Goal: Task Accomplishment & Management: Use online tool/utility

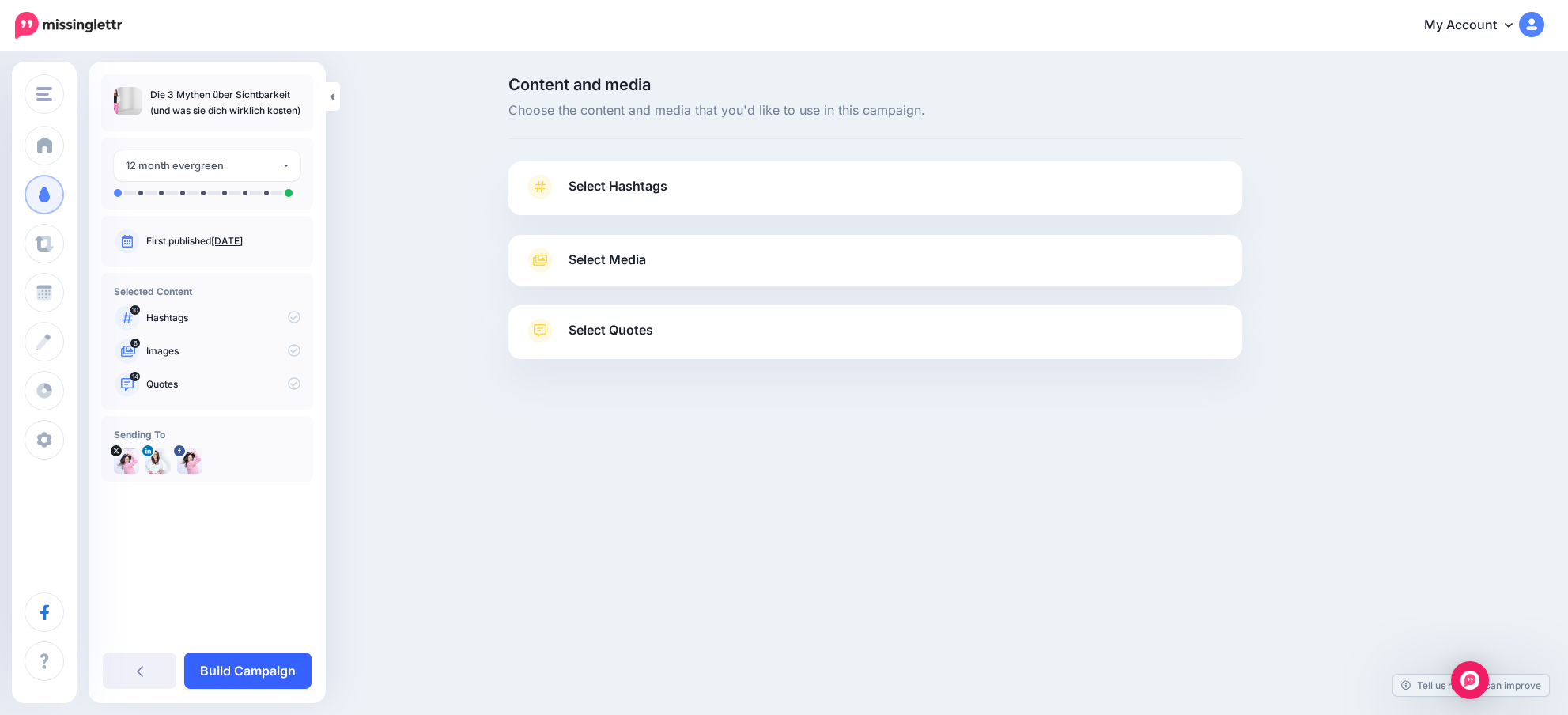
click at [267, 664] on link "Build Campaign" at bounding box center [248, 671] width 127 height 37
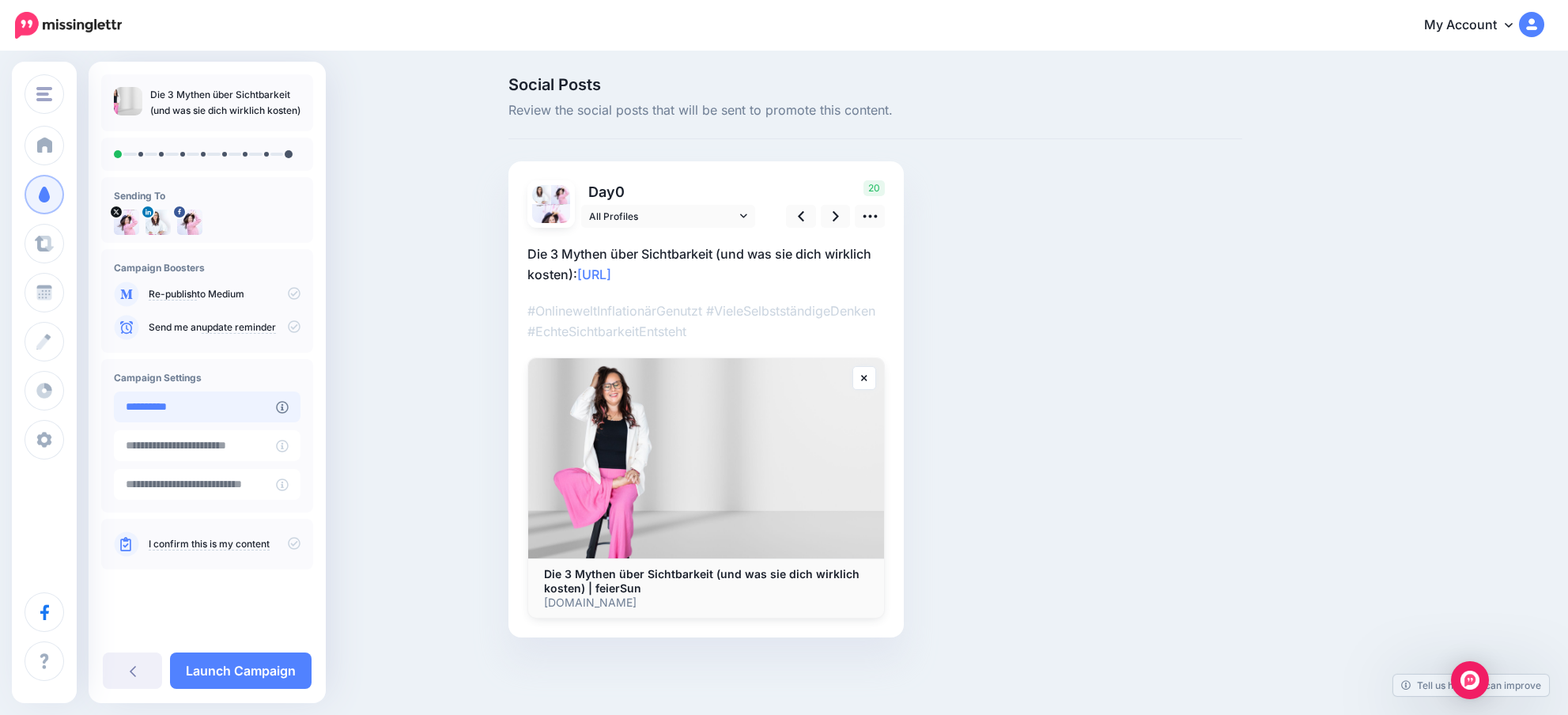
click at [226, 402] on input "**********" at bounding box center [195, 407] width 162 height 31
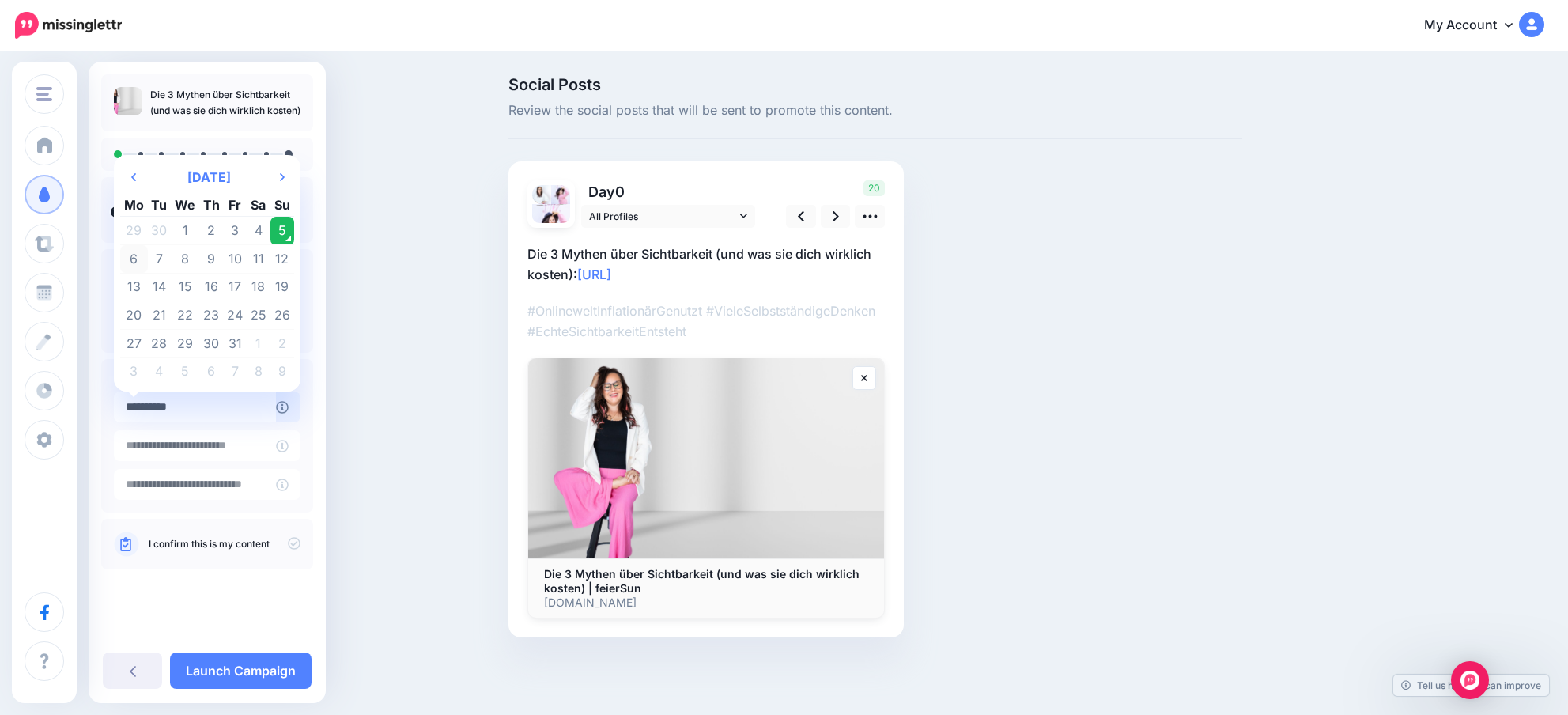
click at [138, 261] on td "6" at bounding box center [134, 259] width 27 height 28
type input "**********"
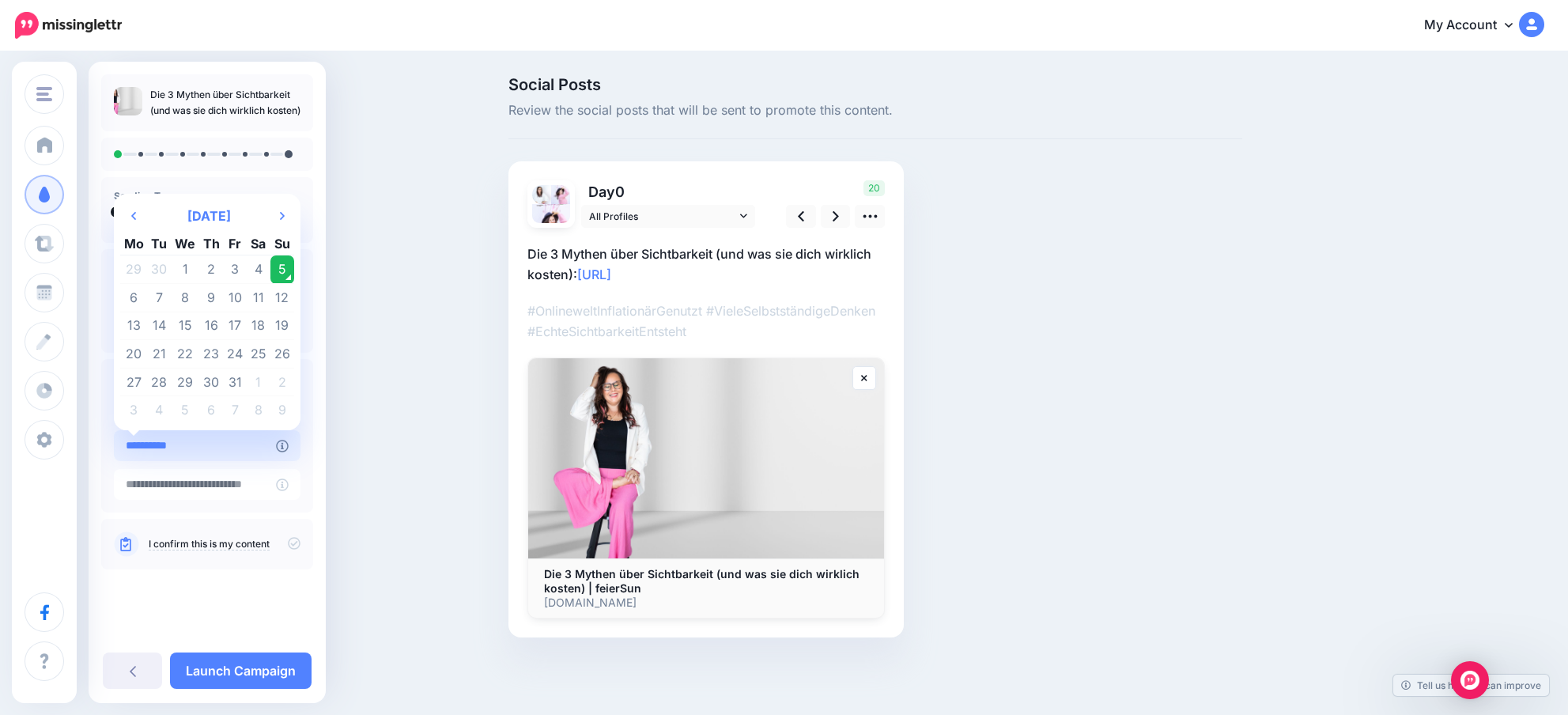
click at [215, 449] on input "**********" at bounding box center [195, 446] width 162 height 31
click at [406, 376] on div "Social Posts Review the social posts that will be sent to promote this content.…" at bounding box center [784, 380] width 1568 height 656
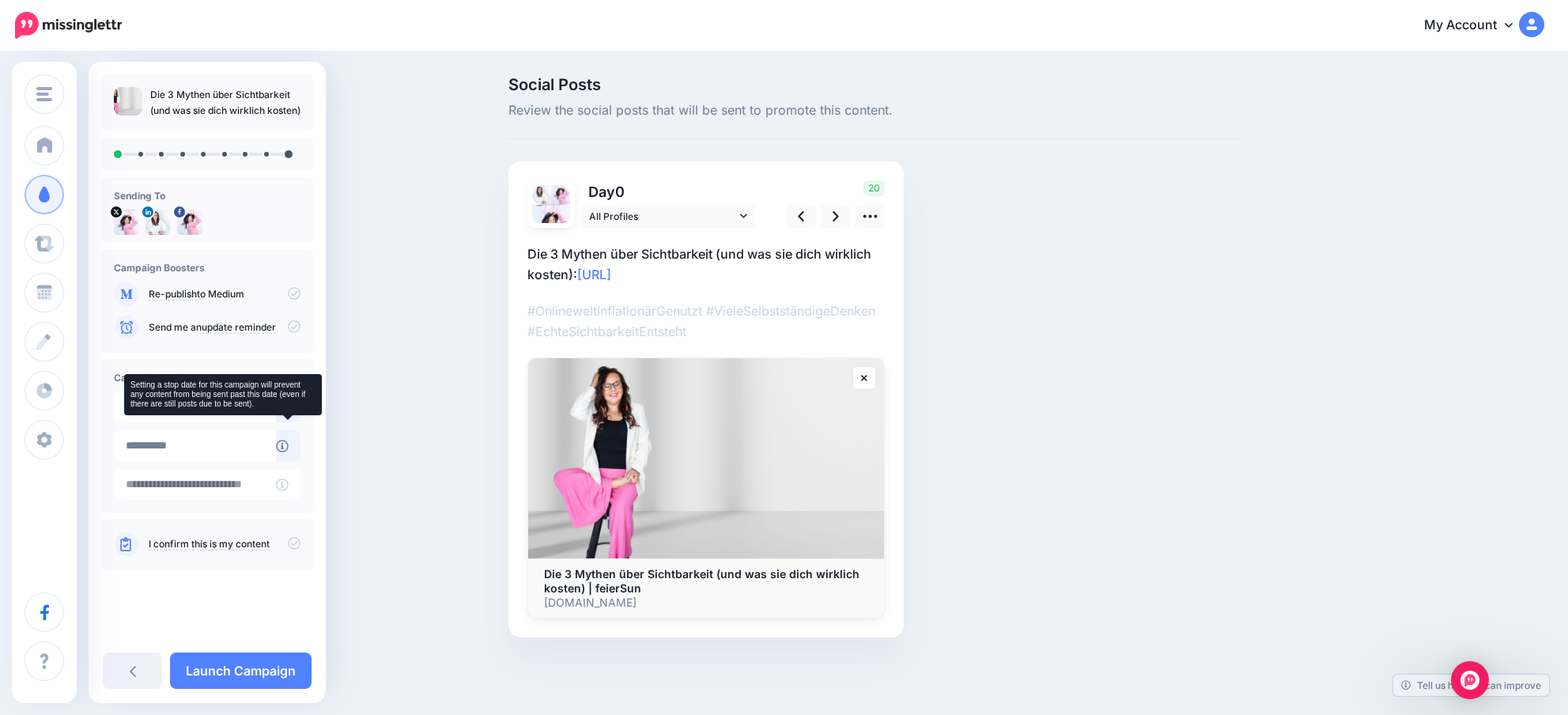
click at [280, 443] on icon at bounding box center [282, 446] width 13 height 13
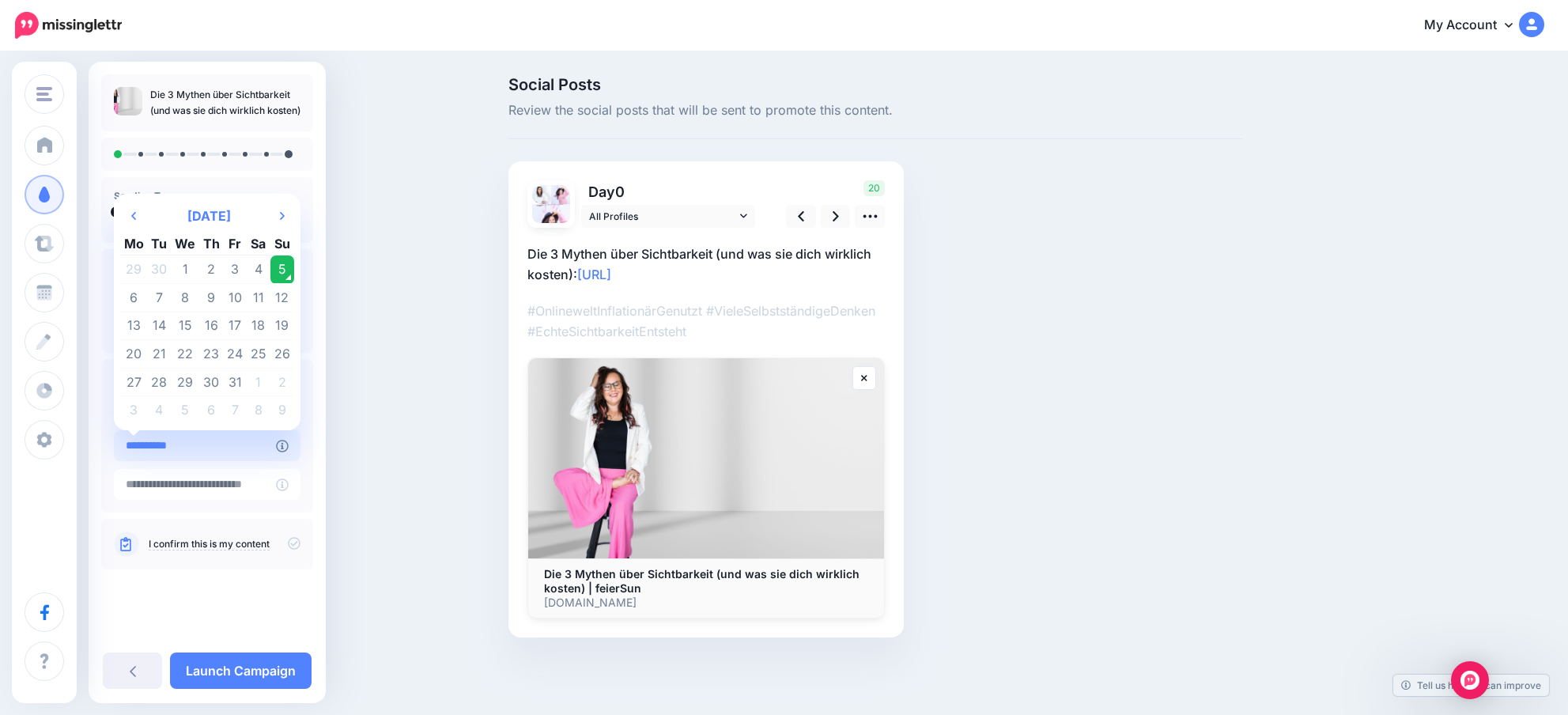
click at [211, 443] on input "**********" at bounding box center [195, 446] width 162 height 31
click at [238, 376] on td "31" at bounding box center [235, 381] width 24 height 28
type input "**********"
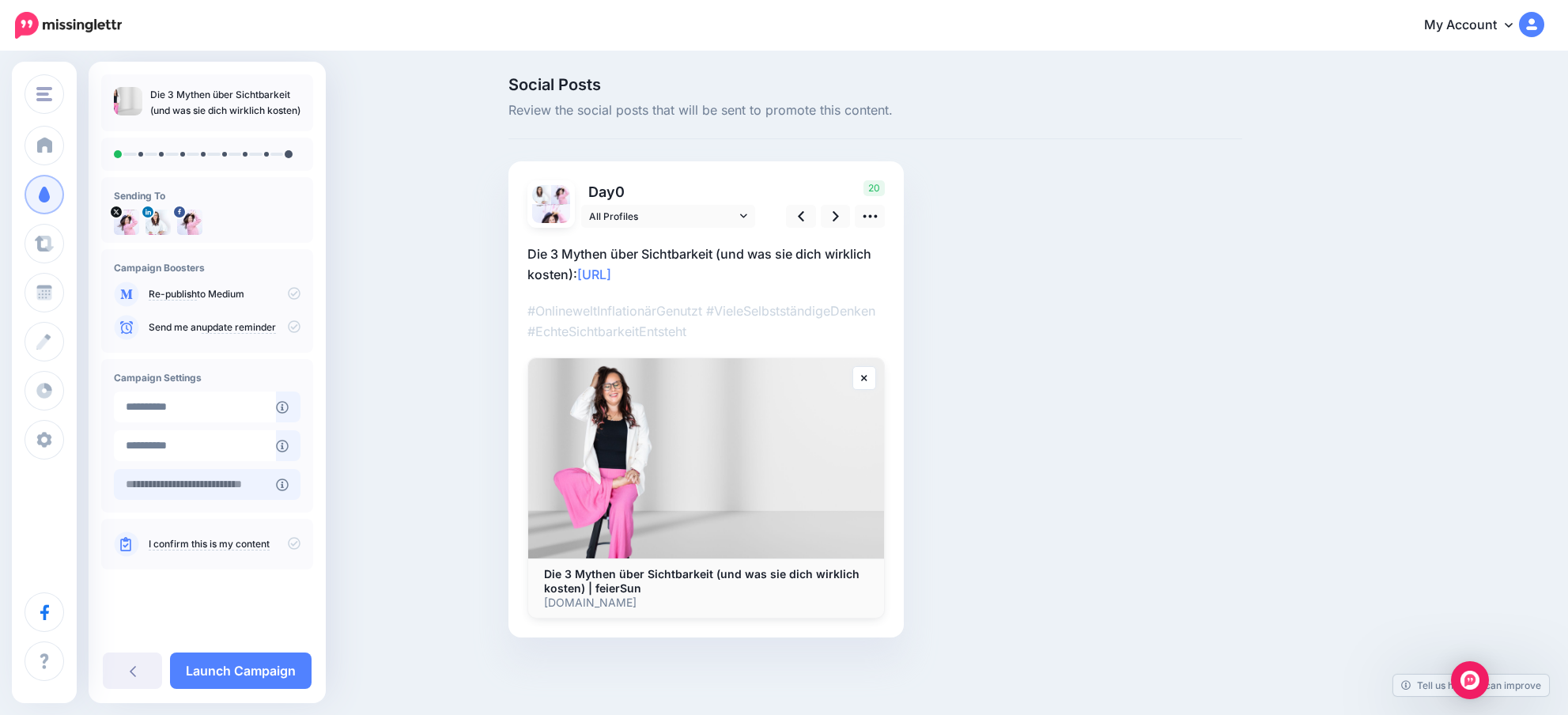
click at [206, 491] on input "text" at bounding box center [195, 485] width 162 height 31
click at [376, 452] on div "Social Posts Review the social posts that will be sent to promote this content.…" at bounding box center [784, 380] width 1568 height 656
click at [259, 667] on link "Launch Campaign" at bounding box center [240, 671] width 142 height 37
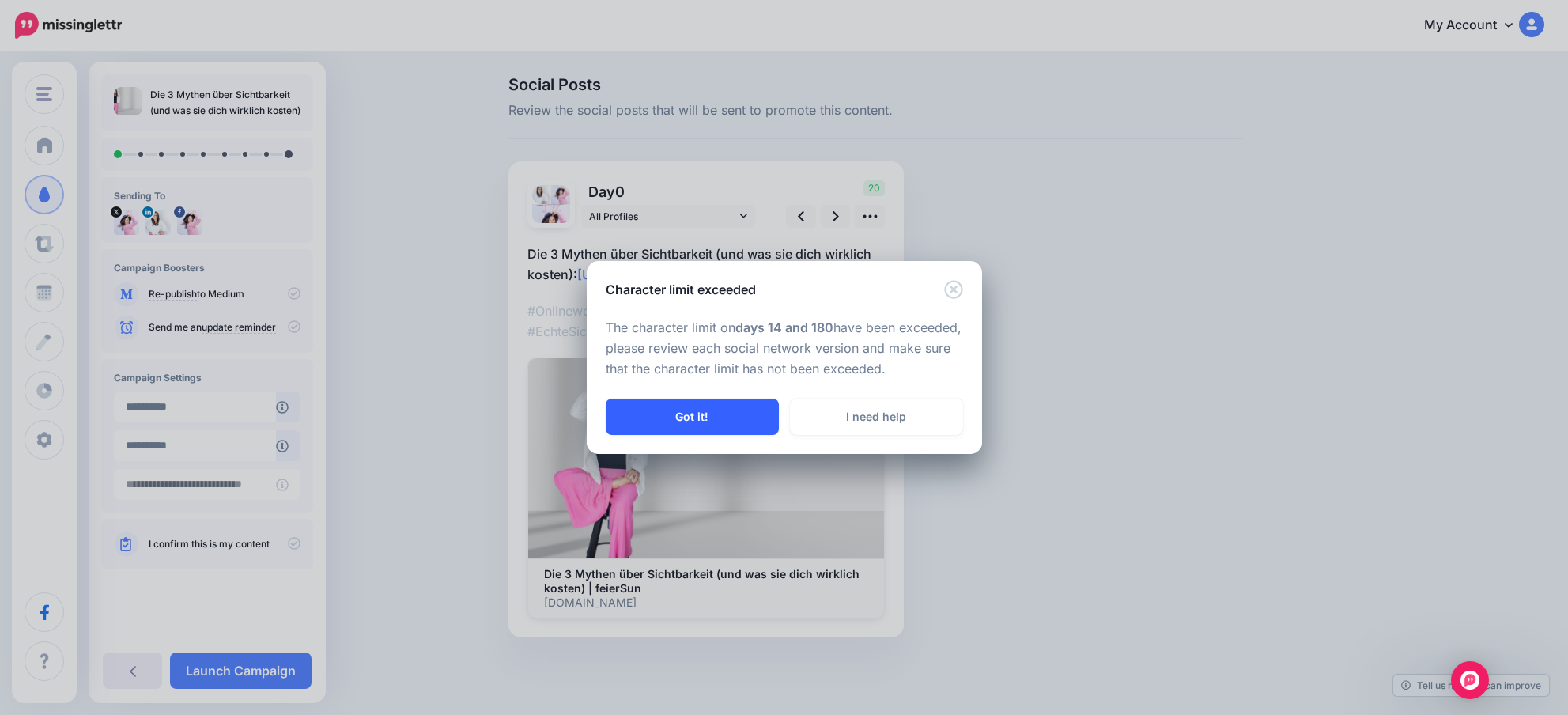
click at [727, 425] on button "Got it!" at bounding box center [693, 417] width 174 height 37
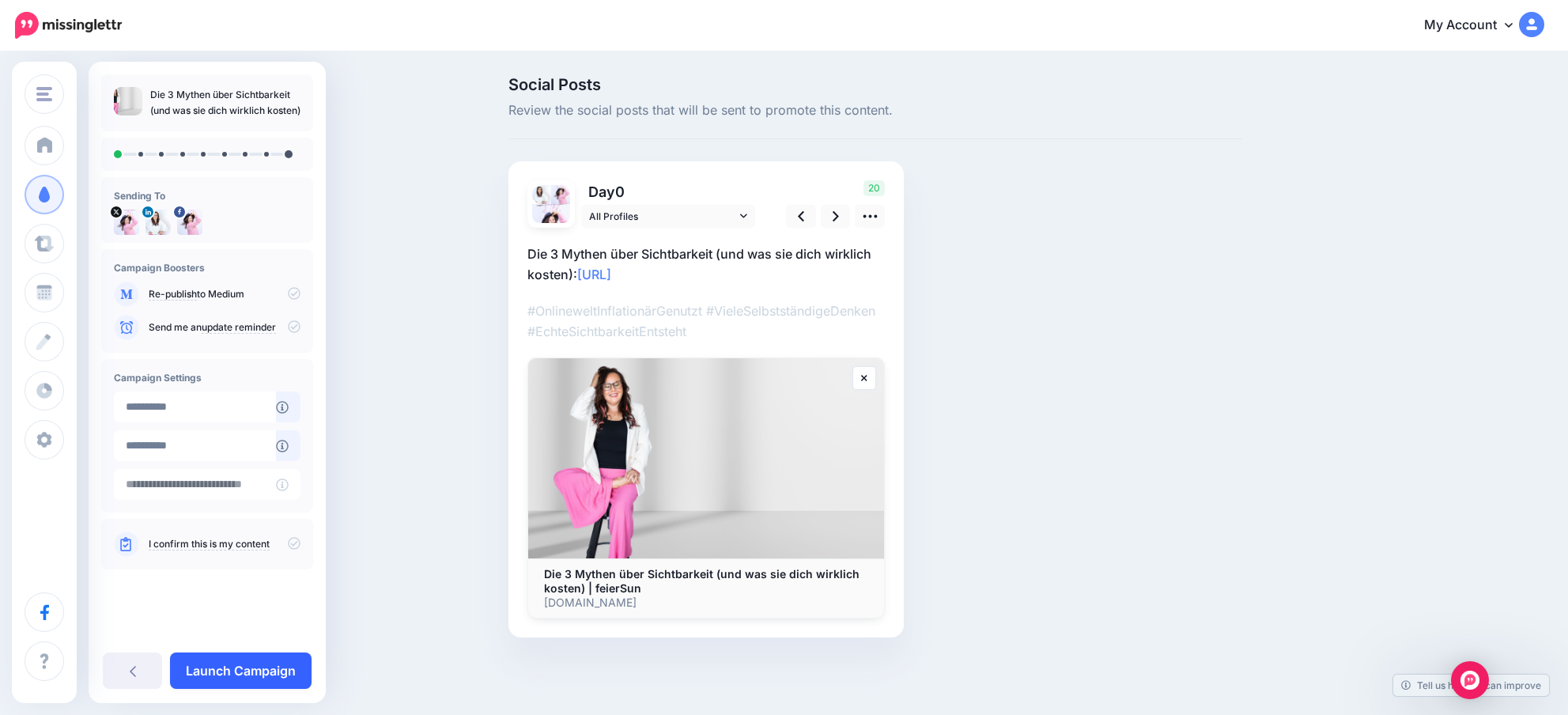
click at [240, 666] on link "Launch Campaign" at bounding box center [240, 671] width 142 height 37
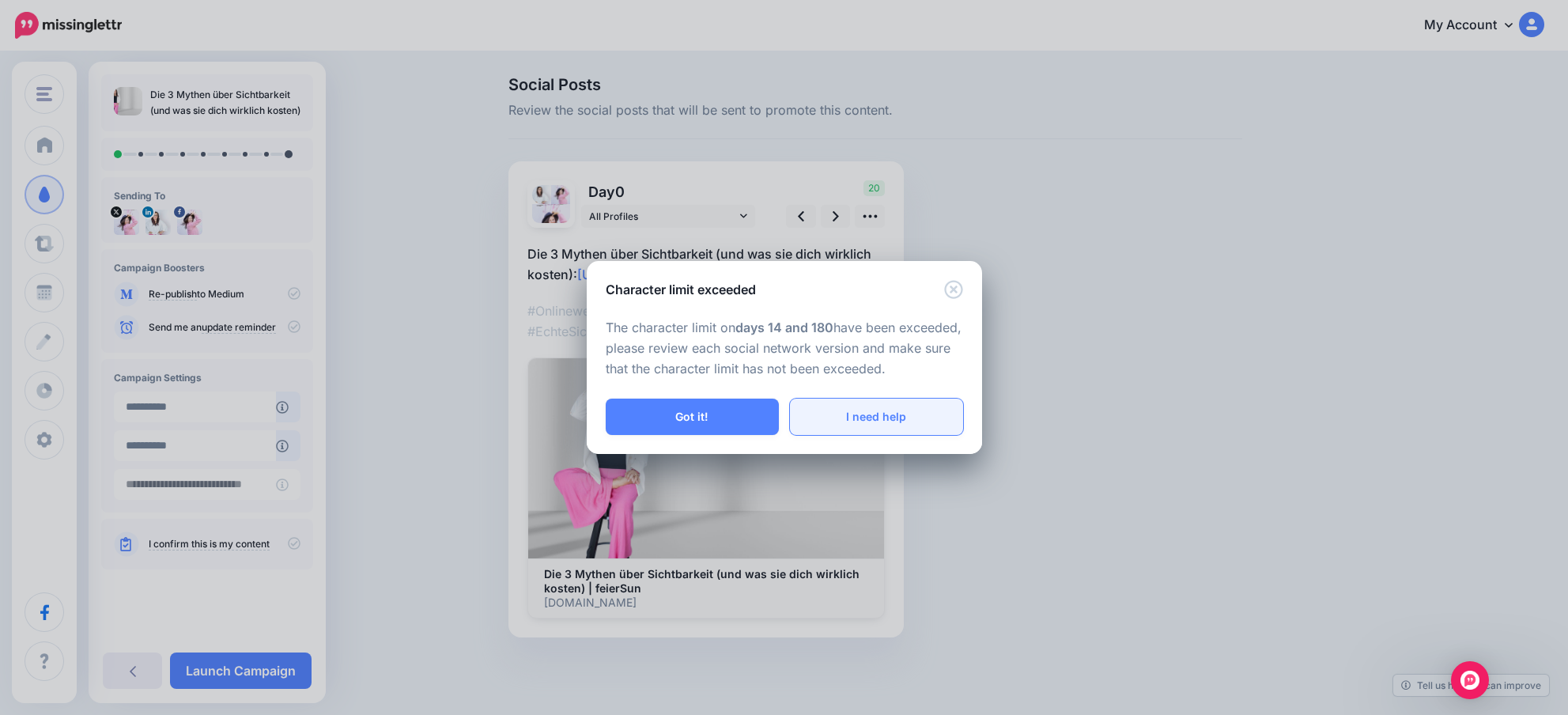
click at [882, 409] on link "I need help" at bounding box center [877, 417] width 174 height 37
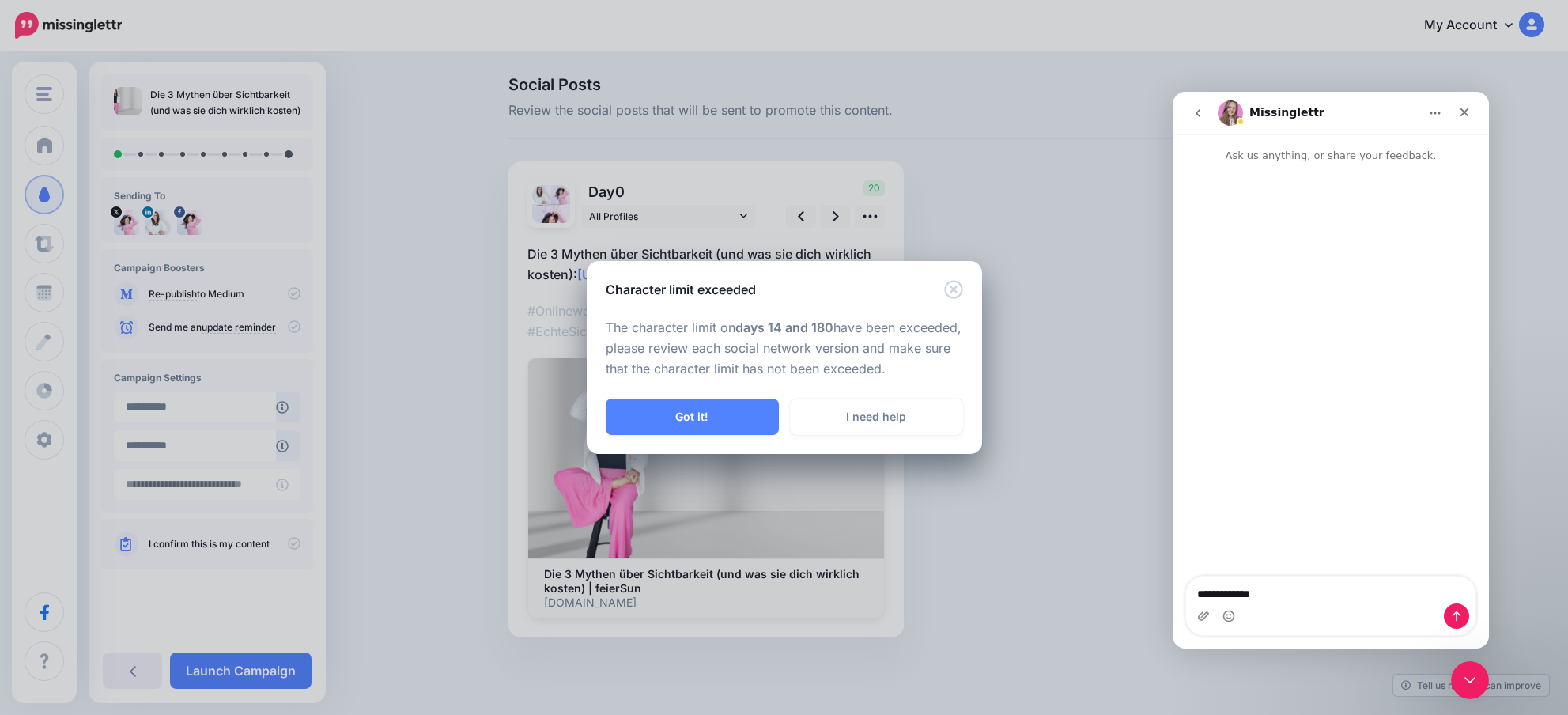
click at [1032, 208] on div "Character limit exceeded The character limit on days 14 and 180 have been excee…" at bounding box center [784, 358] width 1568 height 715
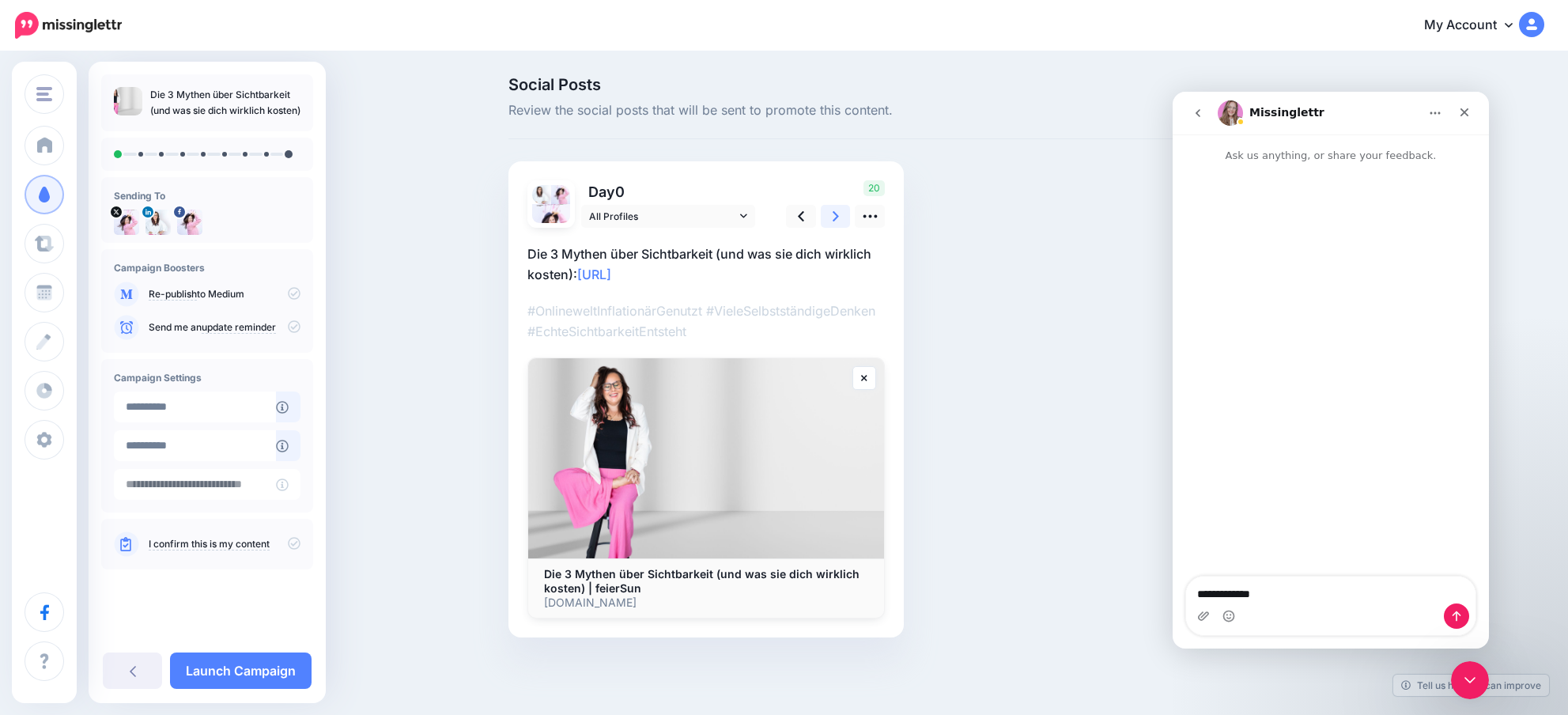
click at [842, 219] on link at bounding box center [835, 216] width 30 height 23
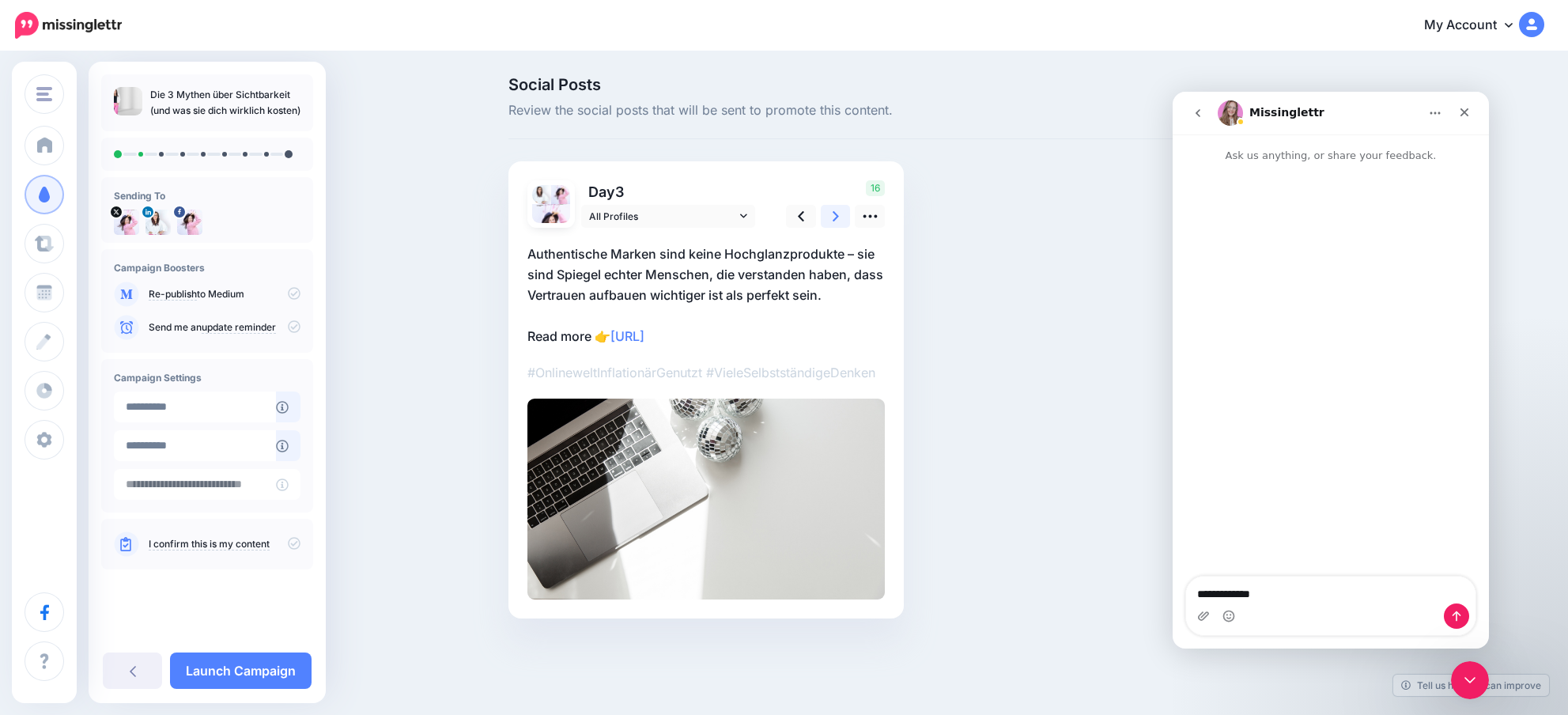
click at [842, 219] on link at bounding box center [835, 216] width 30 height 23
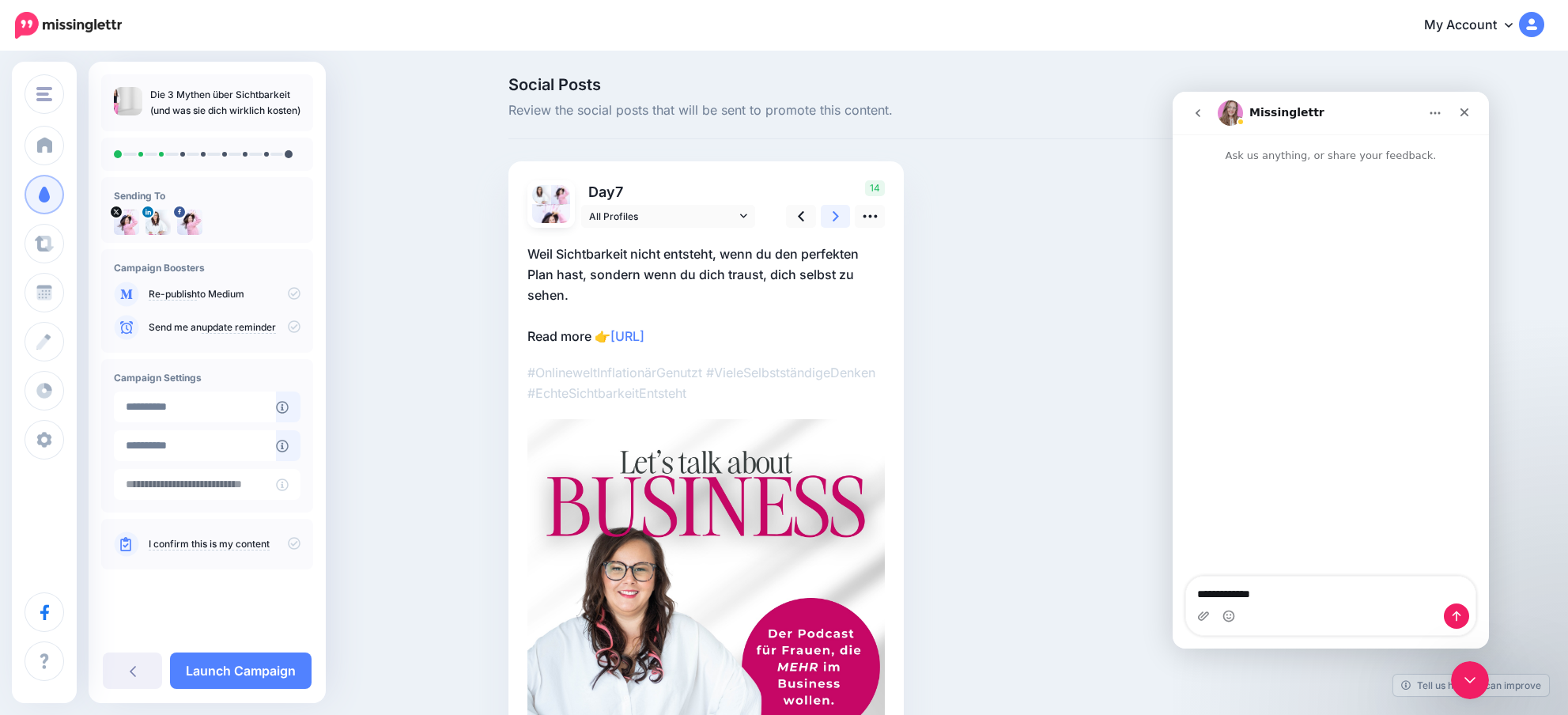
click at [842, 219] on link at bounding box center [835, 216] width 30 height 23
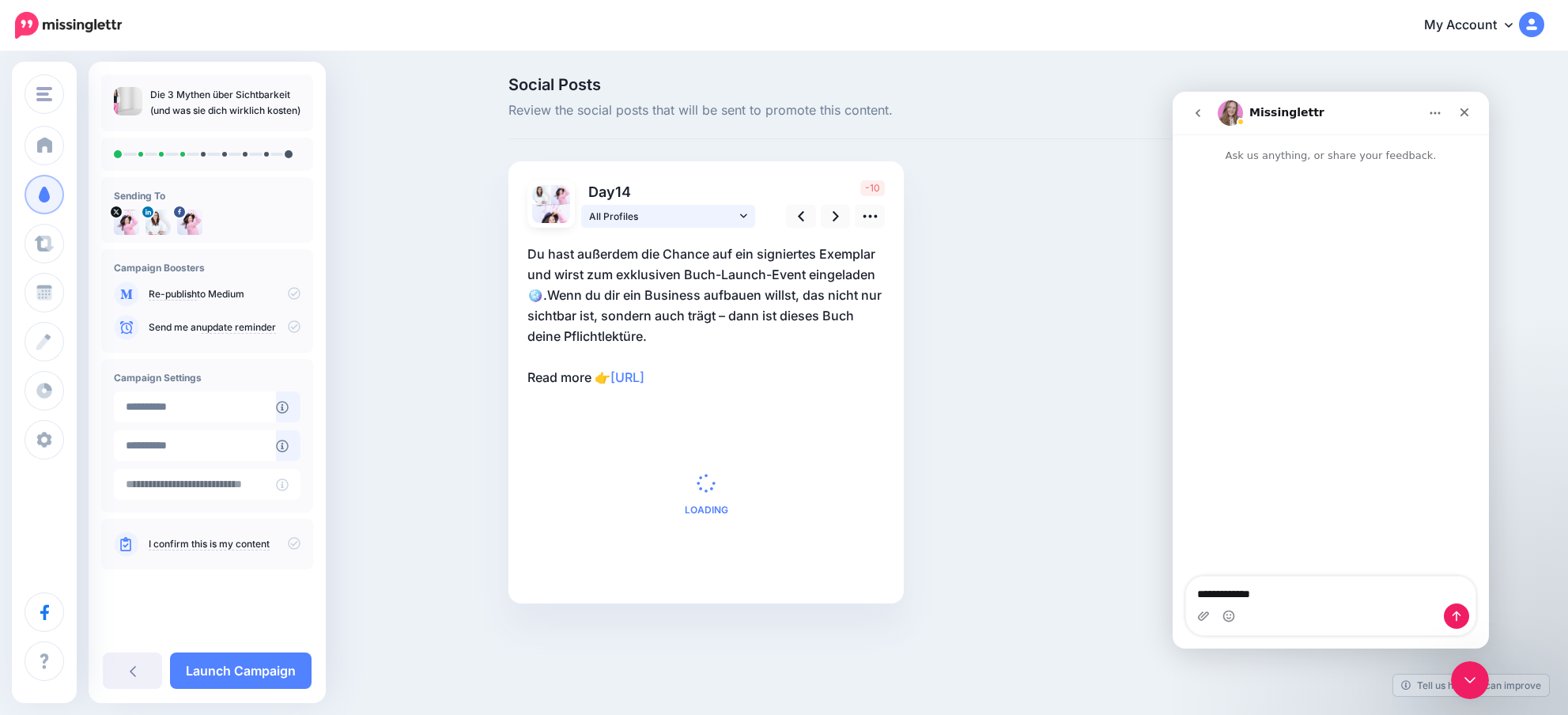
click at [686, 217] on span "All Profiles" at bounding box center [662, 217] width 147 height 16
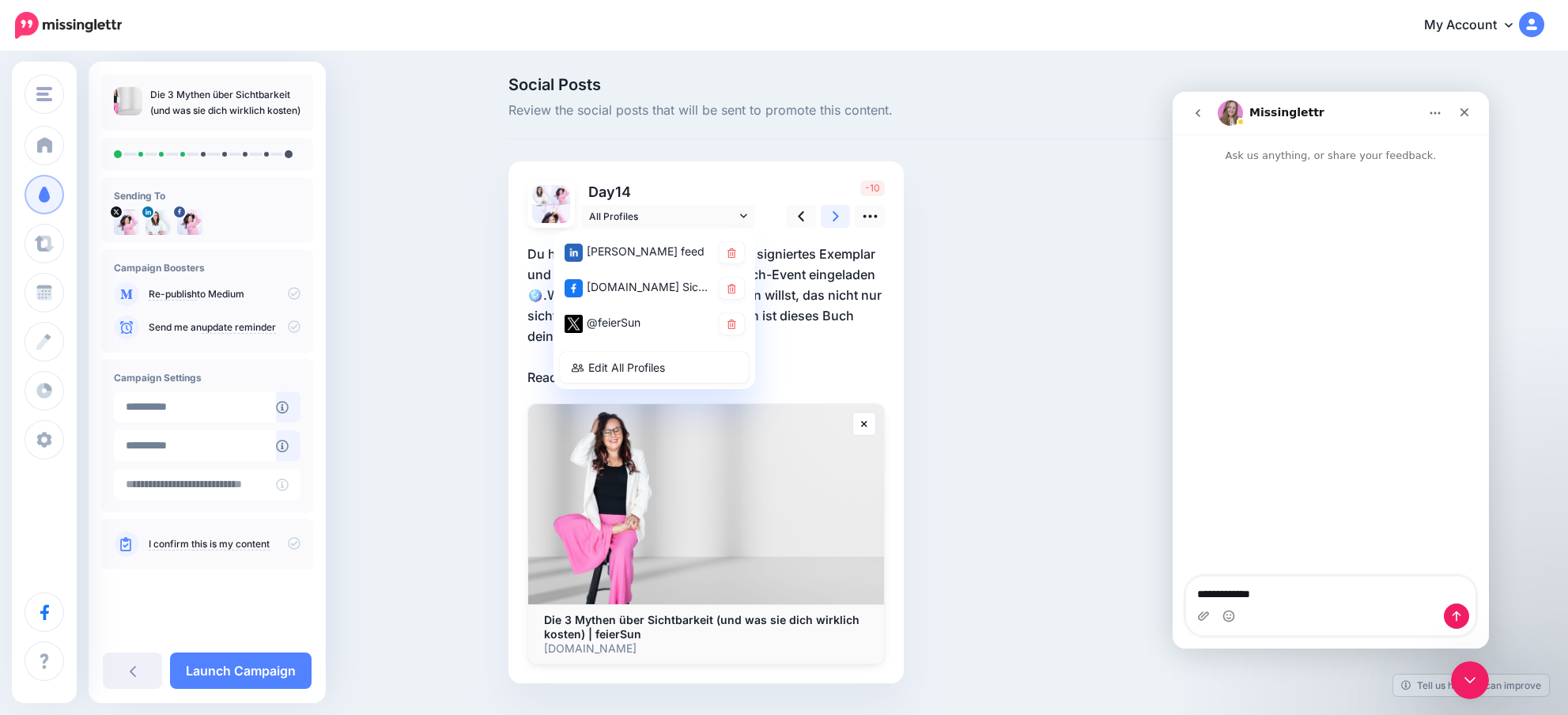
click at [843, 221] on link at bounding box center [835, 216] width 30 height 23
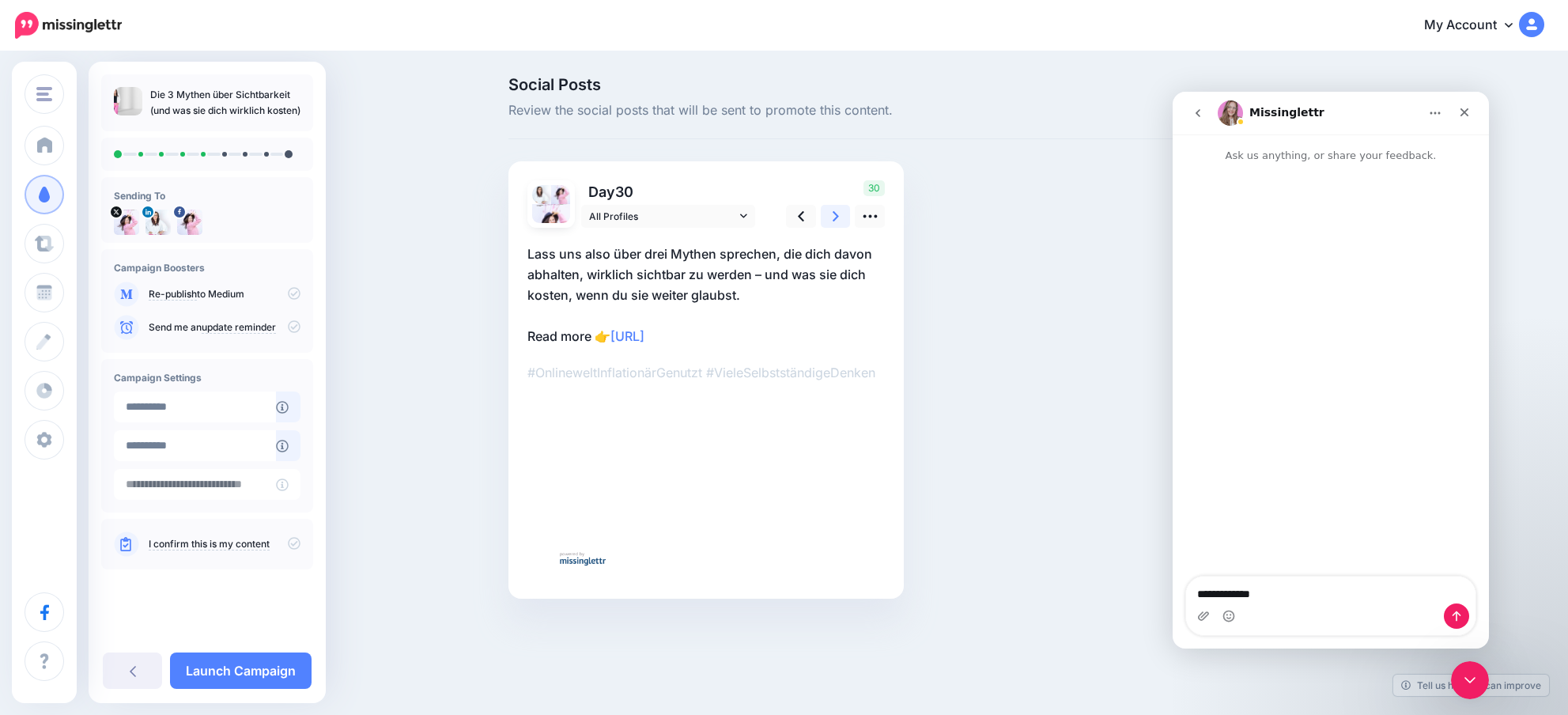
click at [843, 220] on link at bounding box center [835, 216] width 30 height 23
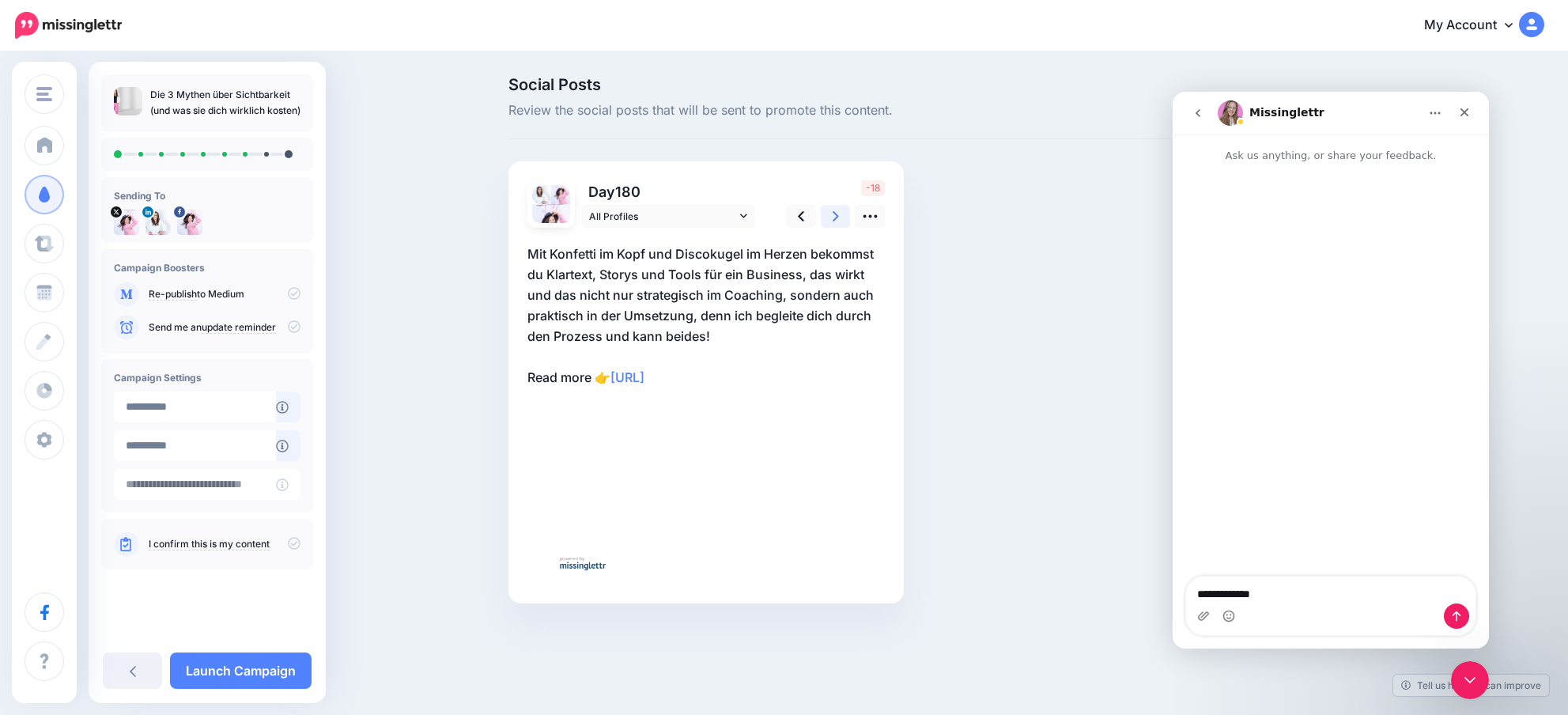
click at [843, 220] on link at bounding box center [835, 216] width 30 height 23
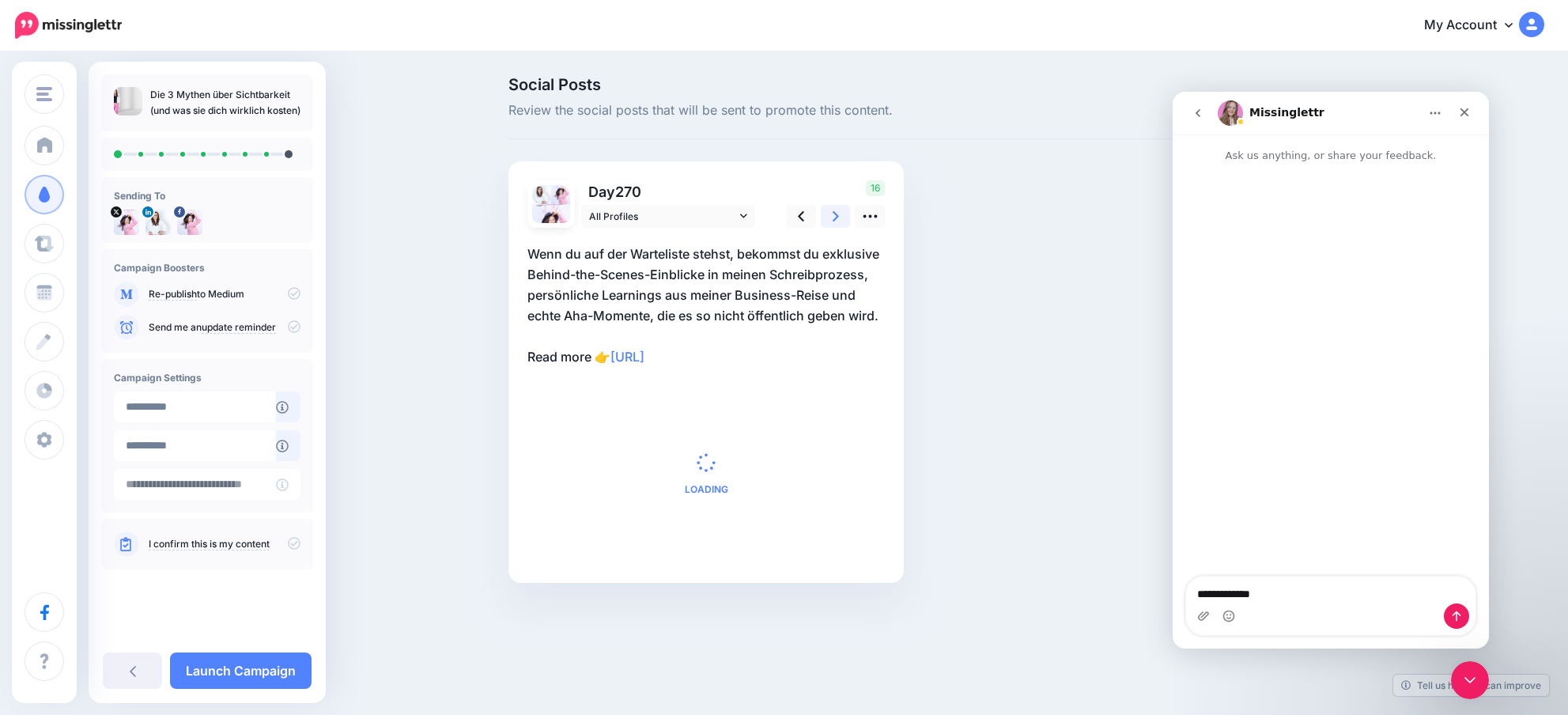
click at [843, 220] on link at bounding box center [835, 216] width 30 height 23
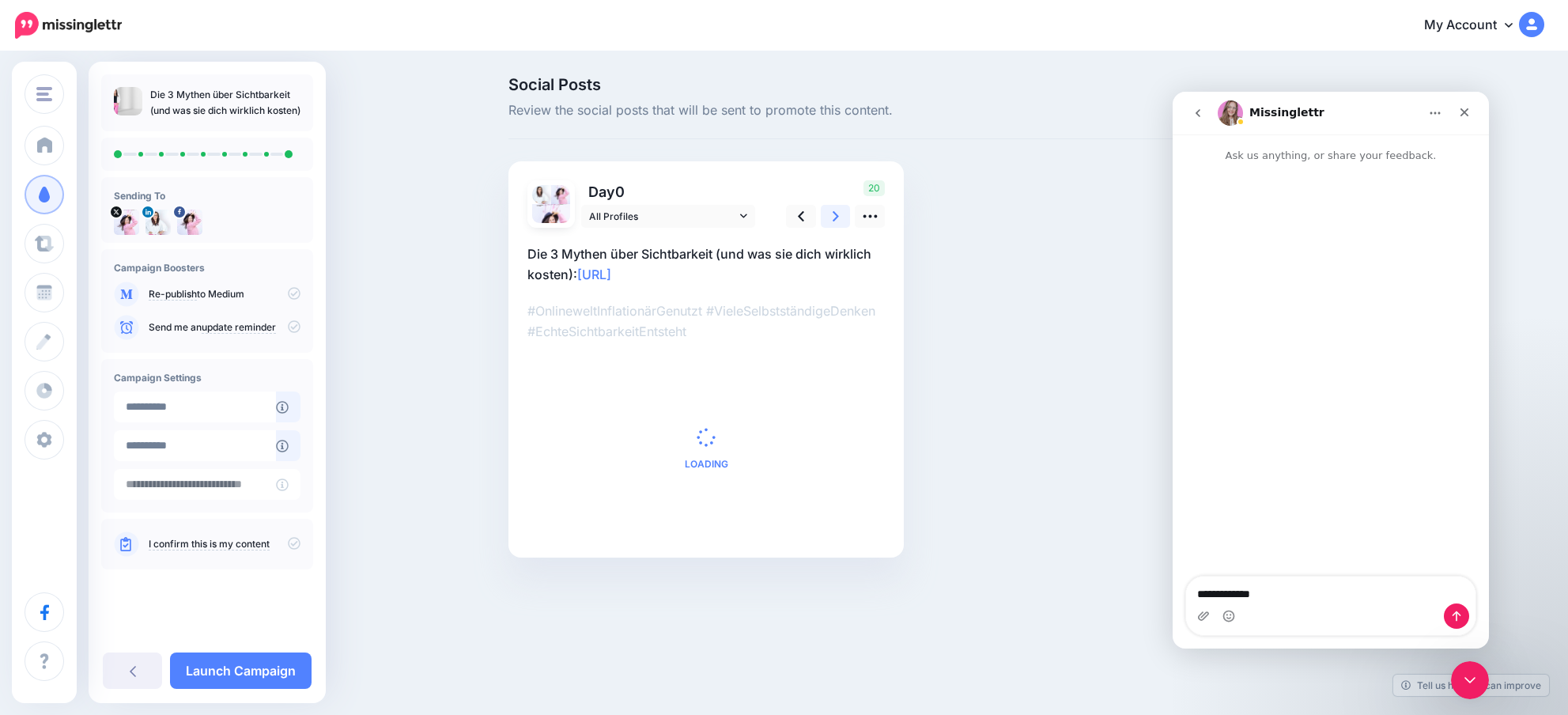
click at [843, 220] on link at bounding box center [835, 216] width 30 height 23
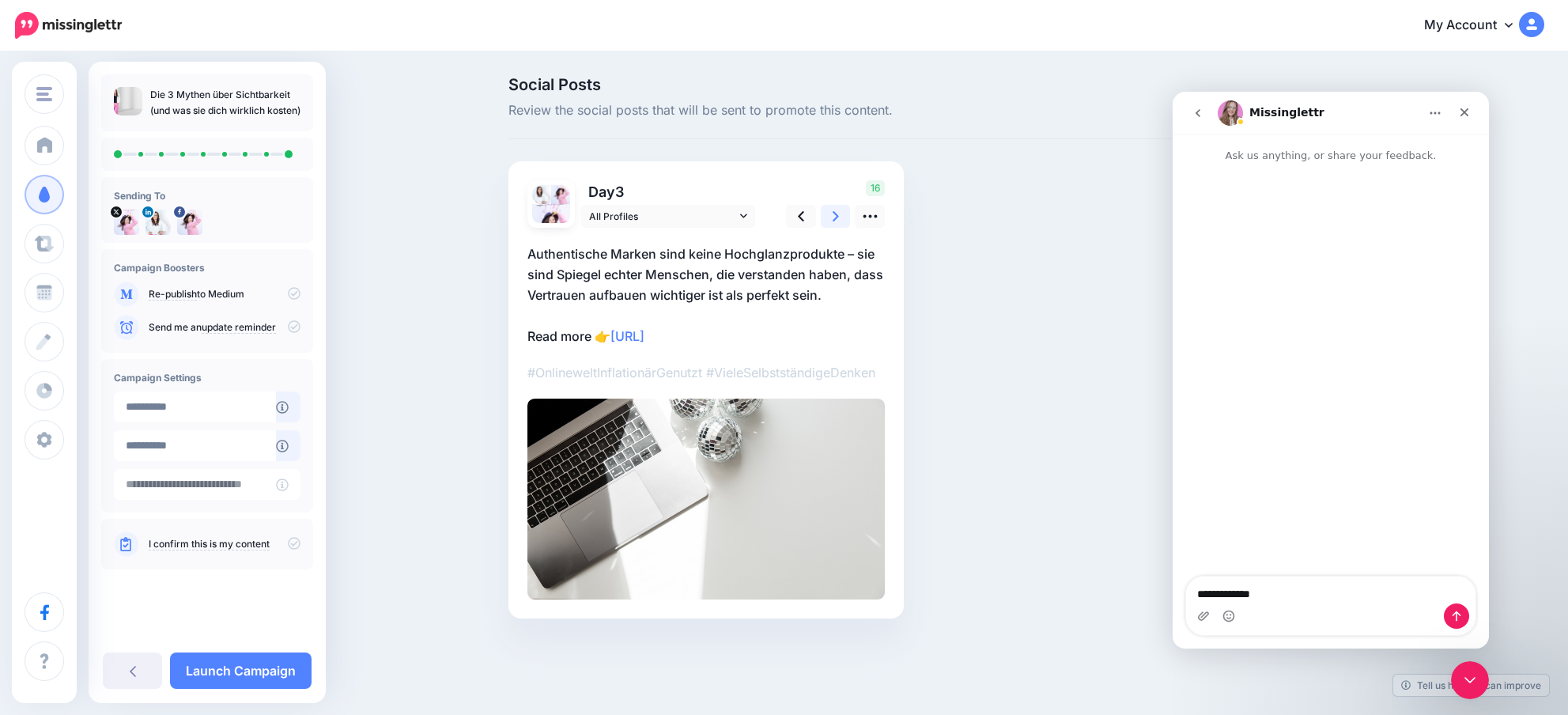
click at [843, 220] on link at bounding box center [835, 216] width 30 height 23
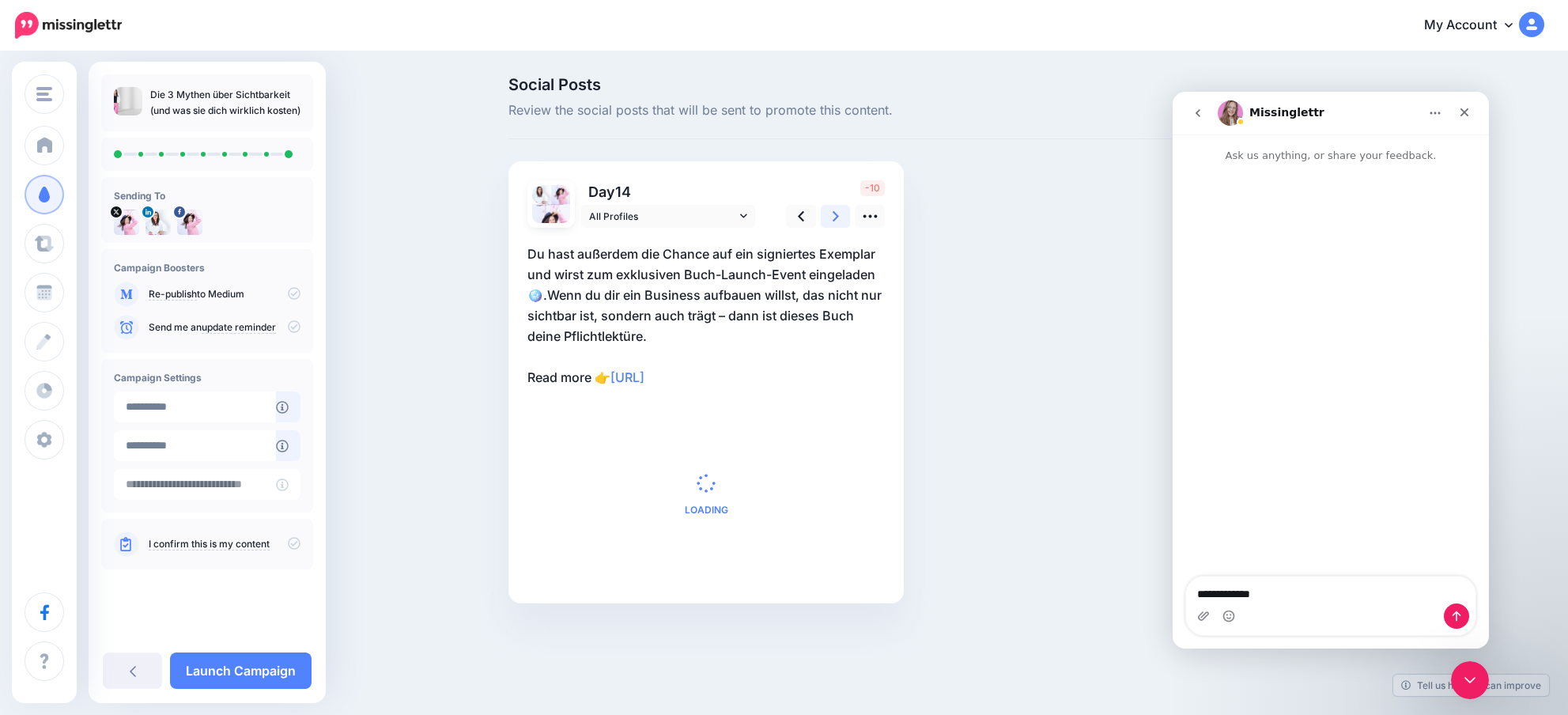
click at [843, 220] on link at bounding box center [835, 216] width 30 height 23
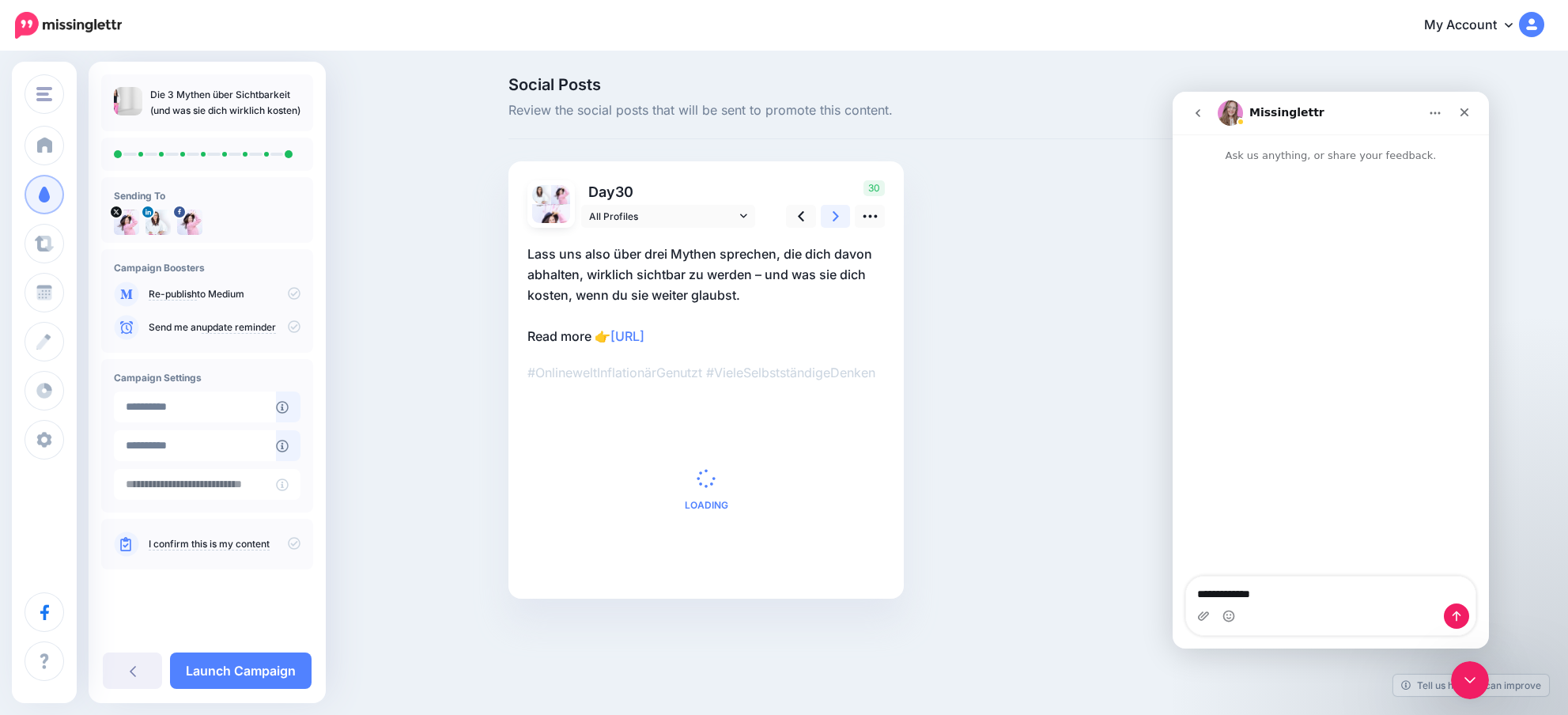
click at [843, 220] on link at bounding box center [835, 216] width 30 height 23
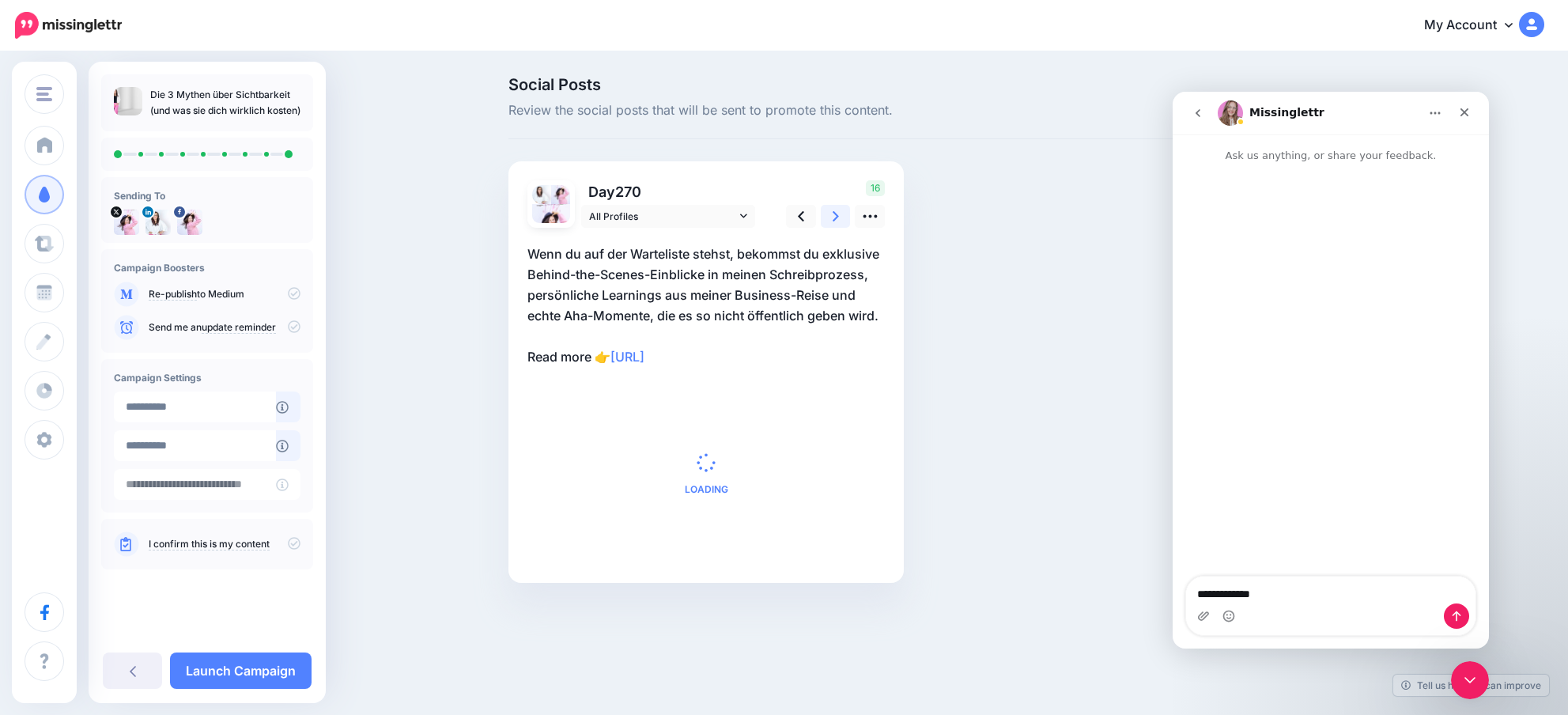
click at [843, 220] on link at bounding box center [835, 216] width 30 height 23
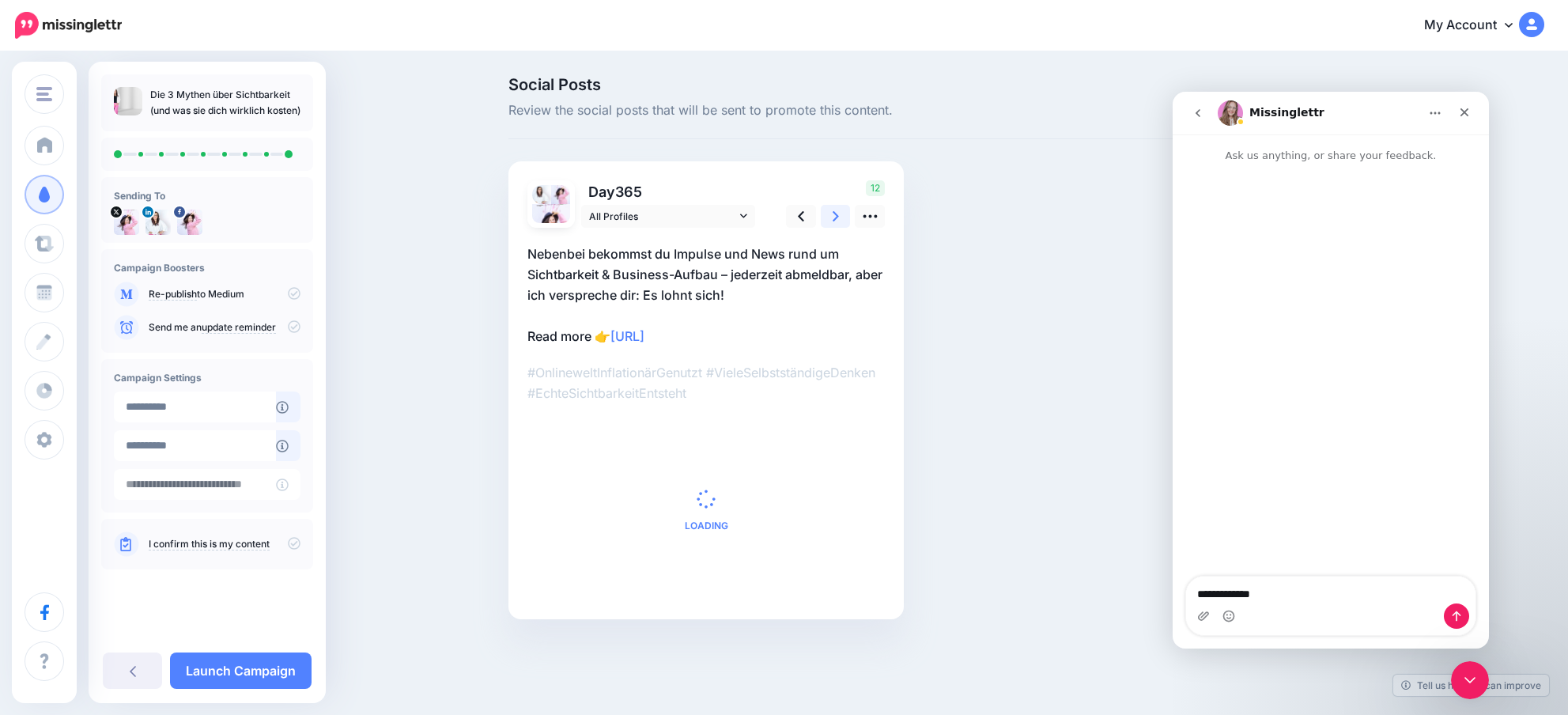
click at [843, 220] on link at bounding box center [835, 216] width 30 height 23
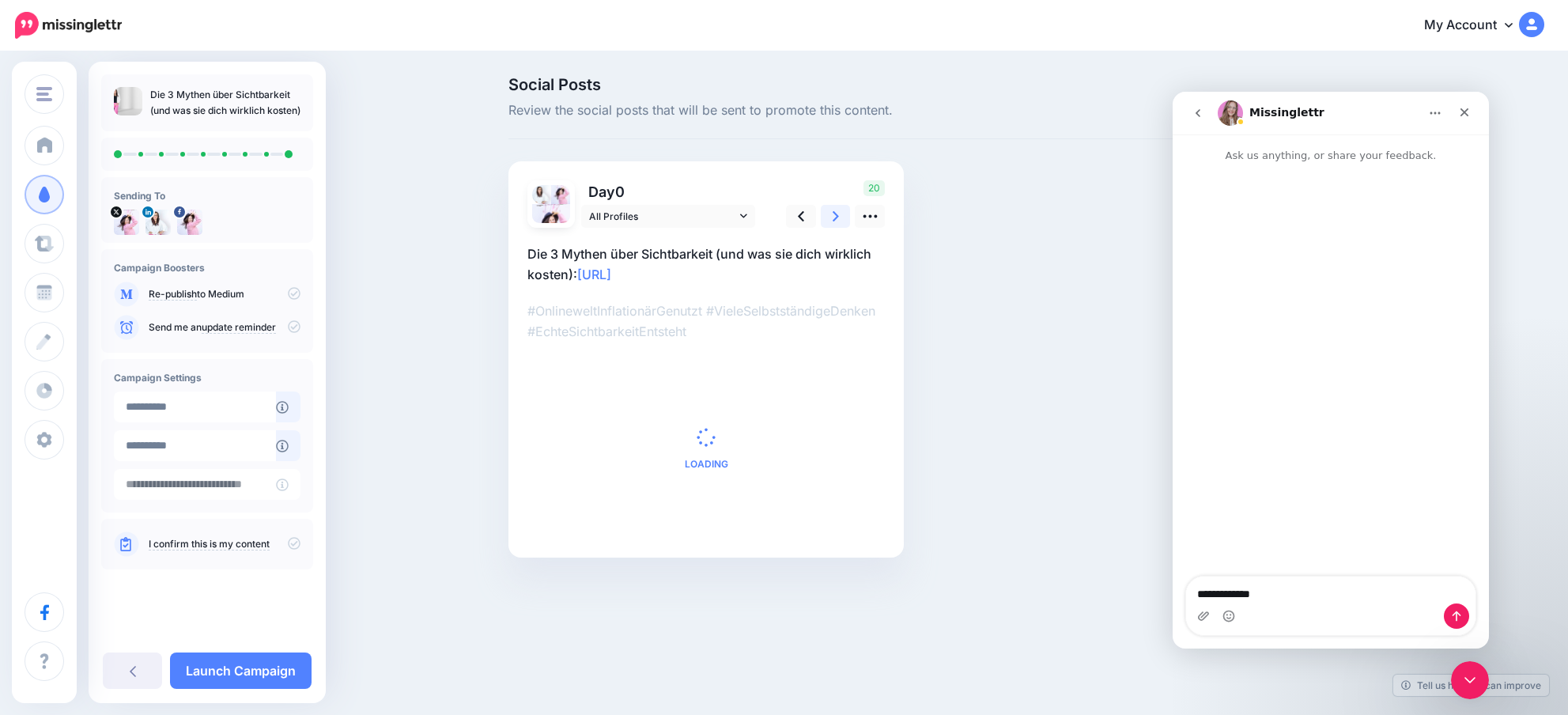
click at [843, 220] on link at bounding box center [835, 216] width 30 height 23
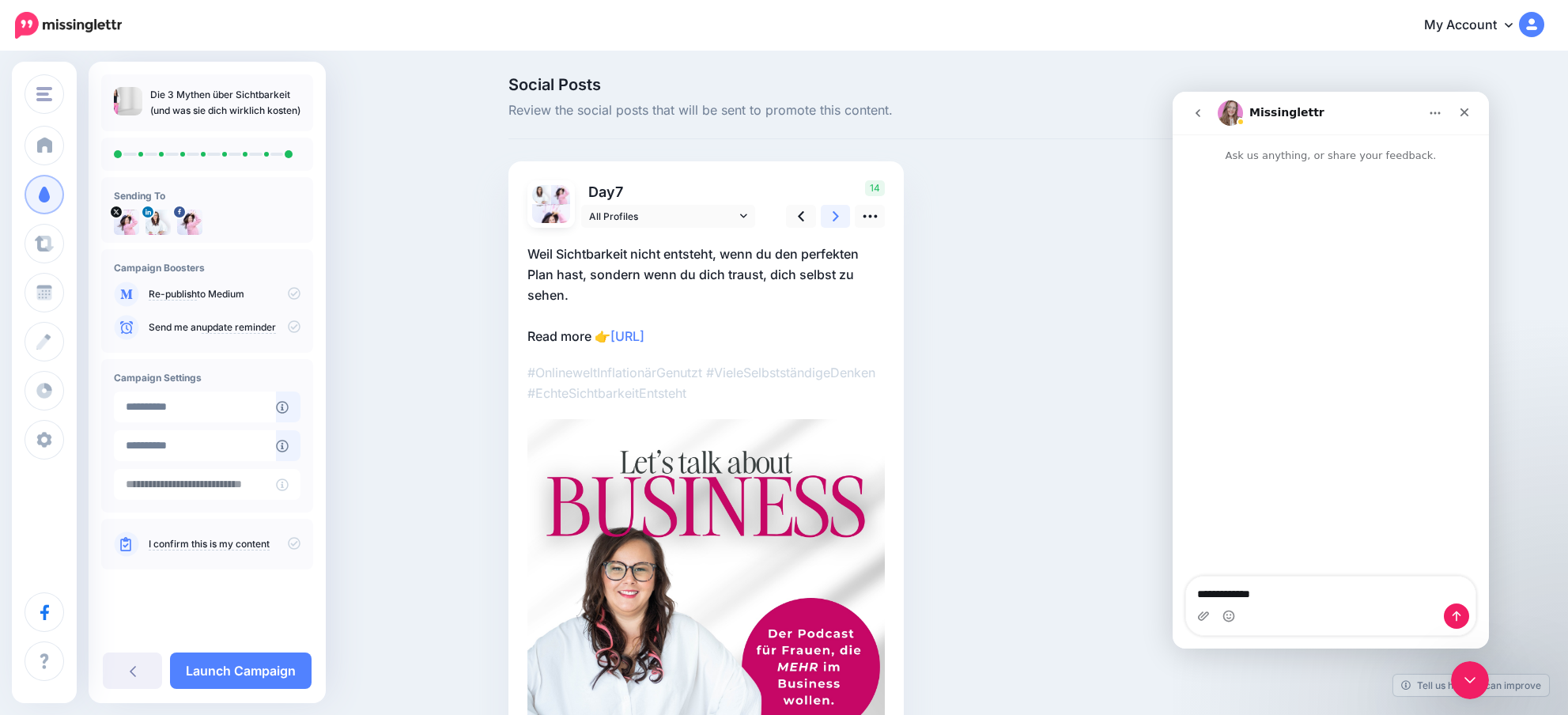
click at [843, 220] on link at bounding box center [835, 216] width 30 height 23
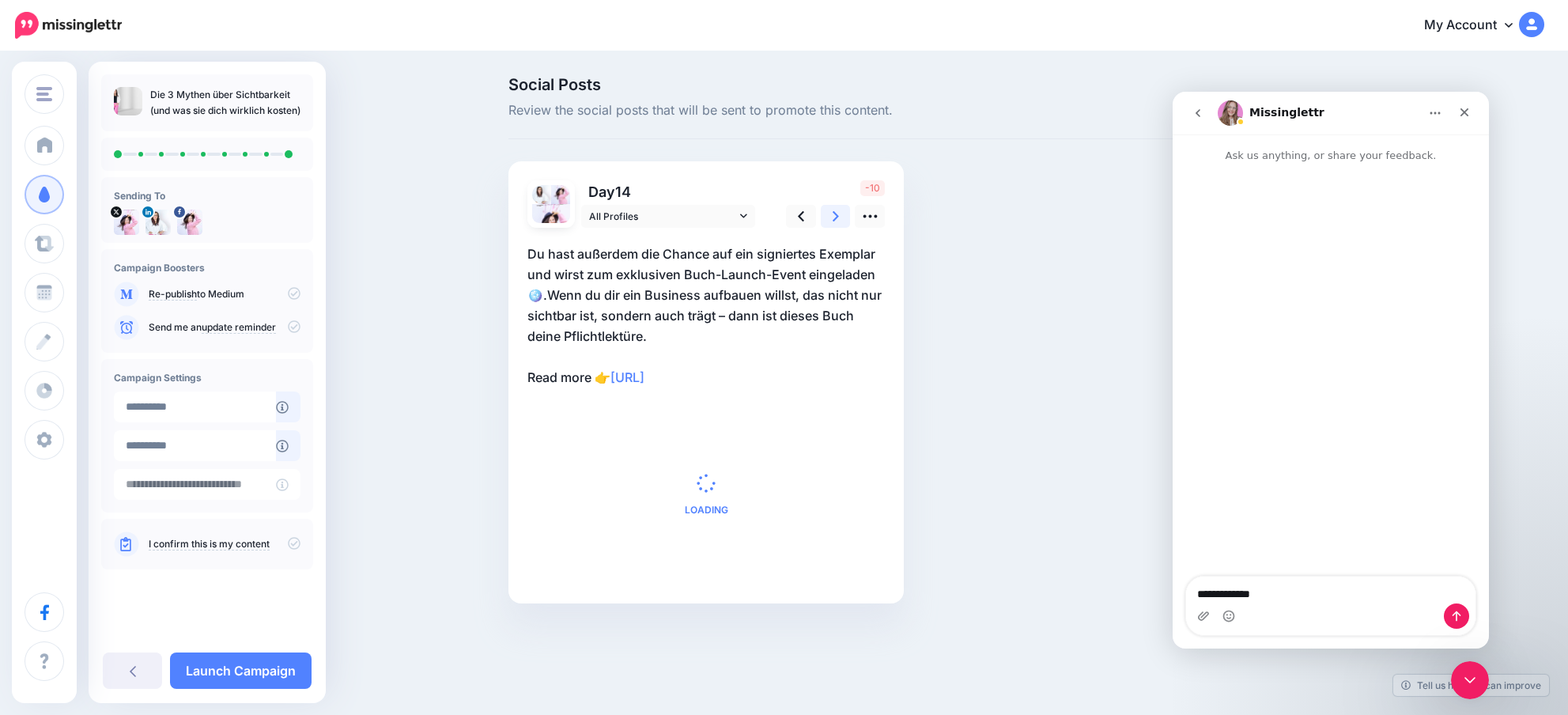
click at [843, 220] on link at bounding box center [835, 216] width 30 height 23
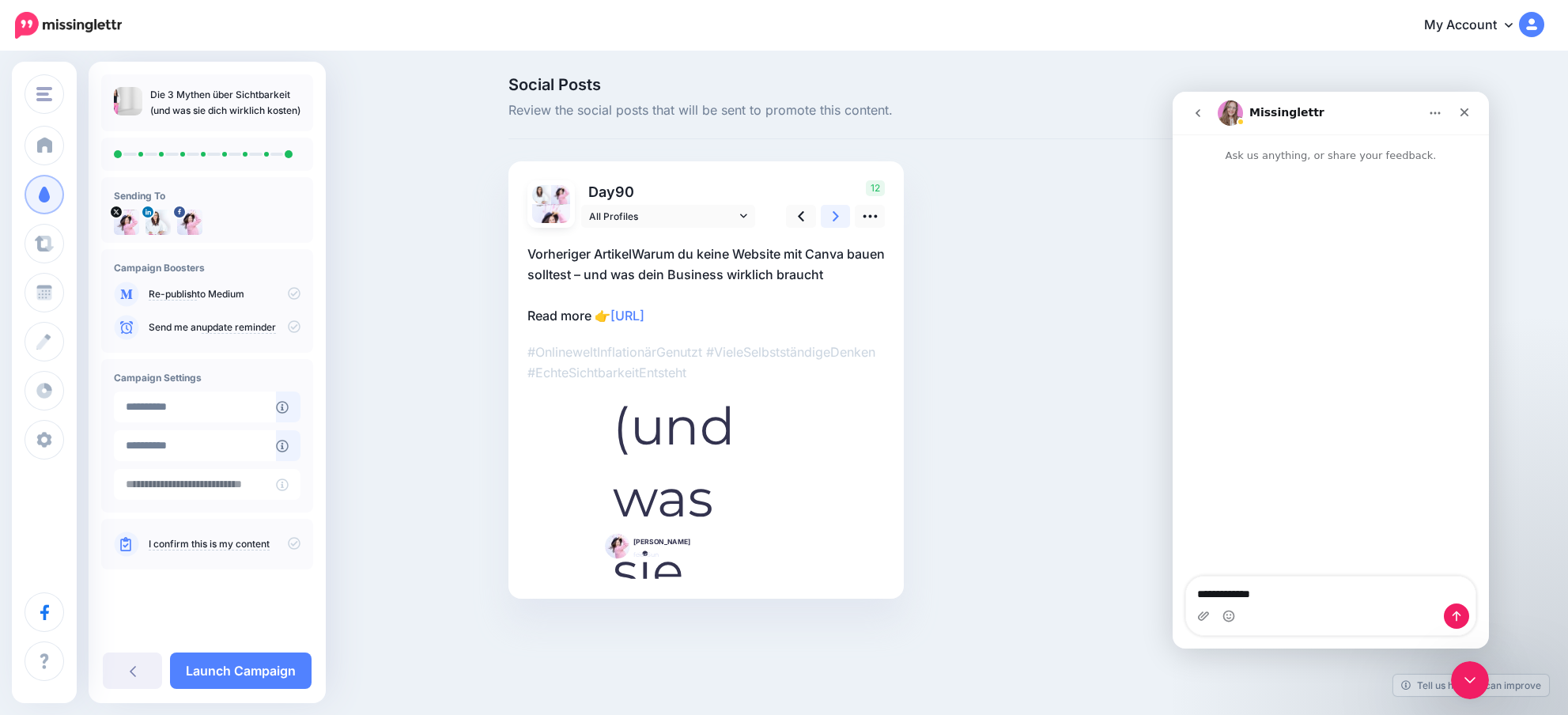
click at [843, 220] on link at bounding box center [835, 216] width 30 height 23
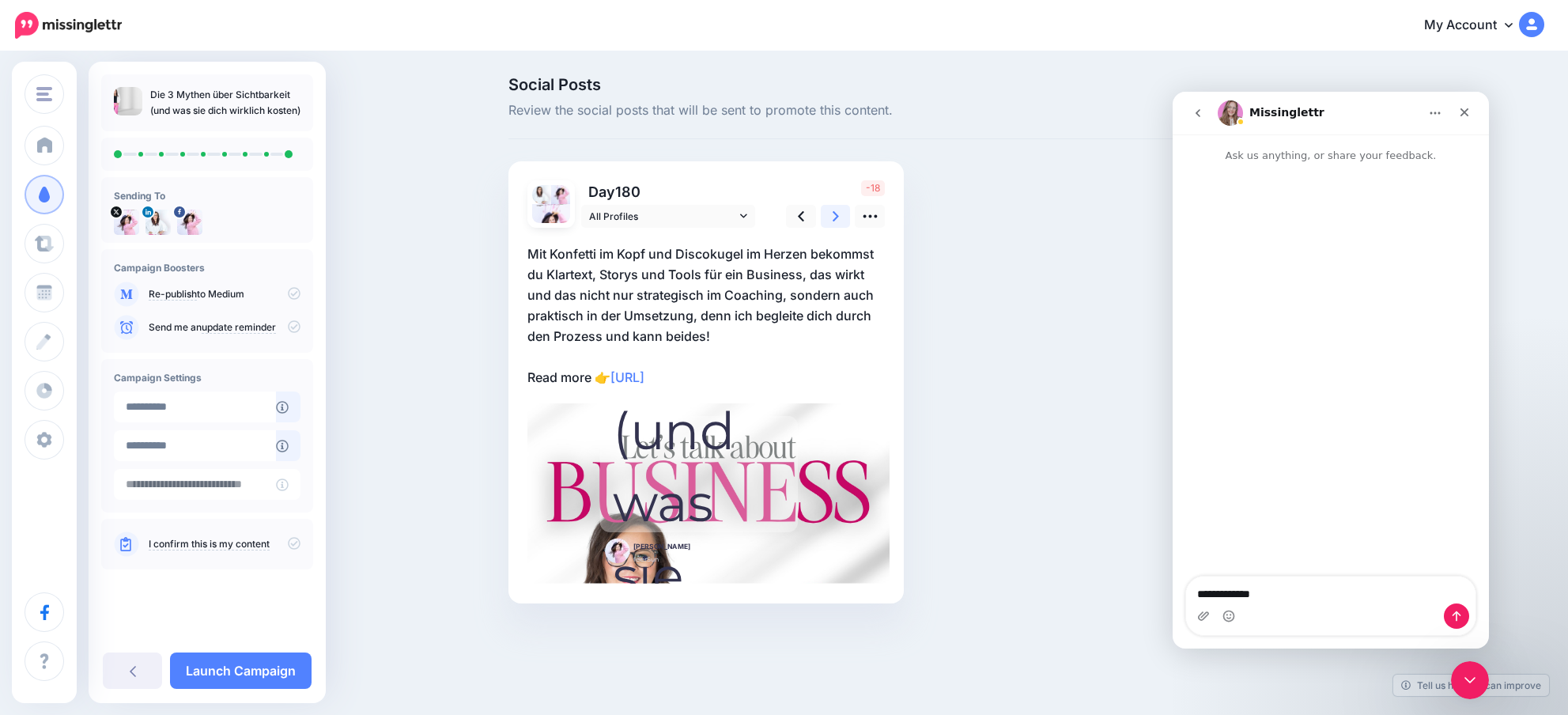
click at [843, 220] on link at bounding box center [835, 216] width 30 height 23
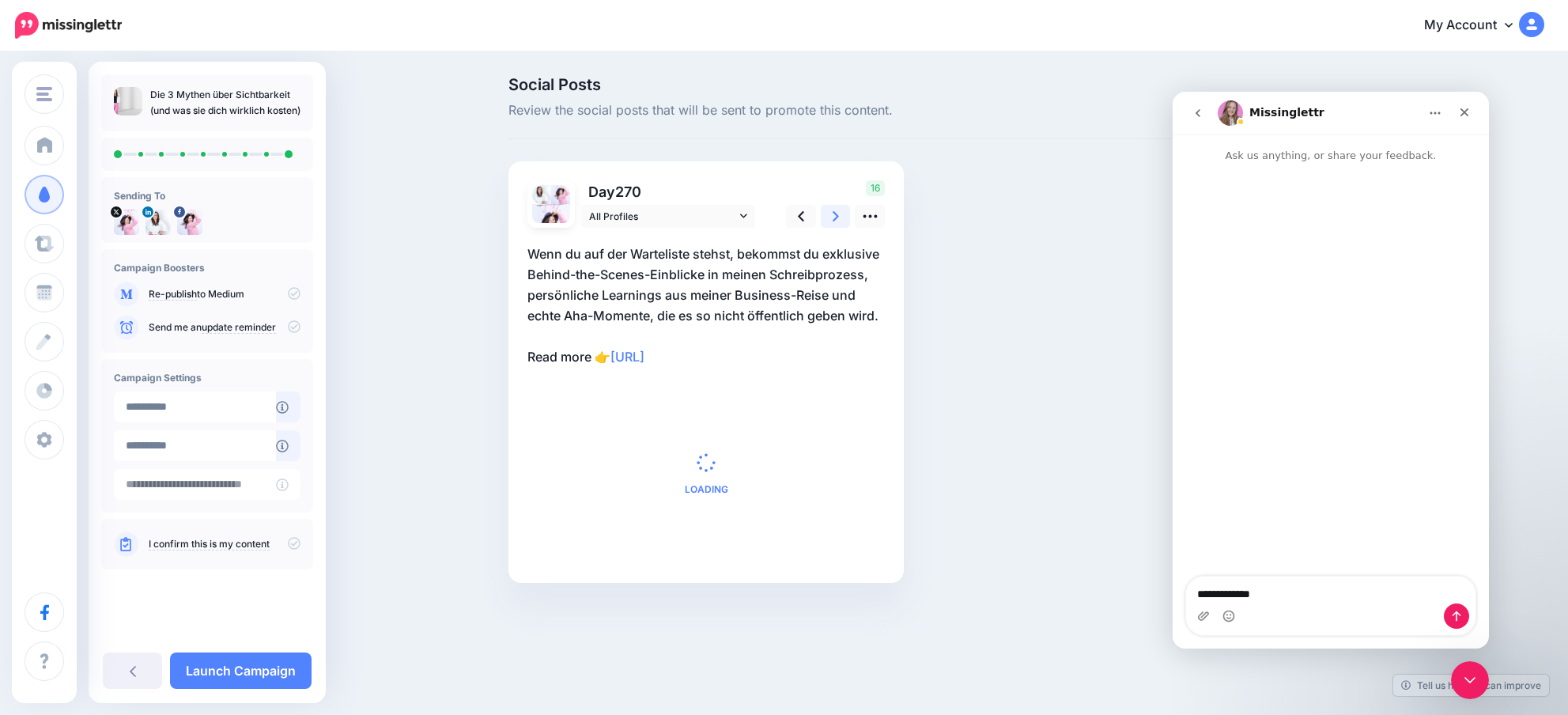
click at [843, 220] on link at bounding box center [835, 216] width 30 height 23
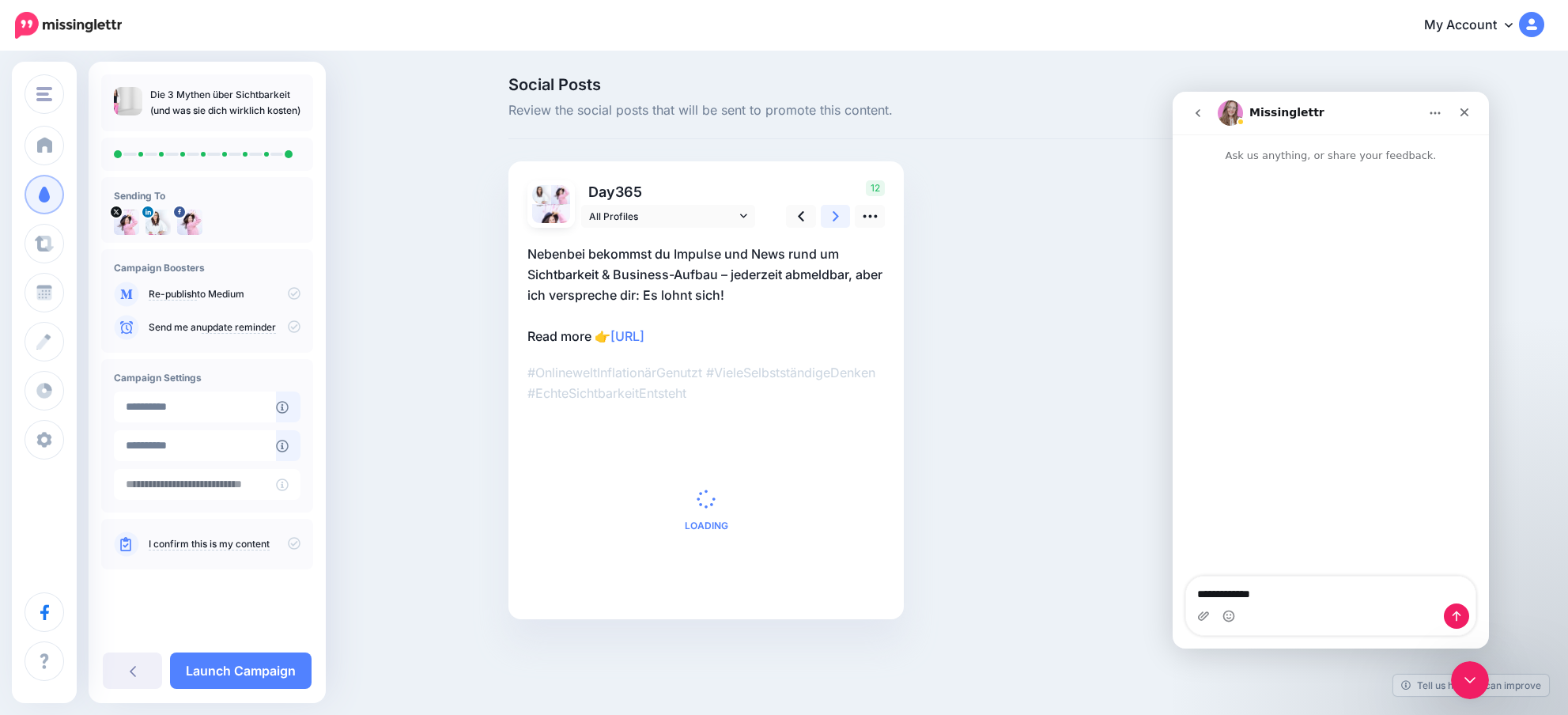
click at [843, 220] on link at bounding box center [835, 216] width 30 height 23
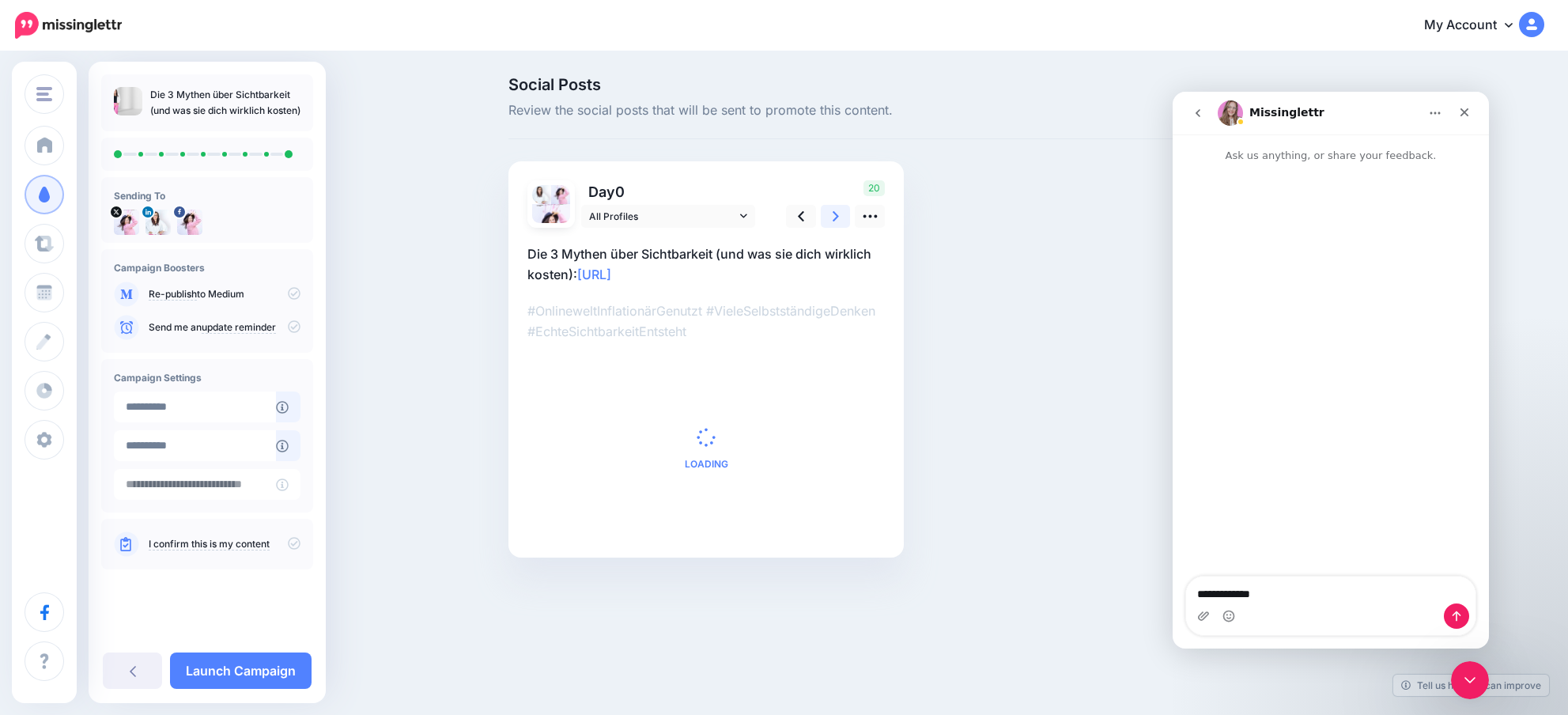
click at [843, 220] on link at bounding box center [835, 216] width 30 height 23
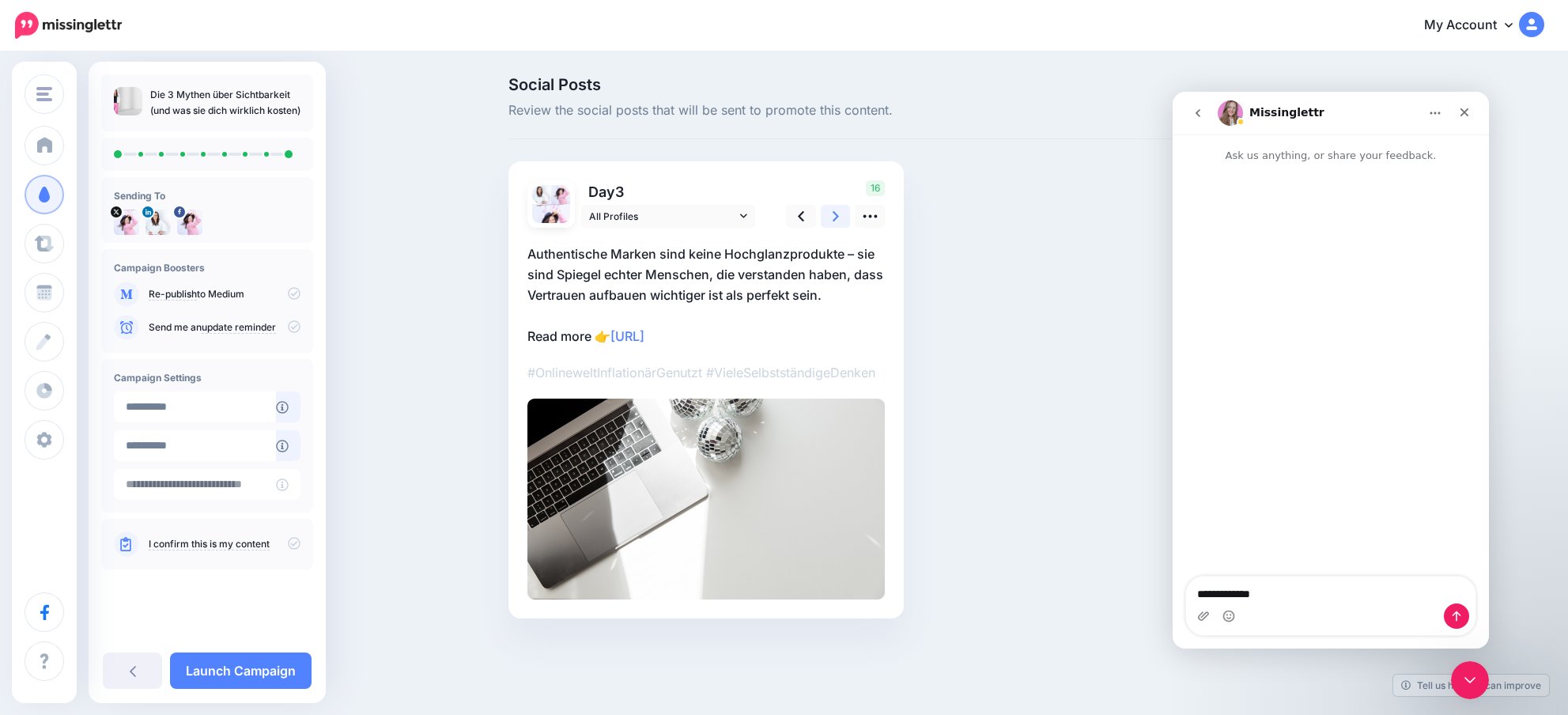
click at [843, 220] on link at bounding box center [835, 216] width 30 height 23
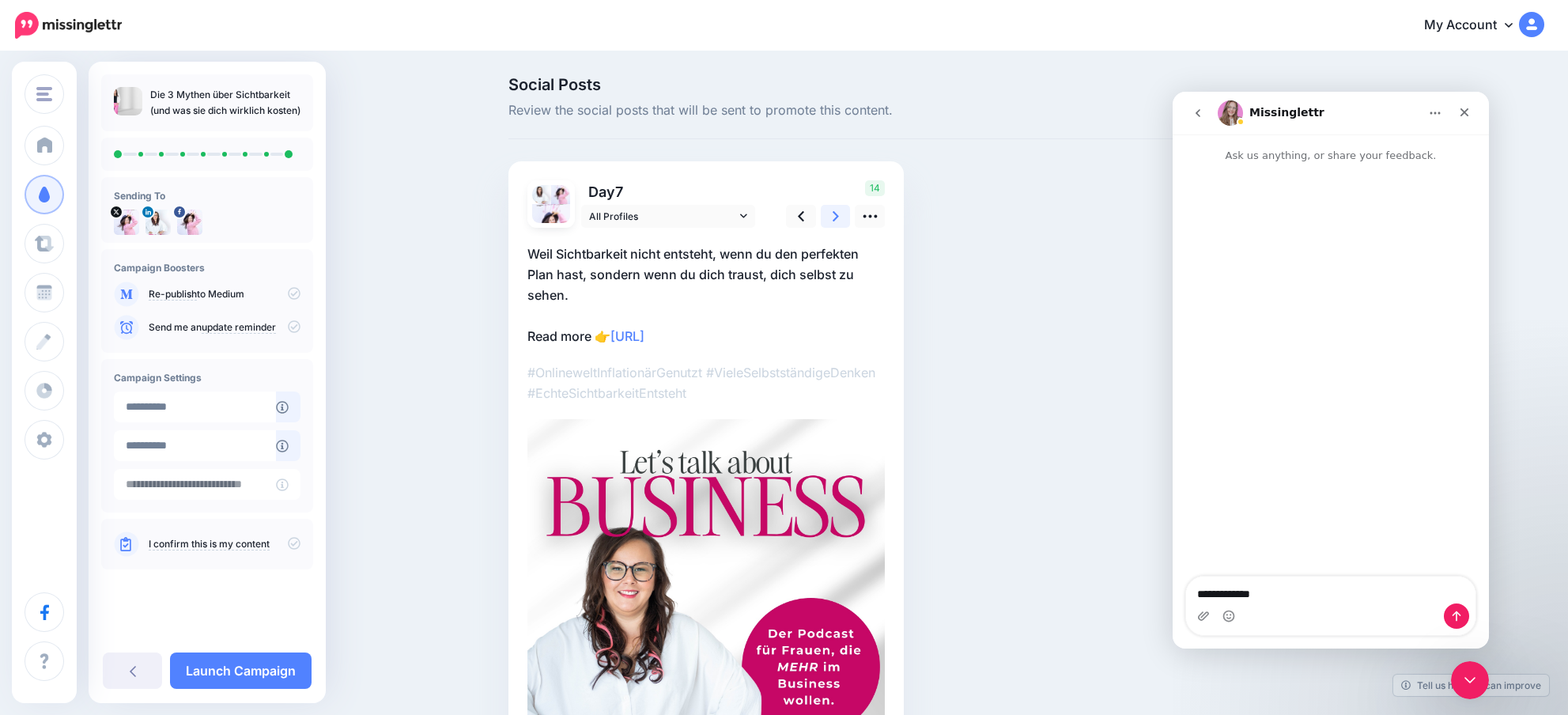
click at [843, 220] on link at bounding box center [835, 216] width 30 height 23
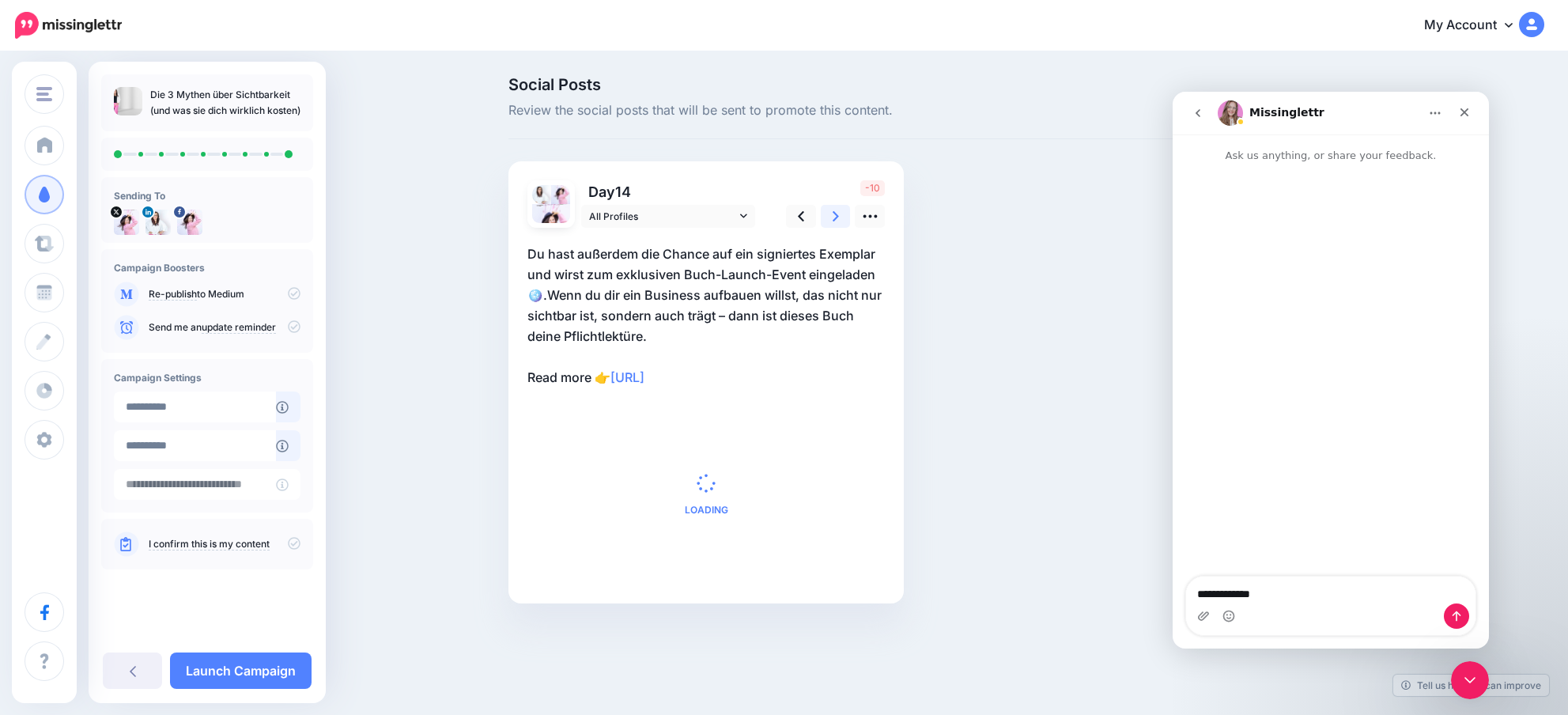
click at [843, 220] on link at bounding box center [835, 216] width 30 height 23
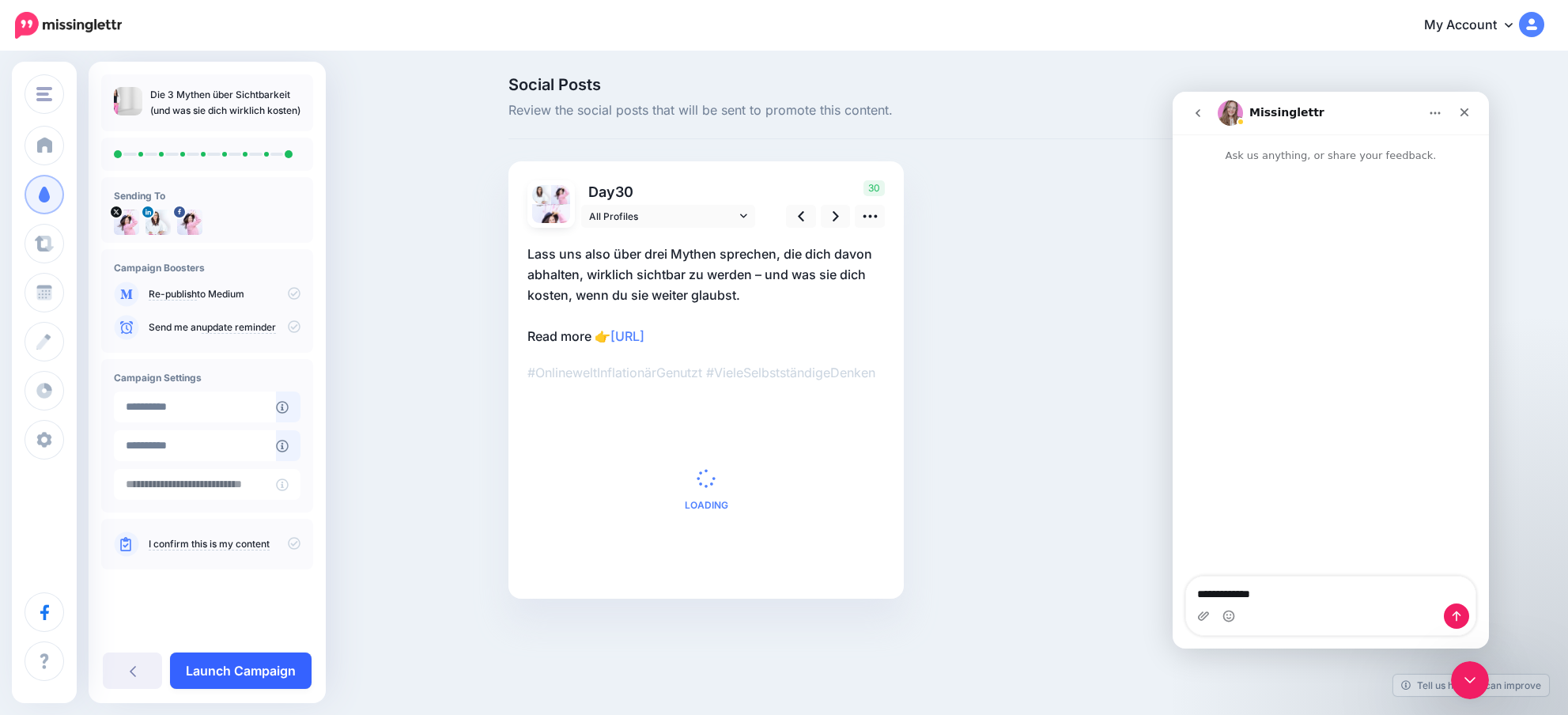
click at [258, 663] on link "Launch Campaign" at bounding box center [240, 671] width 142 height 37
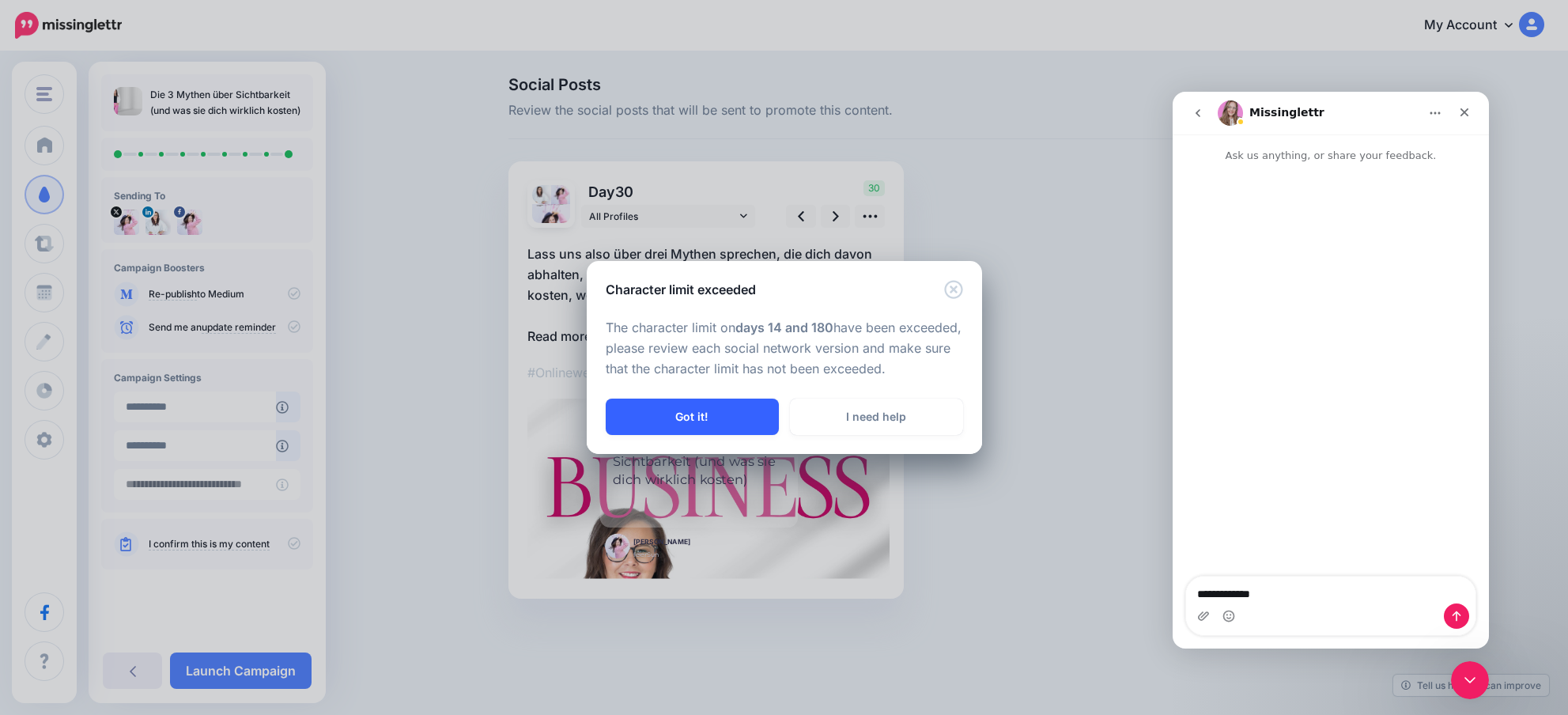
click at [709, 406] on button "Got it!" at bounding box center [693, 417] width 174 height 37
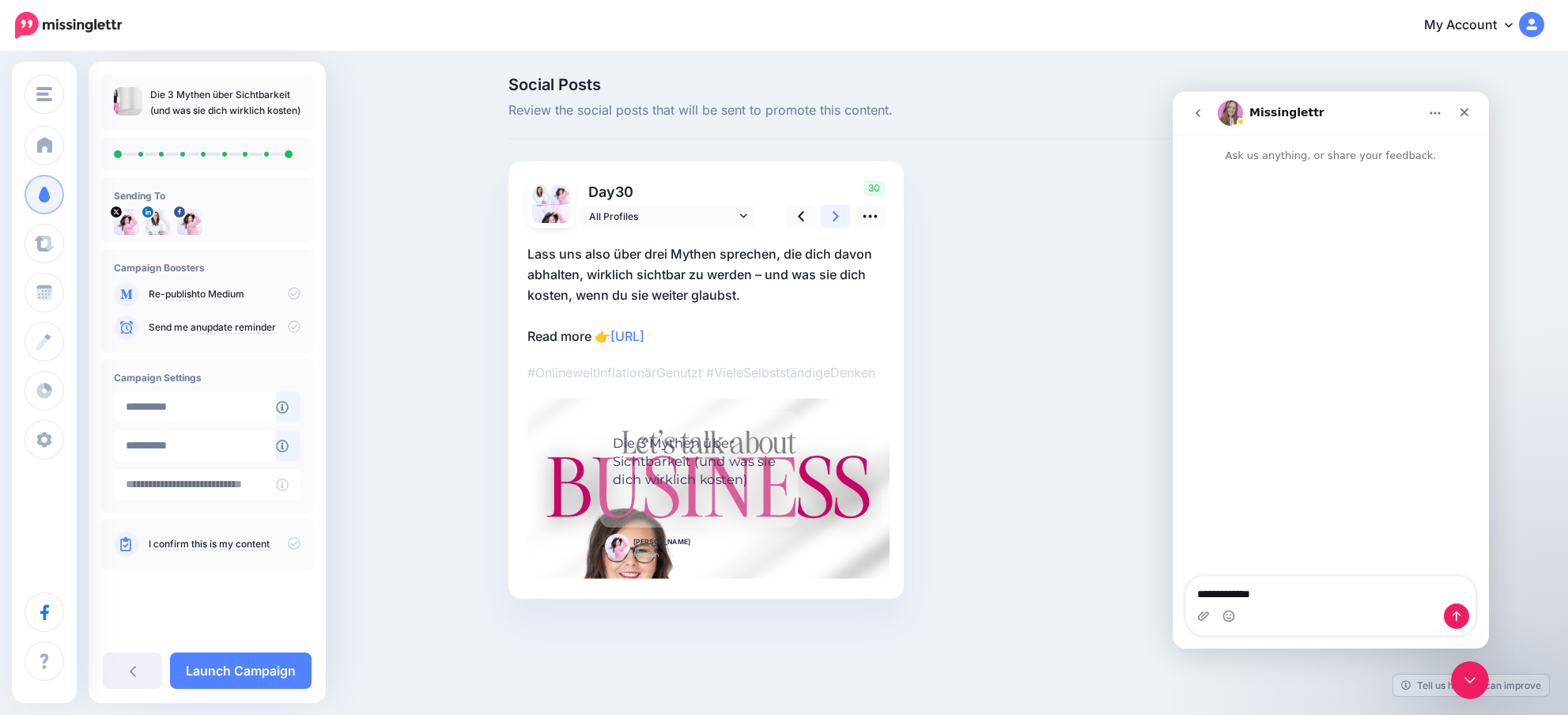
click at [837, 212] on icon at bounding box center [835, 217] width 6 height 16
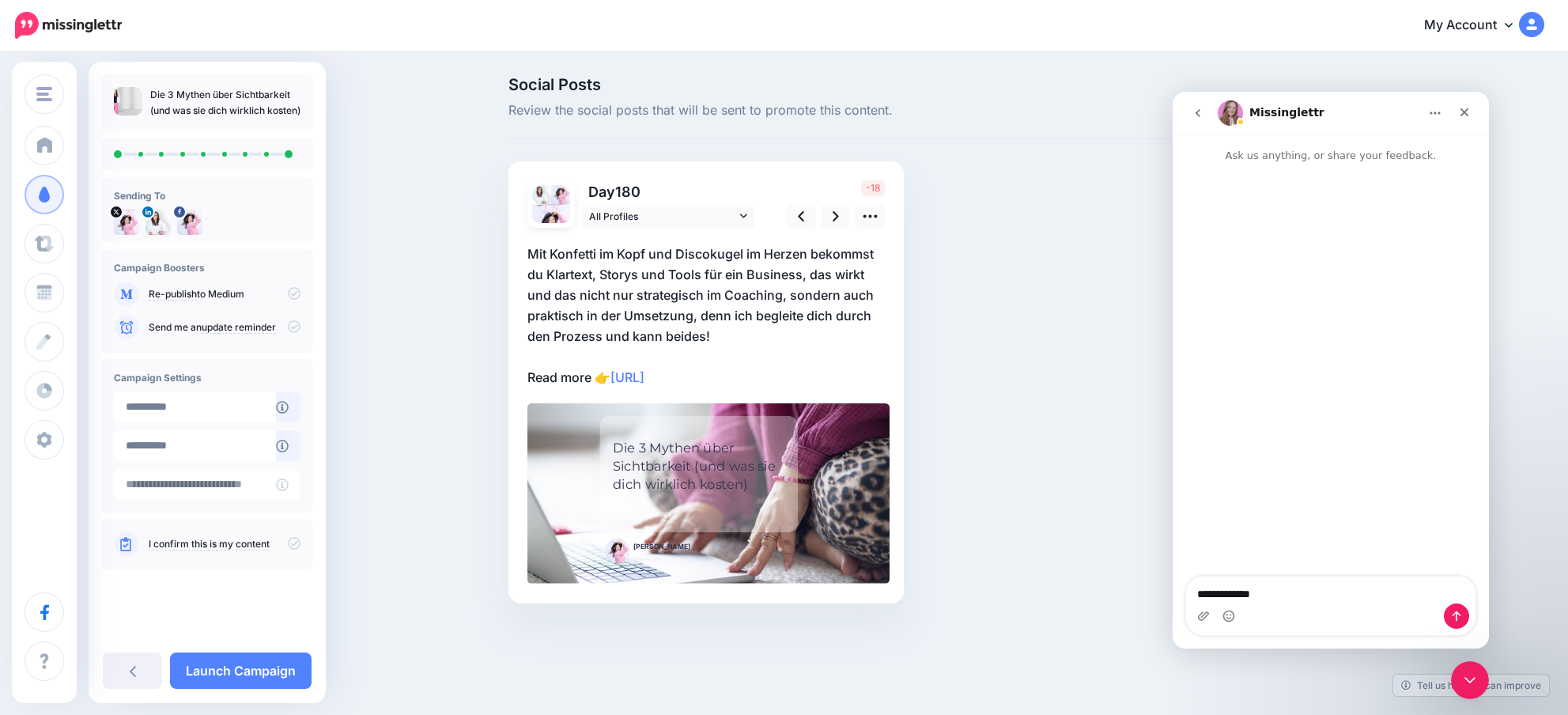
click at [689, 304] on p "Mit Konfetti im Kopf und Discokugel im Herzen bekommst du Klartext, Storys und …" at bounding box center [705, 316] width 357 height 144
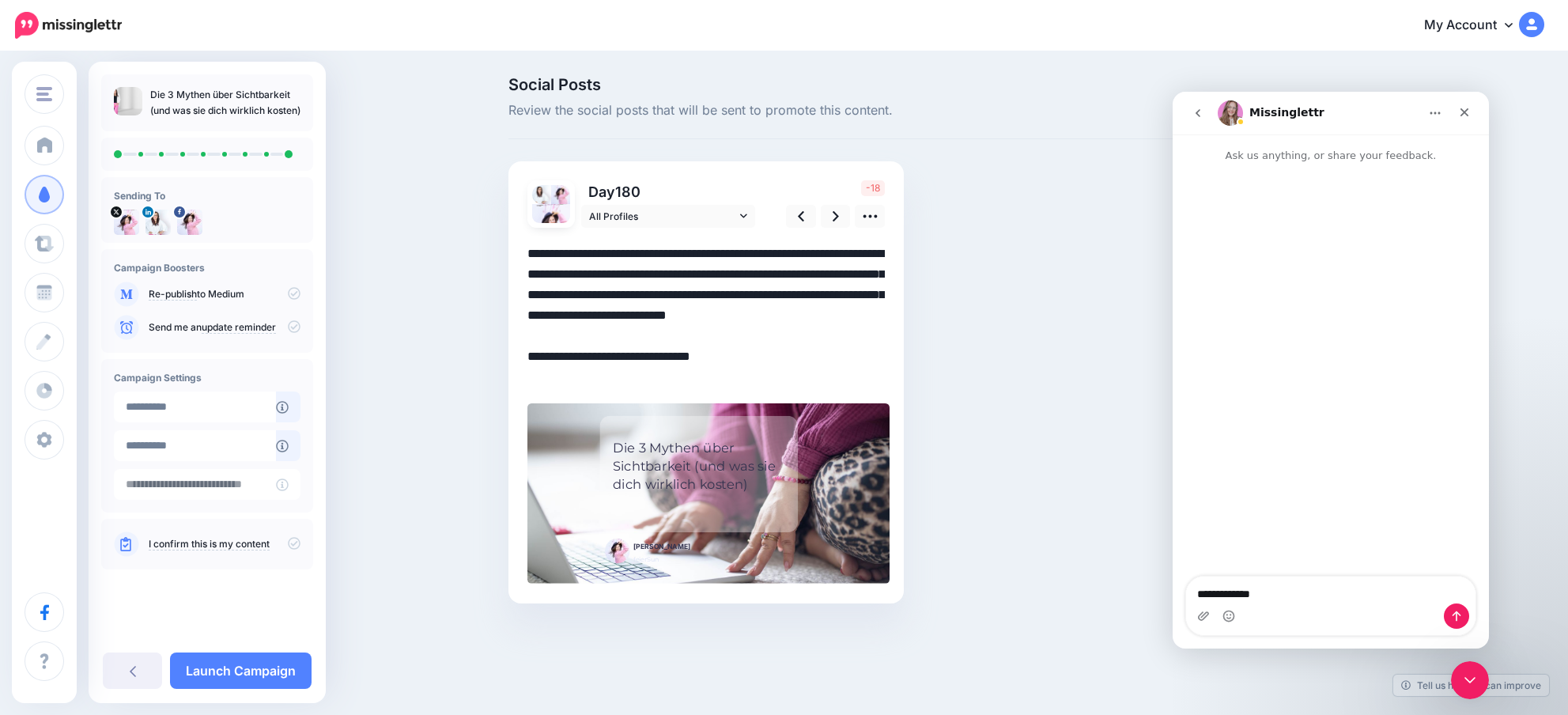
drag, startPoint x: 734, startPoint y: 341, endPoint x: 783, endPoint y: 296, distance: 66.5
click at [783, 296] on textarea "**********" at bounding box center [705, 316] width 357 height 144
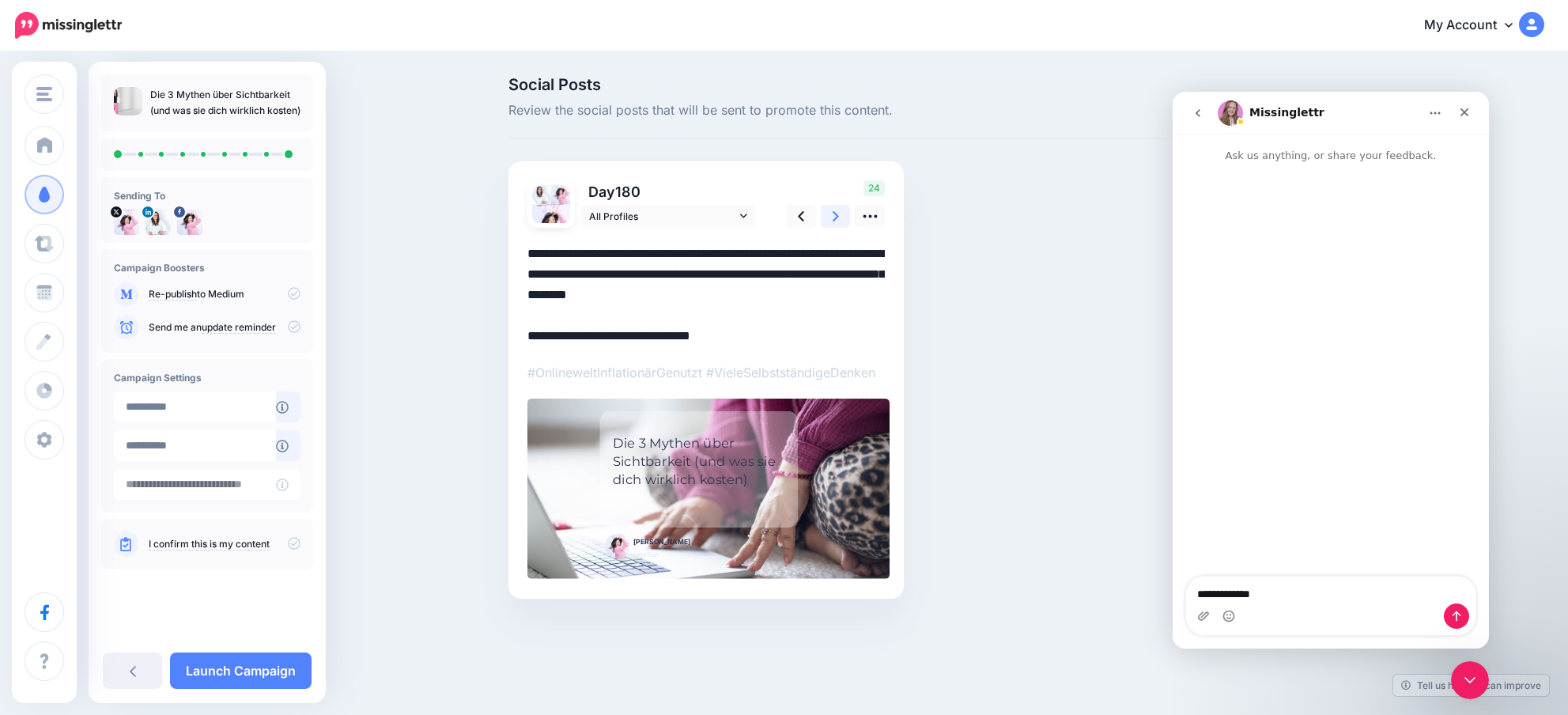
click at [837, 209] on icon at bounding box center [835, 217] width 6 height 16
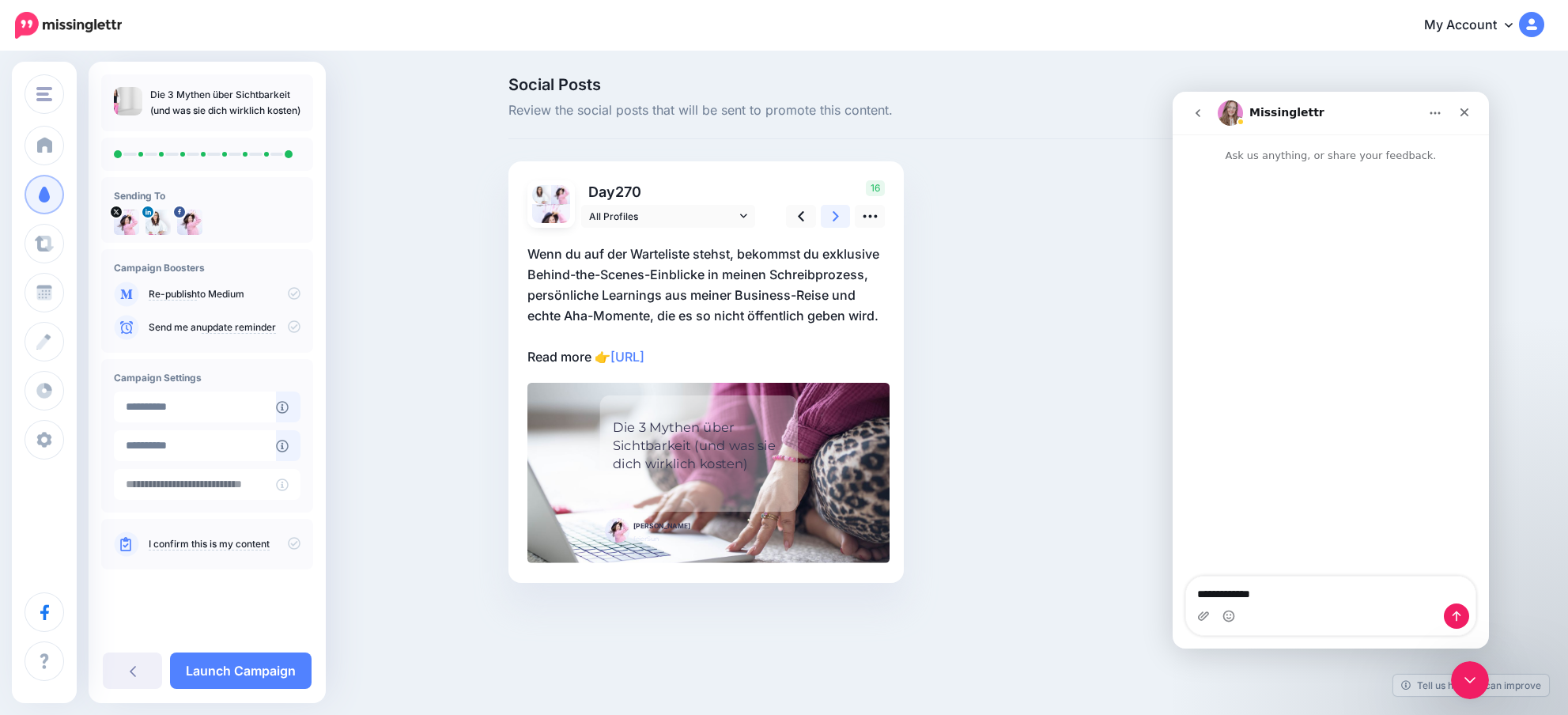
click at [837, 209] on icon at bounding box center [835, 217] width 6 height 16
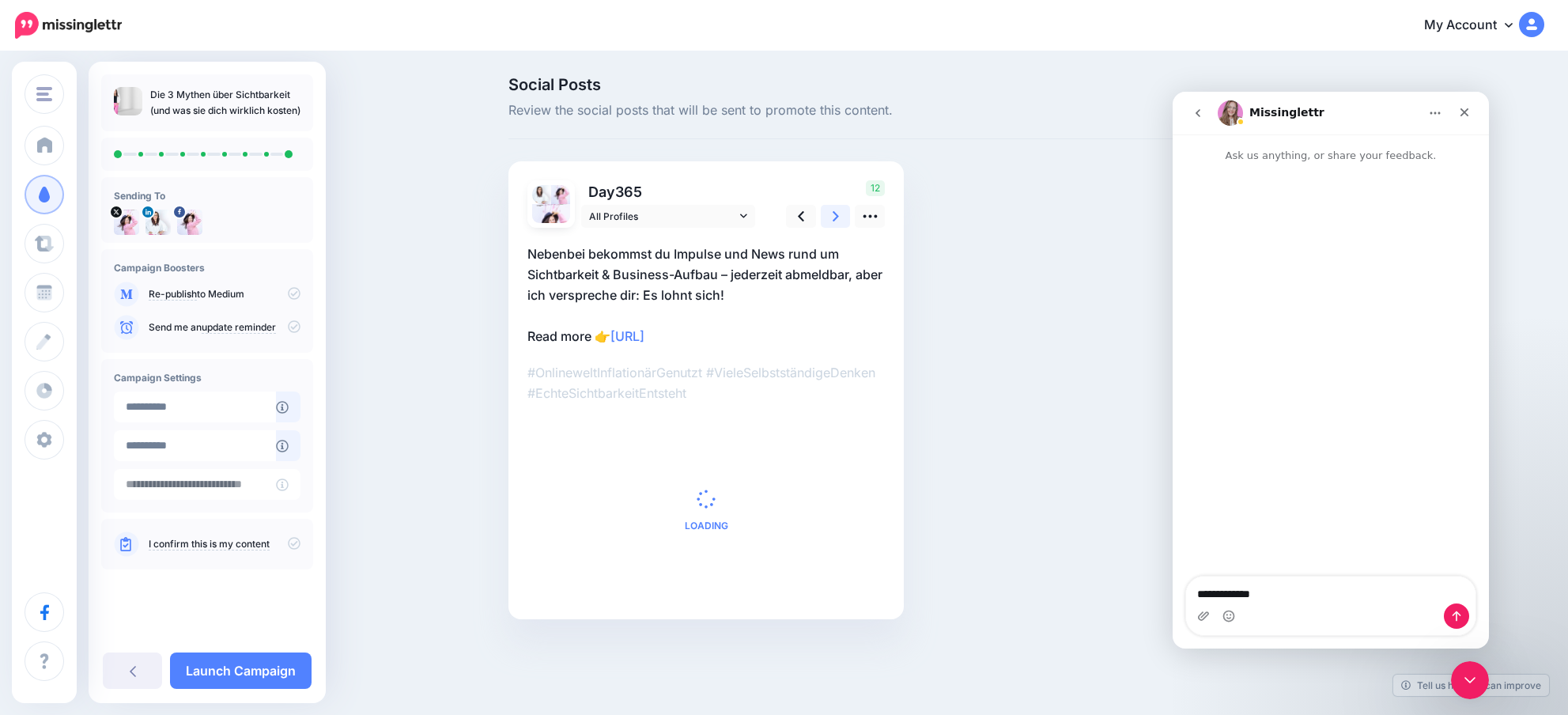
click at [837, 209] on icon at bounding box center [835, 217] width 6 height 16
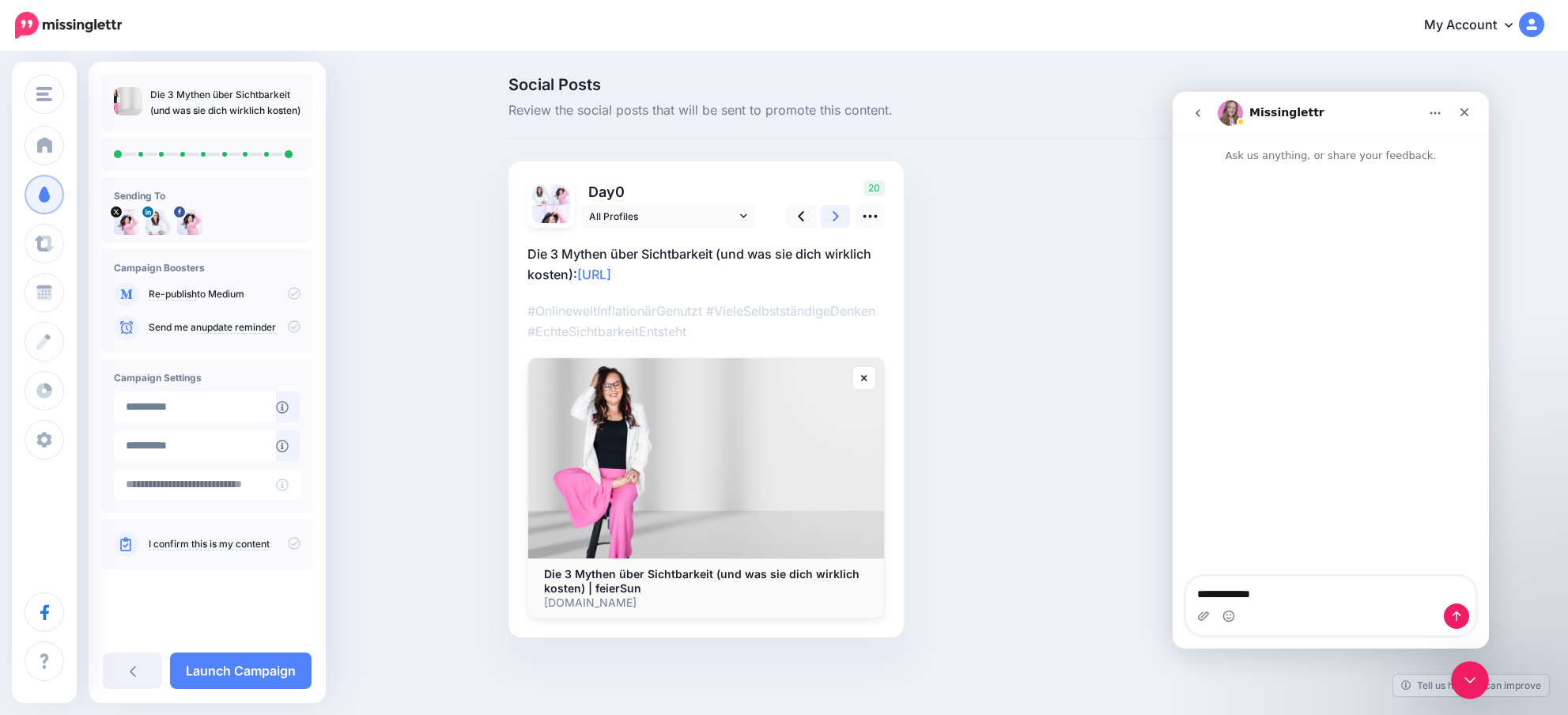
click at [837, 209] on icon at bounding box center [835, 217] width 6 height 16
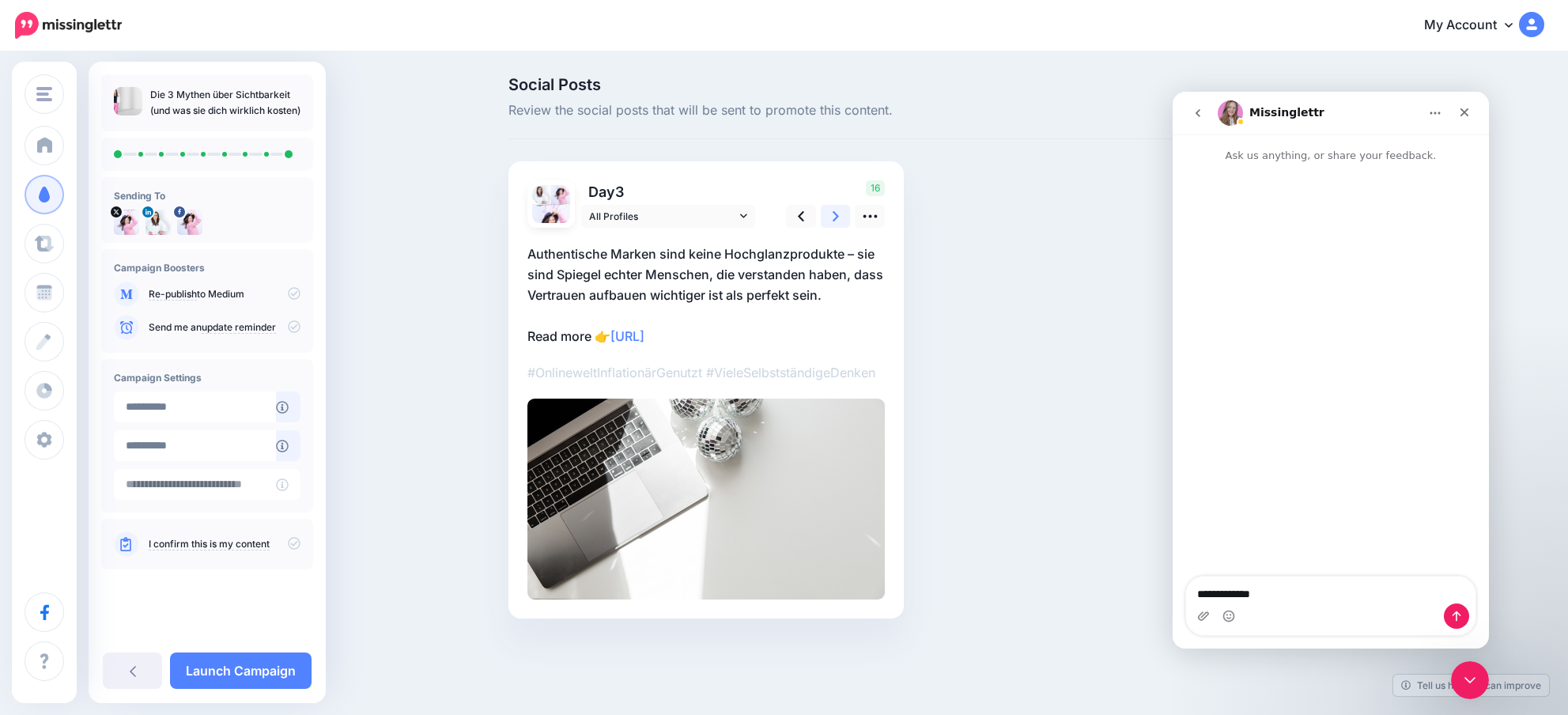
click at [837, 209] on icon at bounding box center [835, 217] width 6 height 16
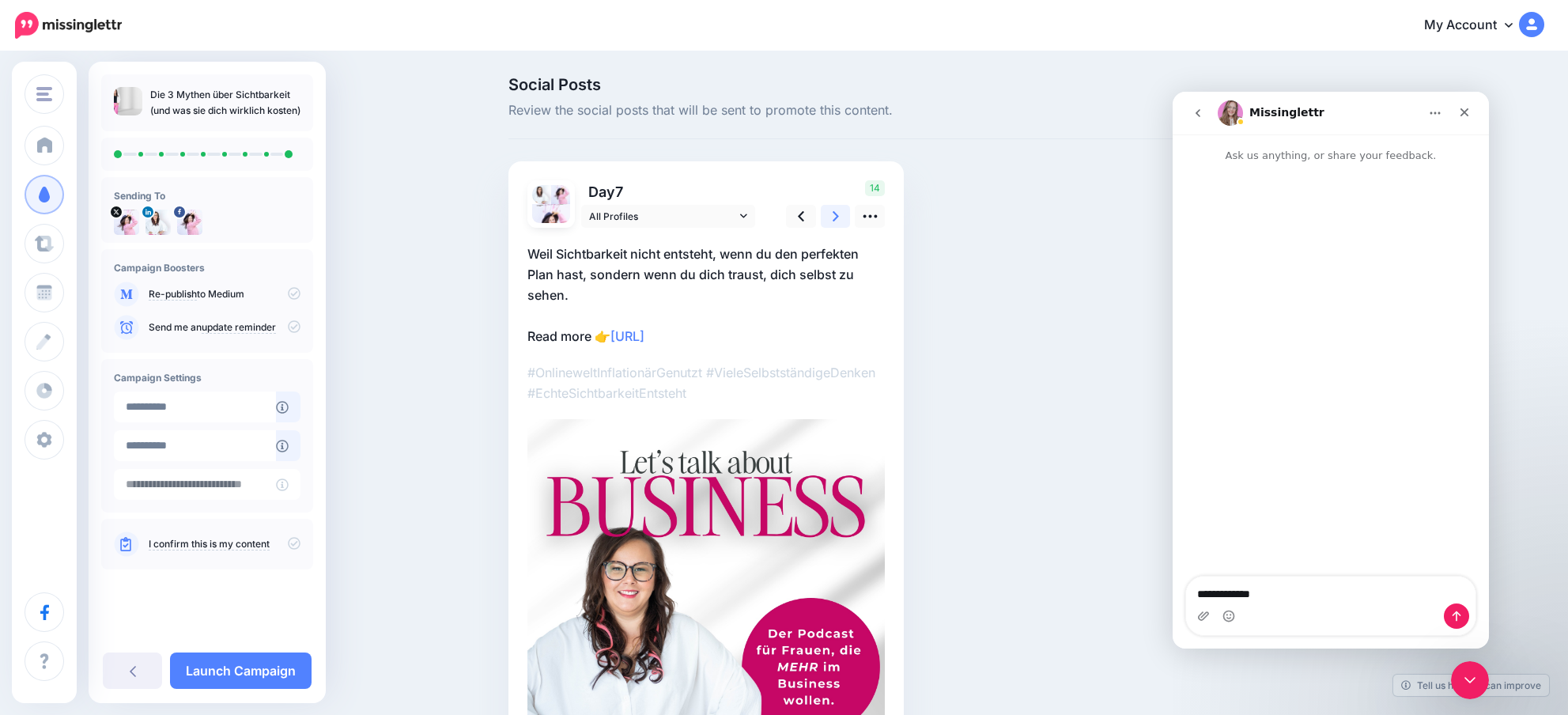
click at [837, 209] on icon at bounding box center [835, 217] width 6 height 16
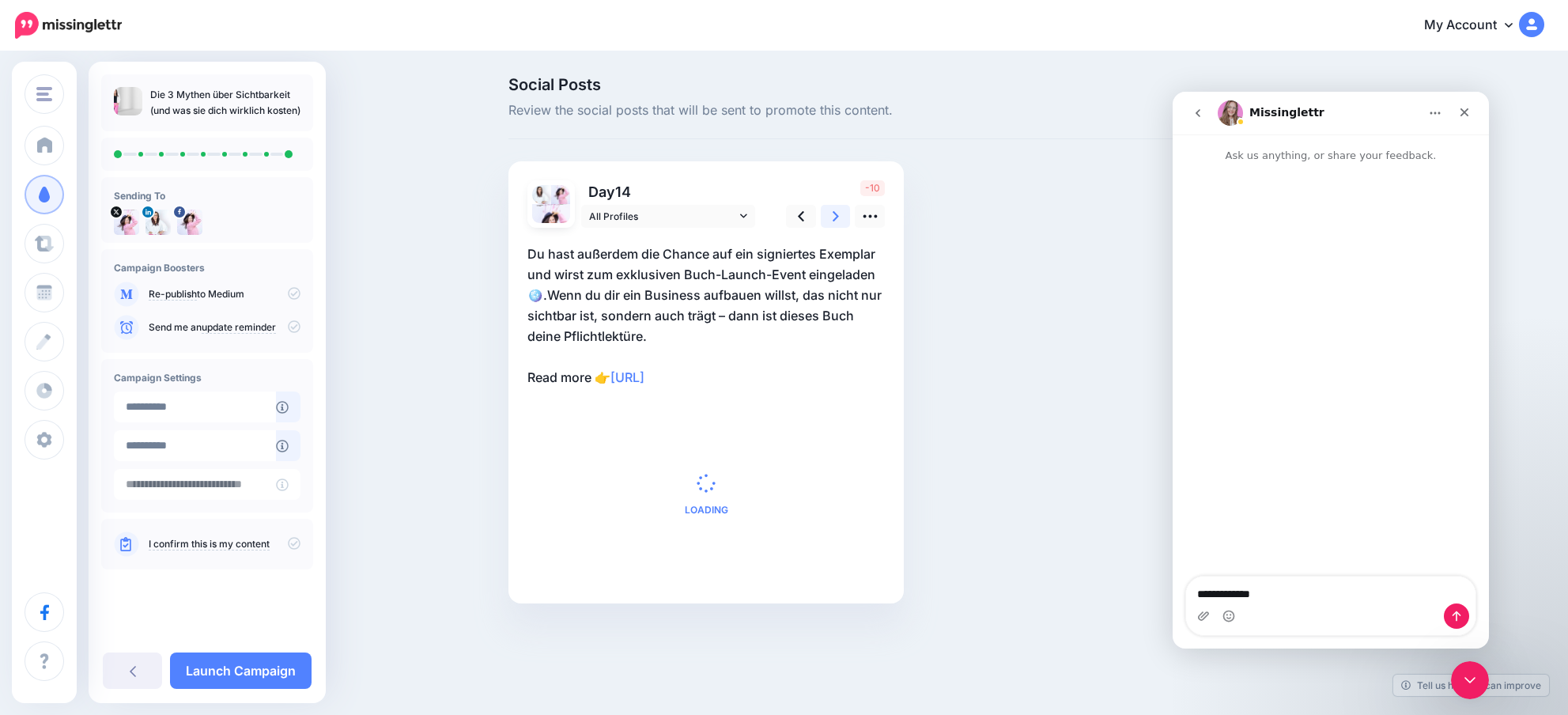
click at [837, 209] on icon at bounding box center [835, 217] width 6 height 16
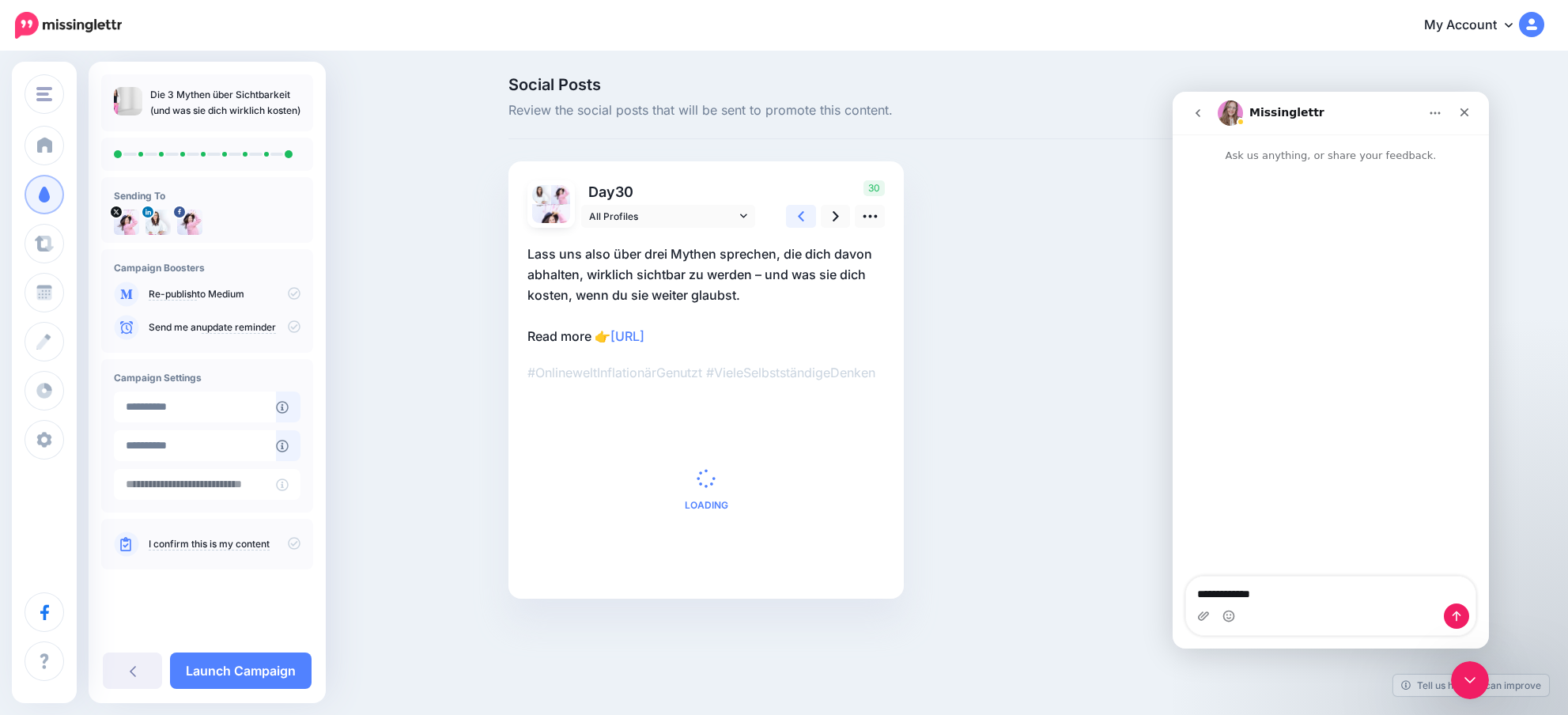
click at [806, 209] on link at bounding box center [800, 216] width 30 height 23
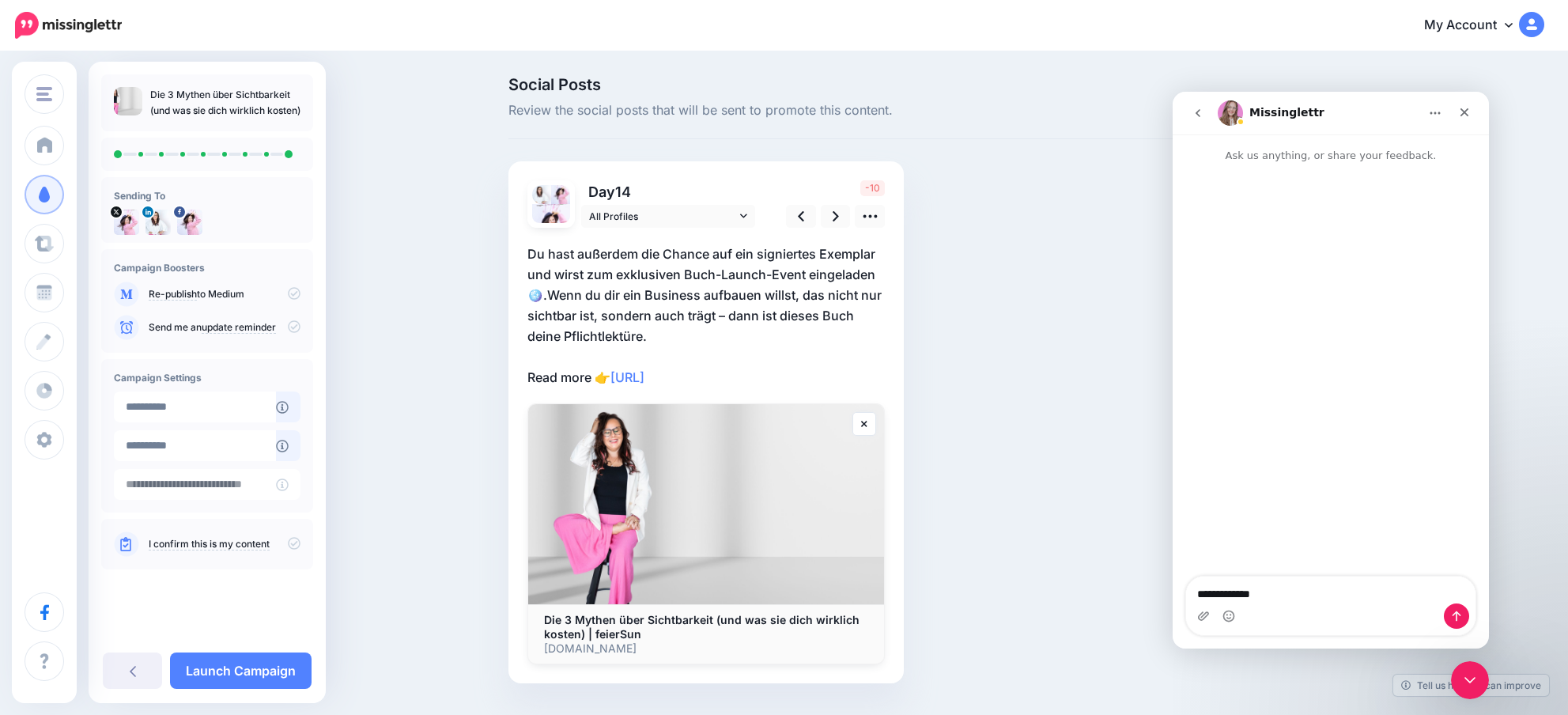
click at [673, 338] on p "Du hast außerdem die Chance auf ein signiertes Exemplar und wirst zum exklusive…" at bounding box center [705, 316] width 357 height 144
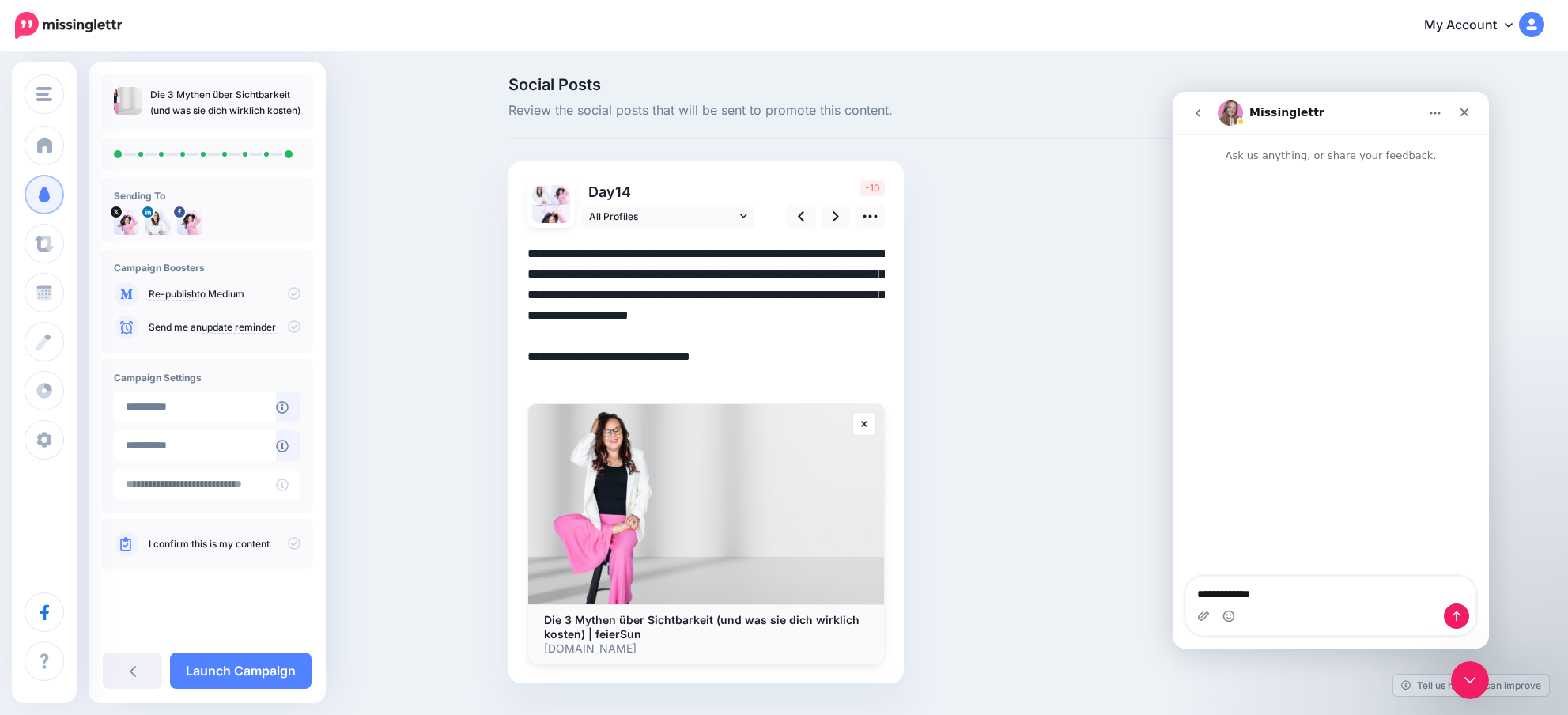
drag, startPoint x: 537, startPoint y: 297, endPoint x: 527, endPoint y: 297, distance: 10.0
click at [532, 297] on textarea "**********" at bounding box center [705, 316] width 357 height 144
drag, startPoint x: 530, startPoint y: 254, endPoint x: 530, endPoint y: 288, distance: 34.0
click at [530, 288] on textarea "**********" at bounding box center [705, 316] width 357 height 144
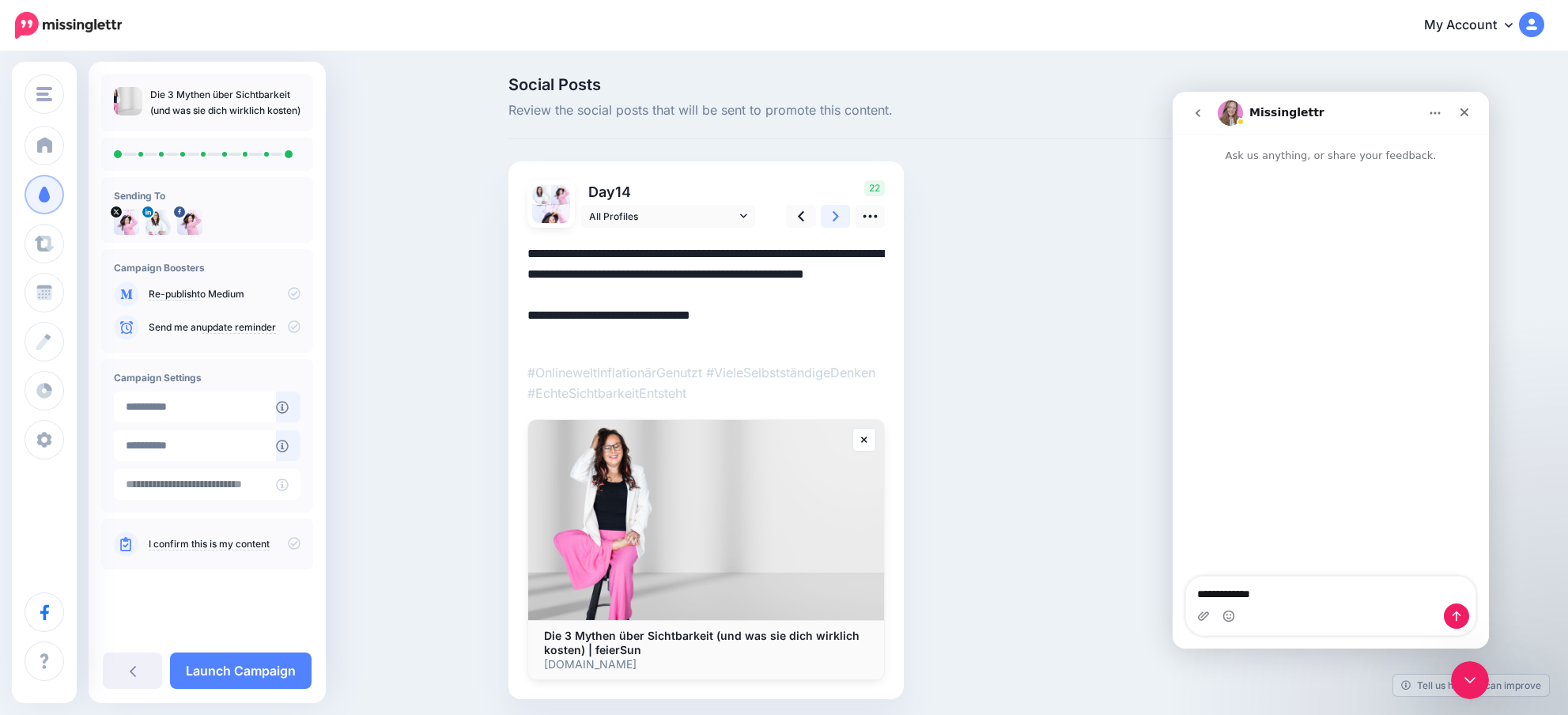
type textarea "**********"
click at [832, 215] on icon at bounding box center [835, 217] width 6 height 16
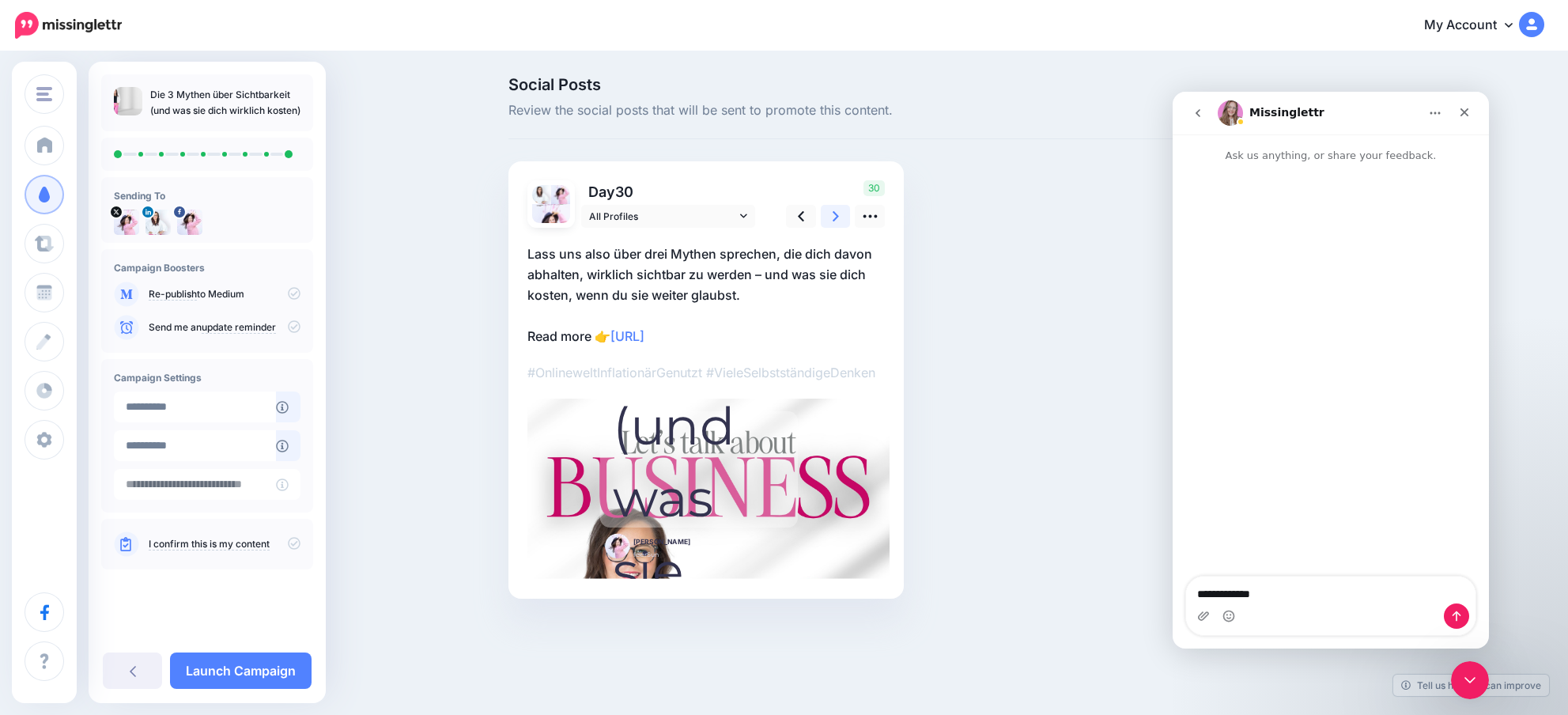
click at [832, 215] on icon at bounding box center [835, 217] width 6 height 16
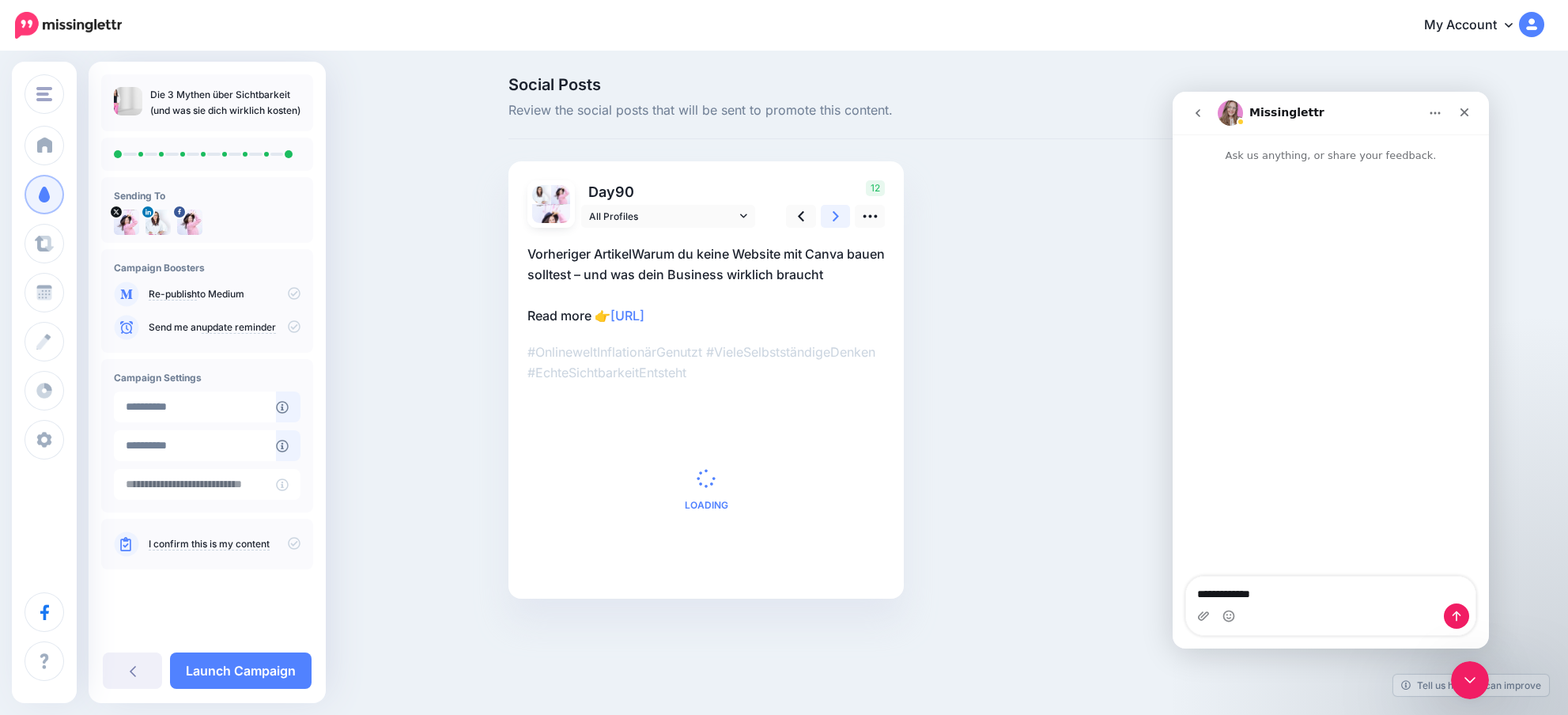
click at [832, 215] on icon at bounding box center [835, 217] width 6 height 16
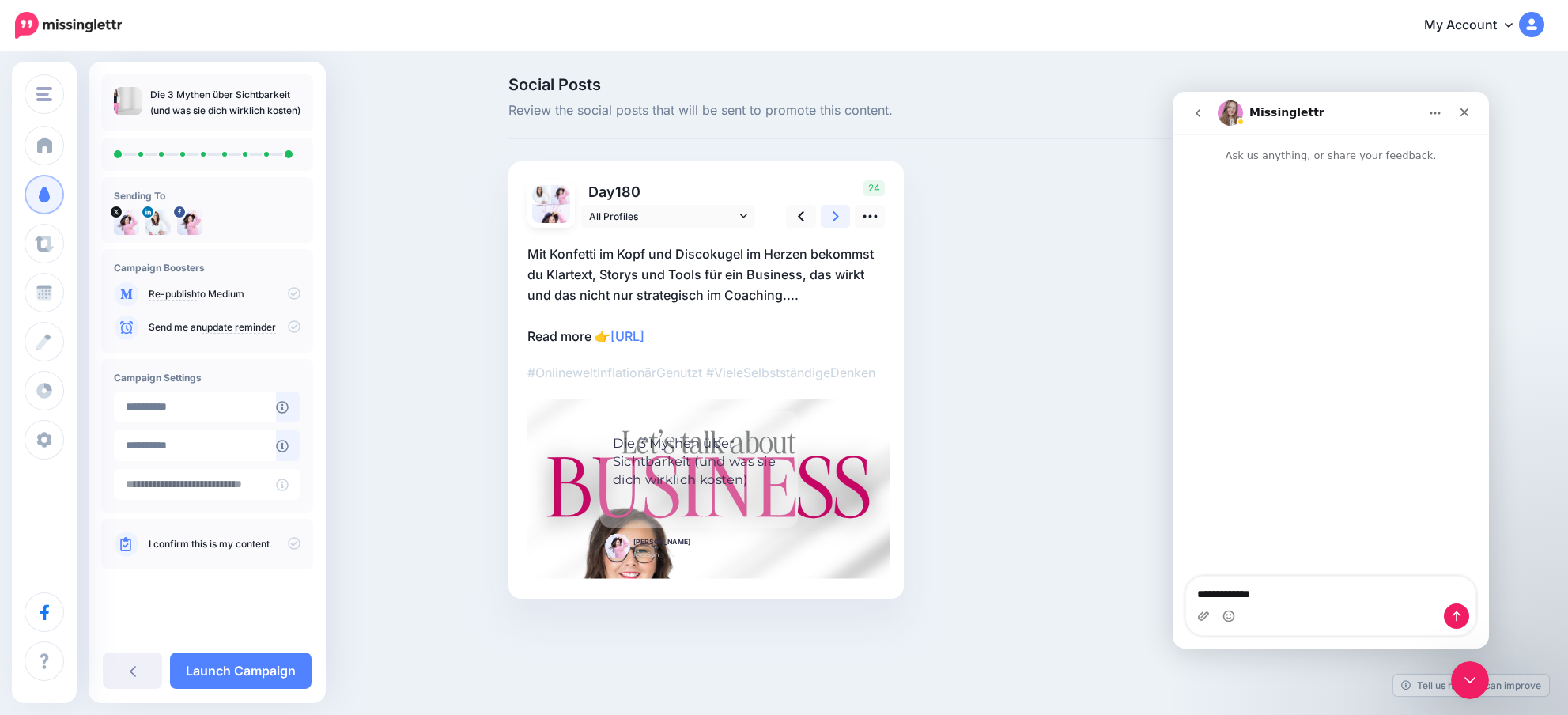
click at [832, 215] on icon at bounding box center [835, 217] width 6 height 16
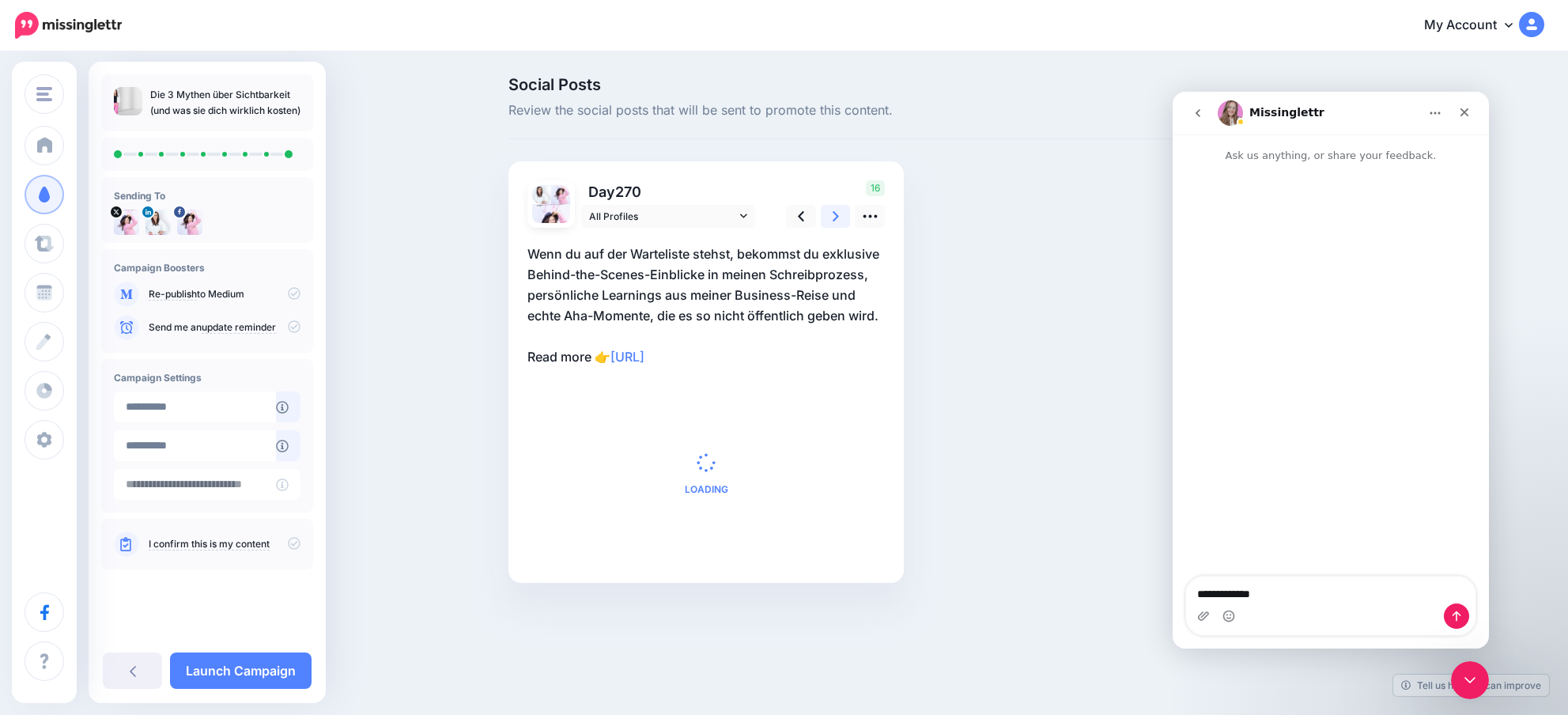
click at [832, 215] on icon at bounding box center [835, 217] width 6 height 16
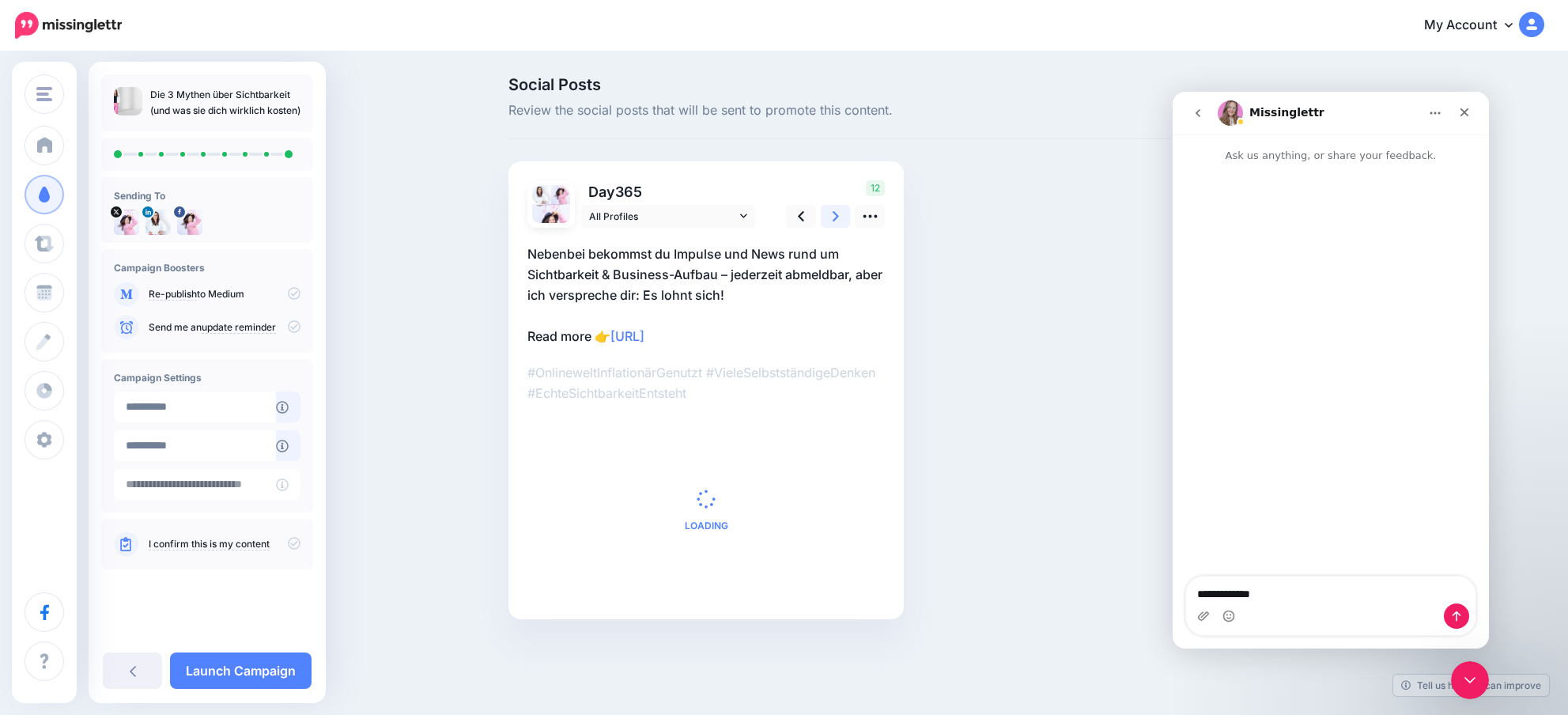
click at [832, 215] on icon at bounding box center [835, 217] width 6 height 16
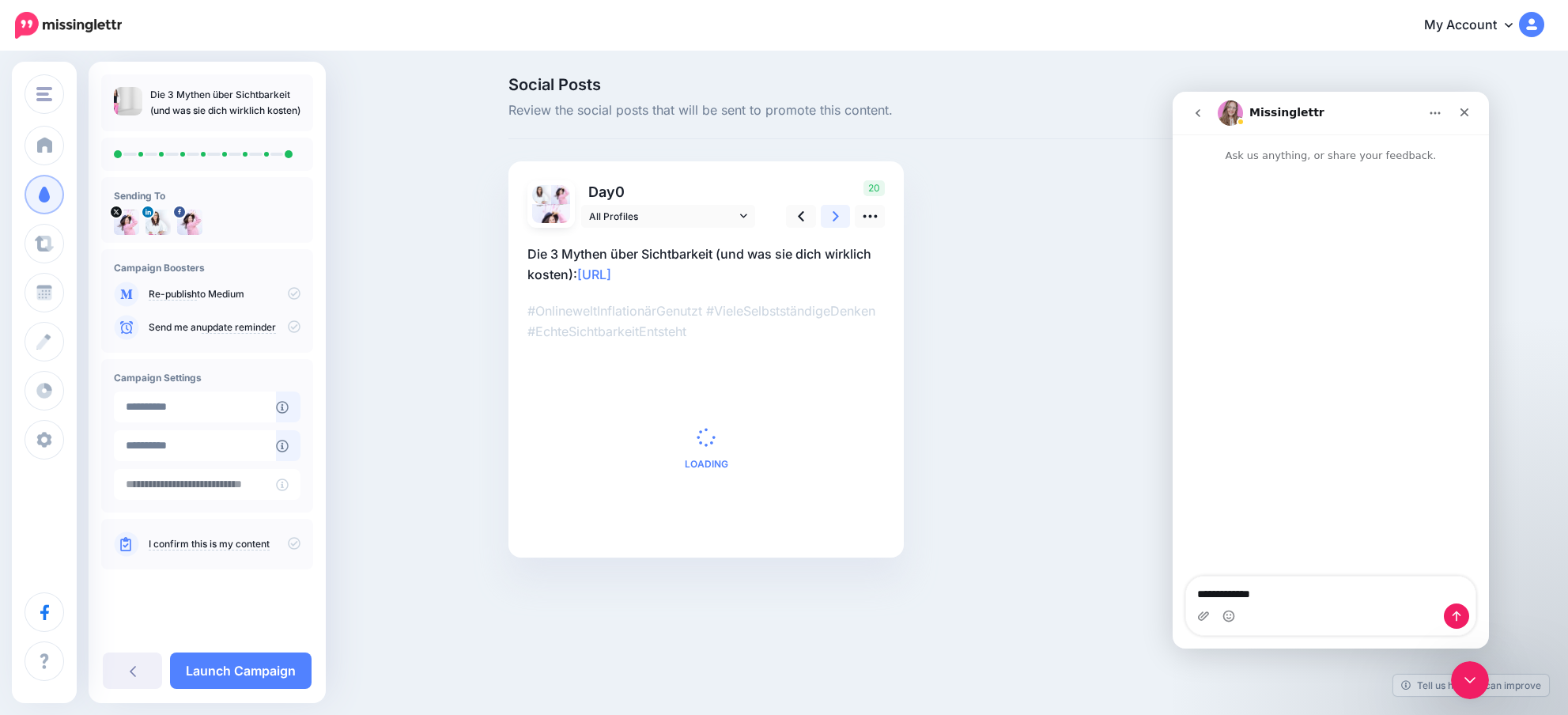
click at [832, 215] on icon at bounding box center [835, 217] width 6 height 16
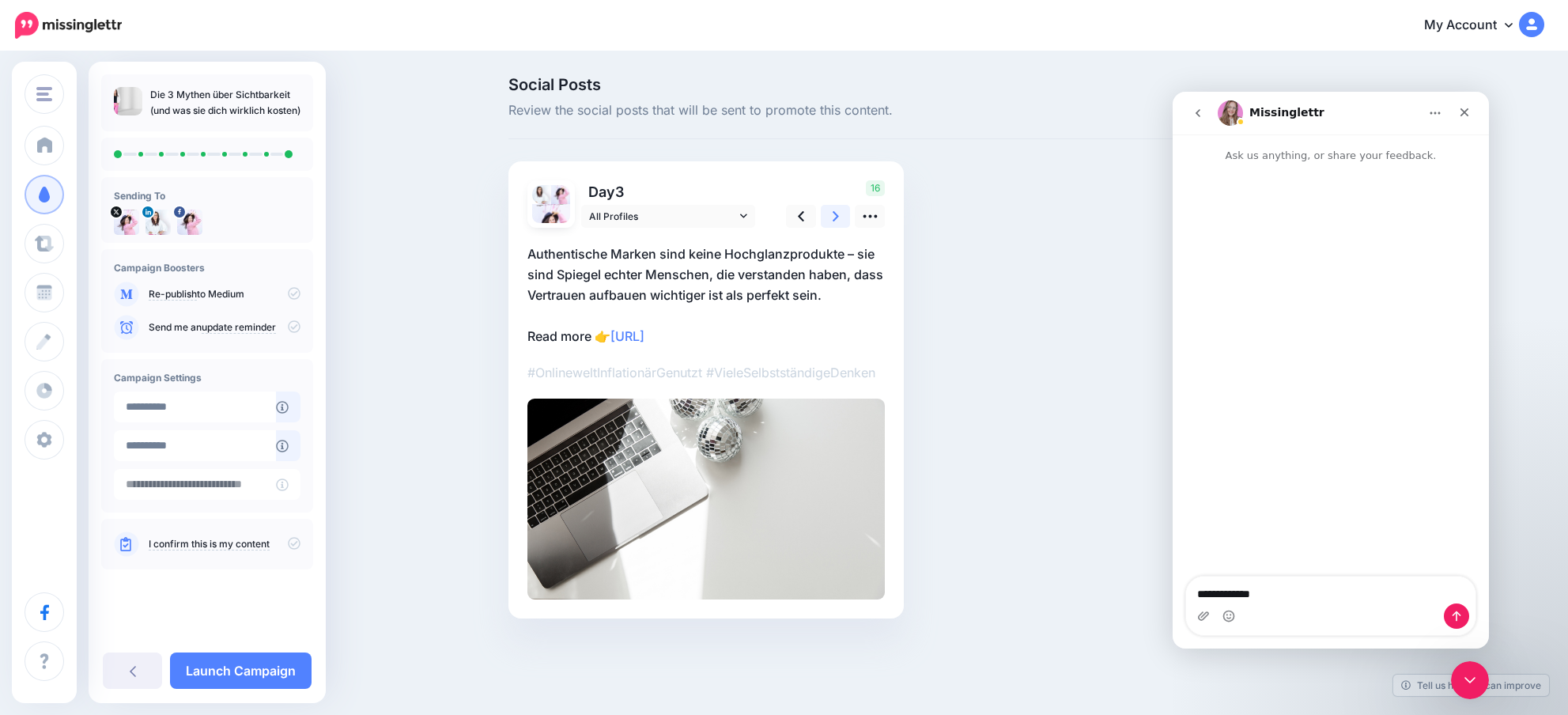
click at [832, 215] on icon at bounding box center [835, 217] width 6 height 16
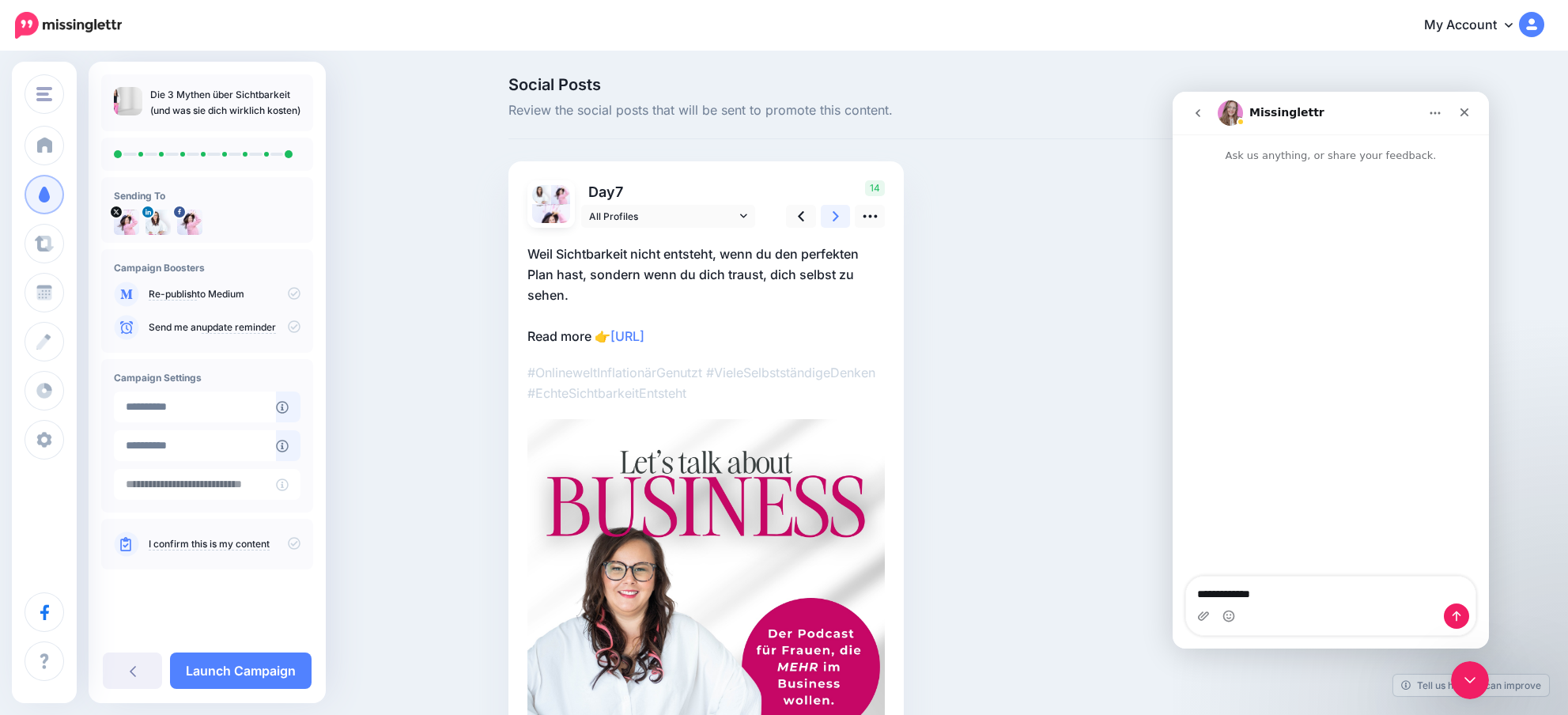
click at [832, 215] on icon at bounding box center [835, 217] width 6 height 16
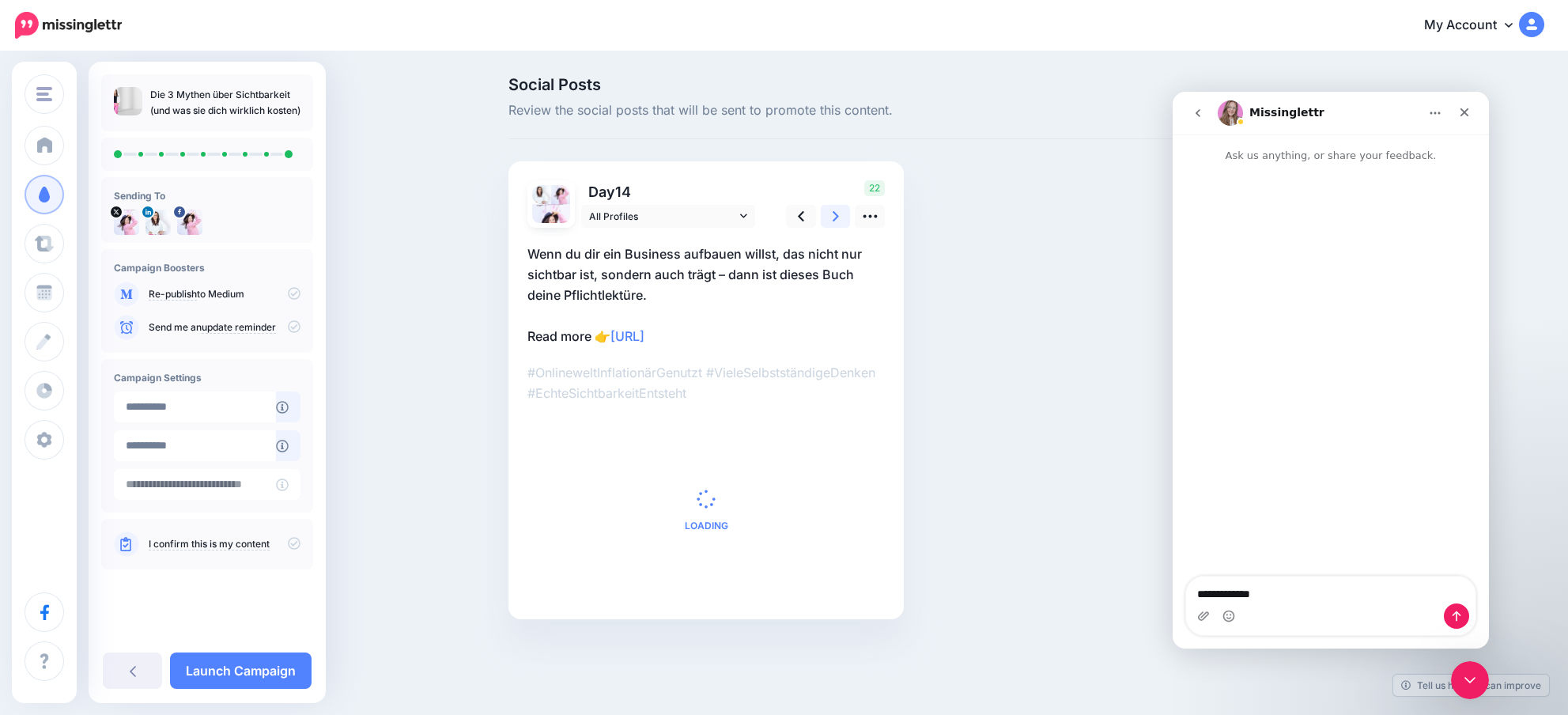
click at [832, 215] on icon at bounding box center [835, 217] width 6 height 16
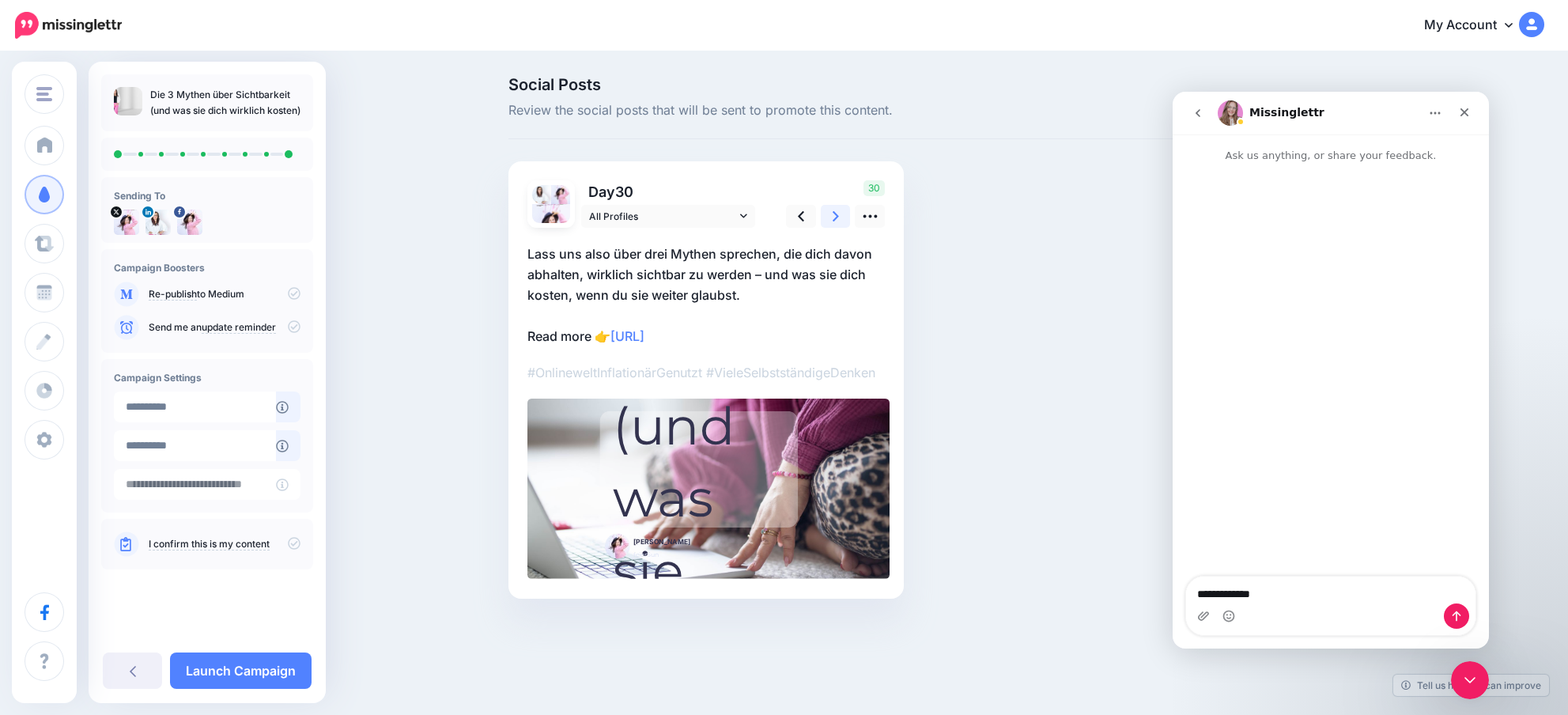
click at [832, 215] on icon at bounding box center [835, 217] width 6 height 16
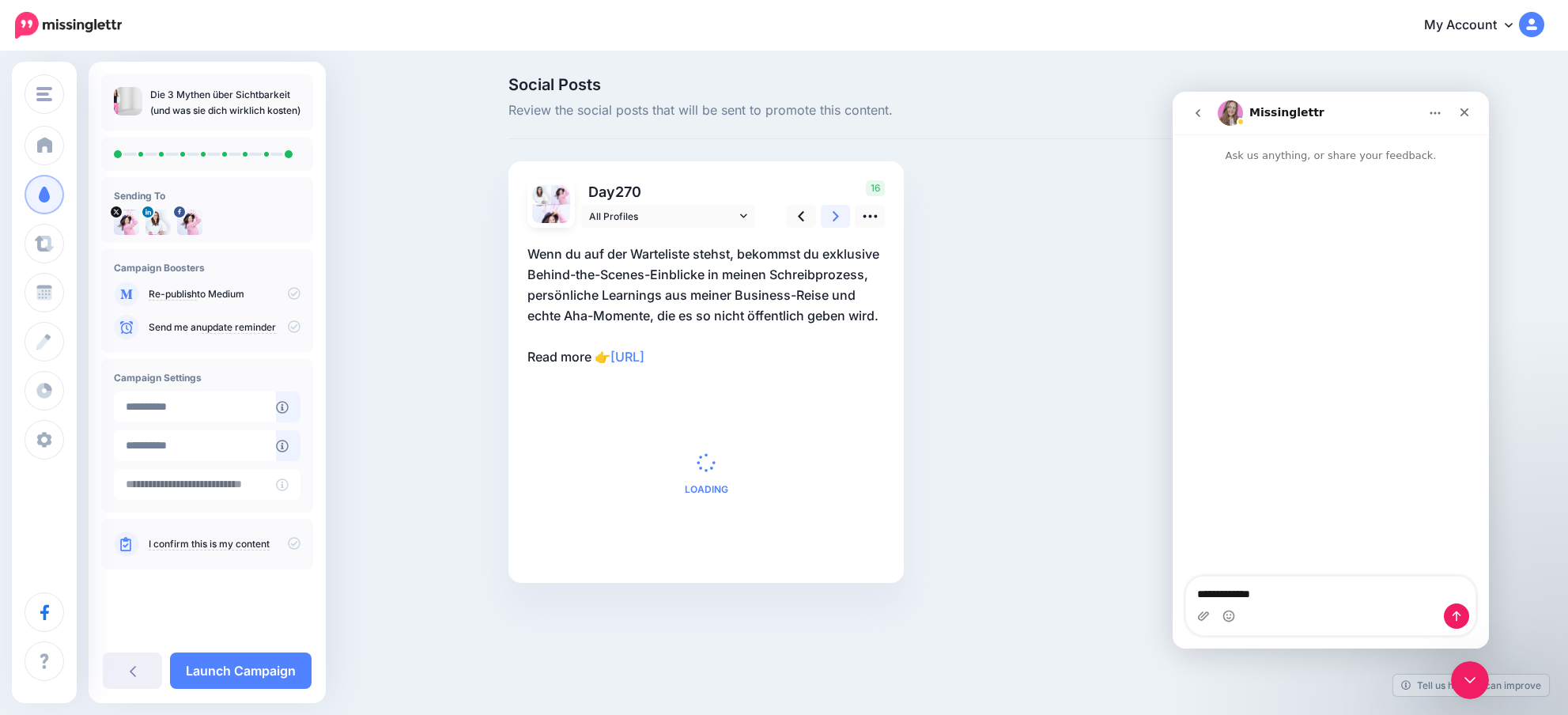
click at [832, 215] on icon at bounding box center [835, 217] width 6 height 16
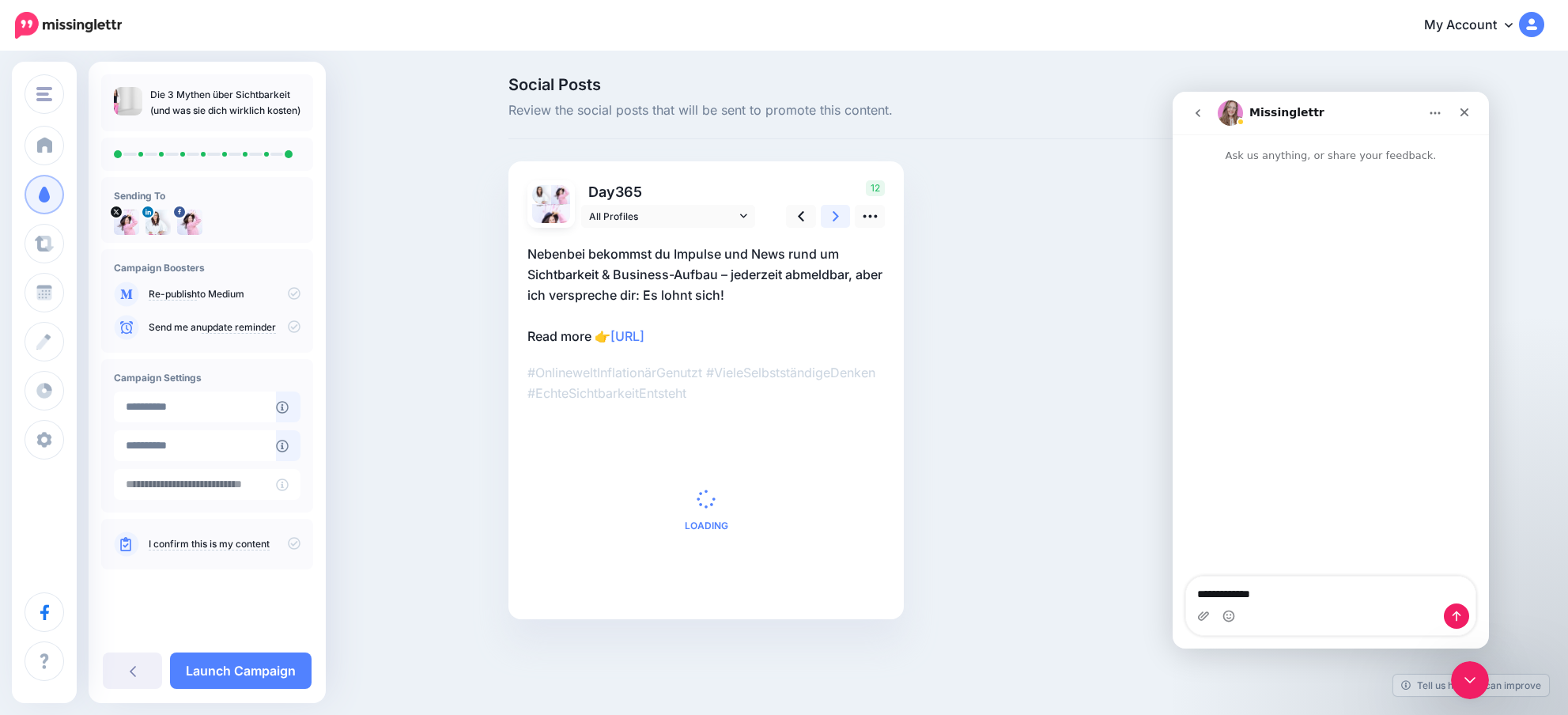
click at [832, 215] on icon at bounding box center [835, 217] width 6 height 16
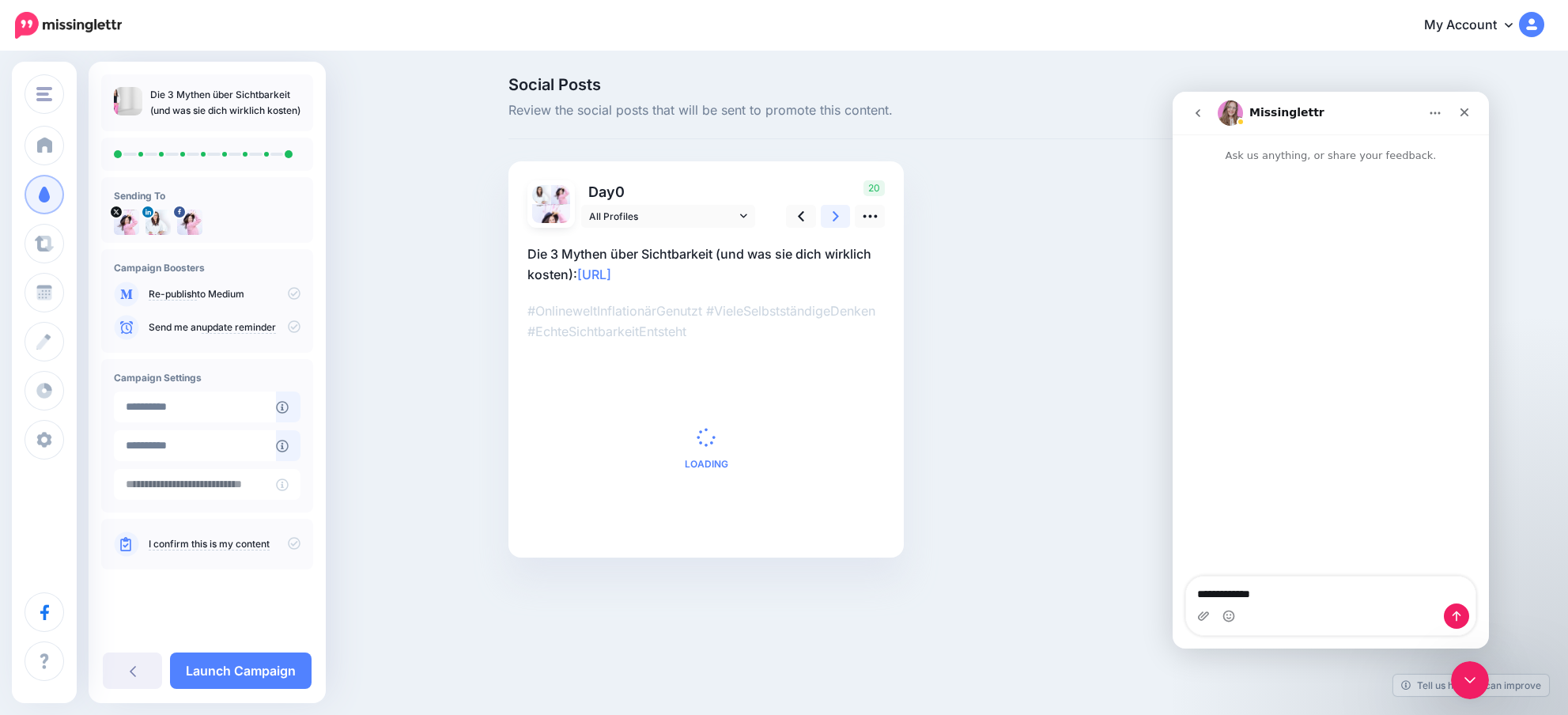
click at [832, 215] on icon at bounding box center [835, 217] width 6 height 16
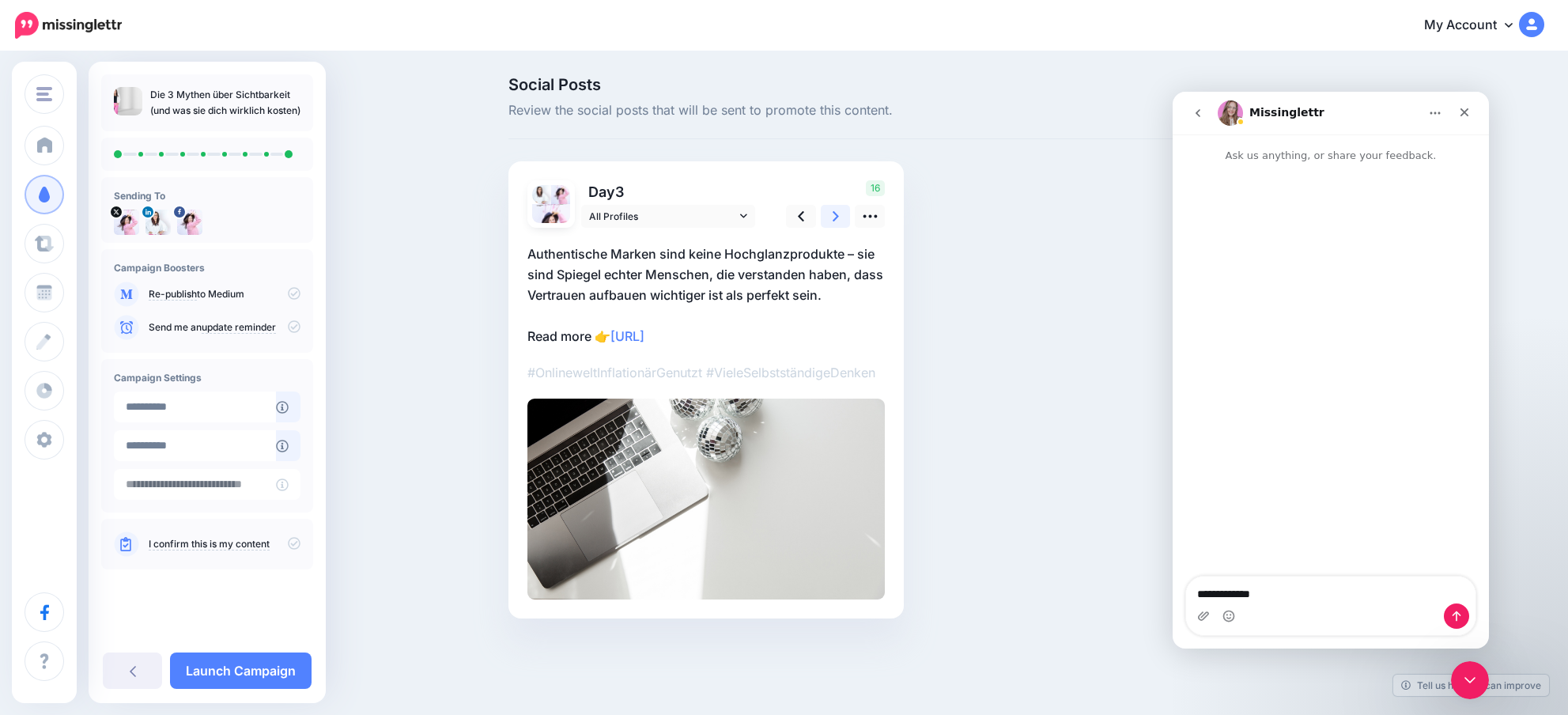
click at [832, 215] on icon at bounding box center [835, 217] width 6 height 16
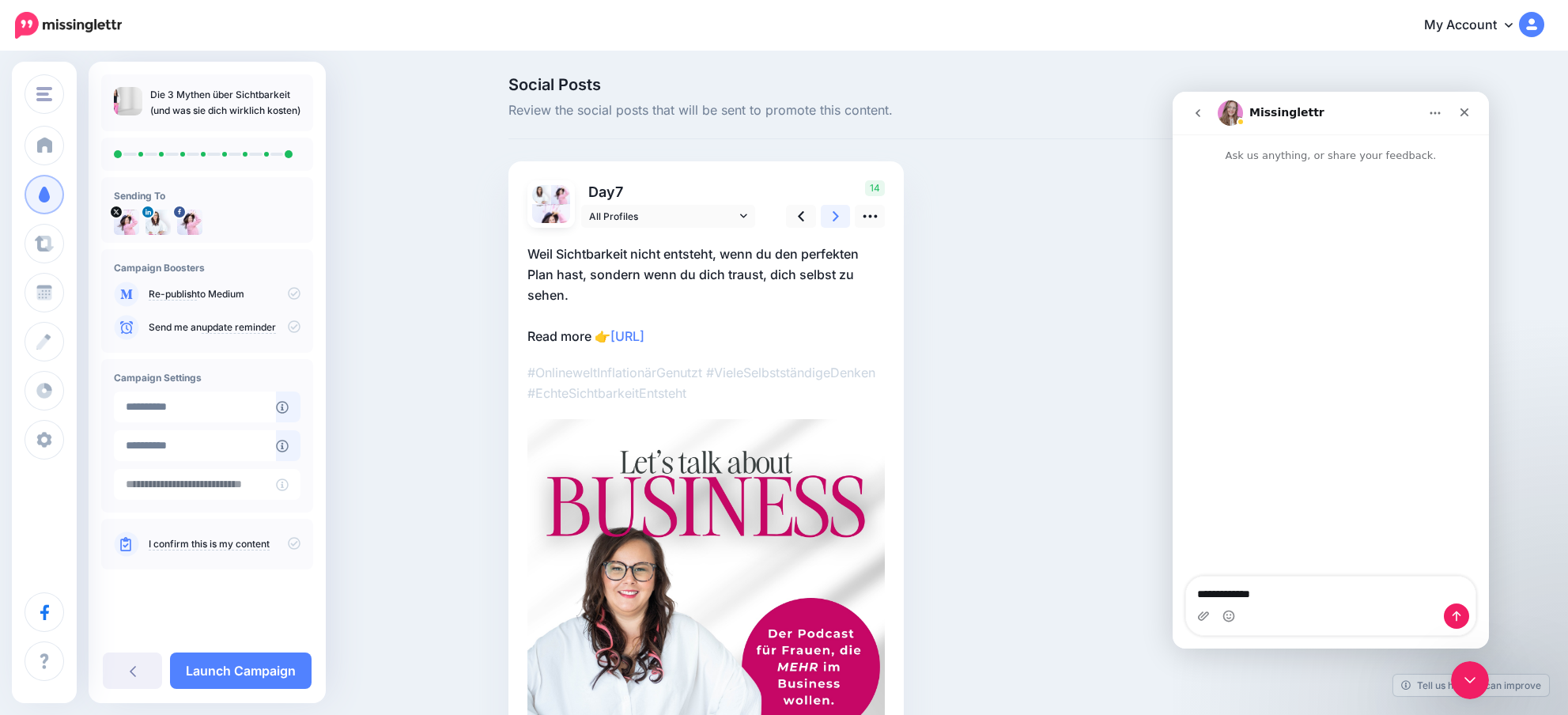
click at [832, 215] on icon at bounding box center [835, 217] width 6 height 16
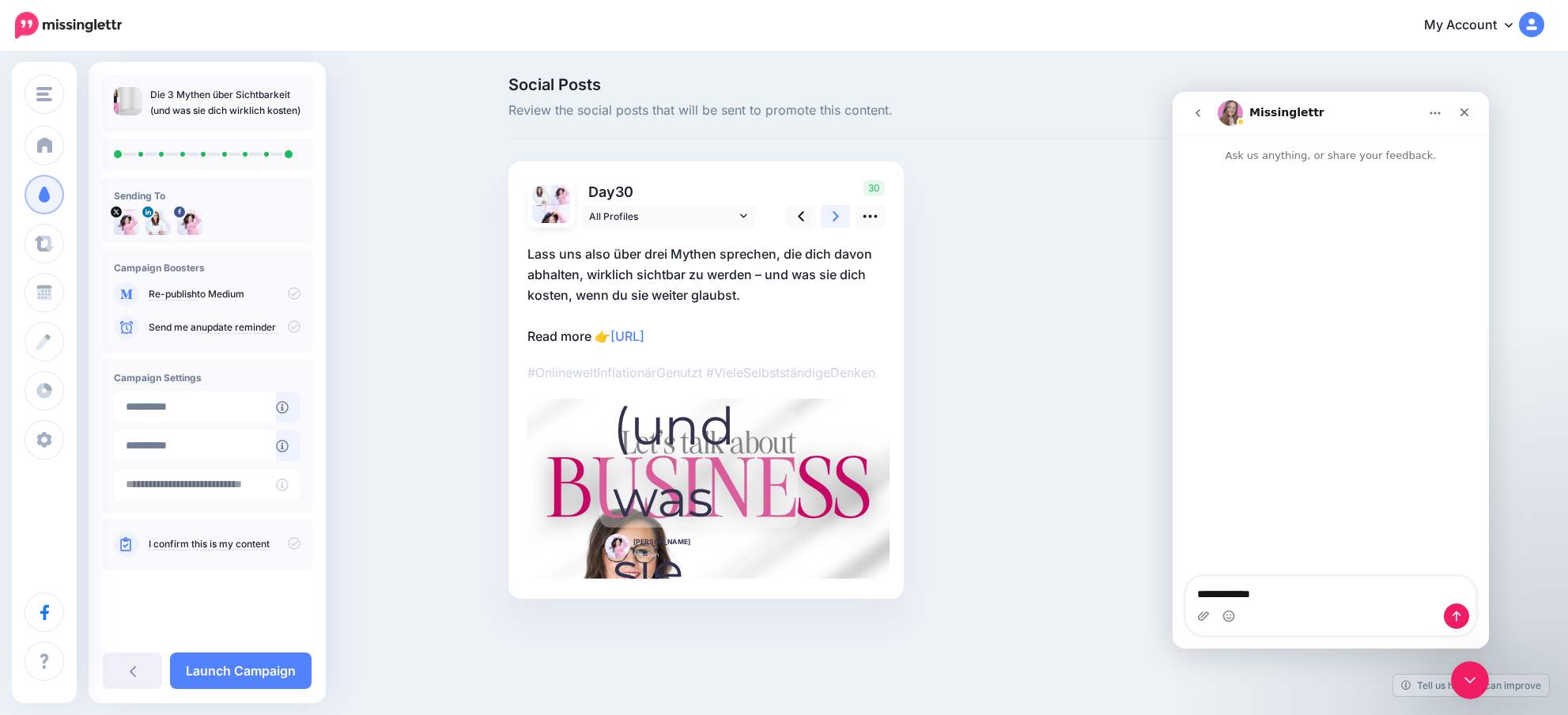
click at [832, 215] on icon at bounding box center [835, 217] width 6 height 16
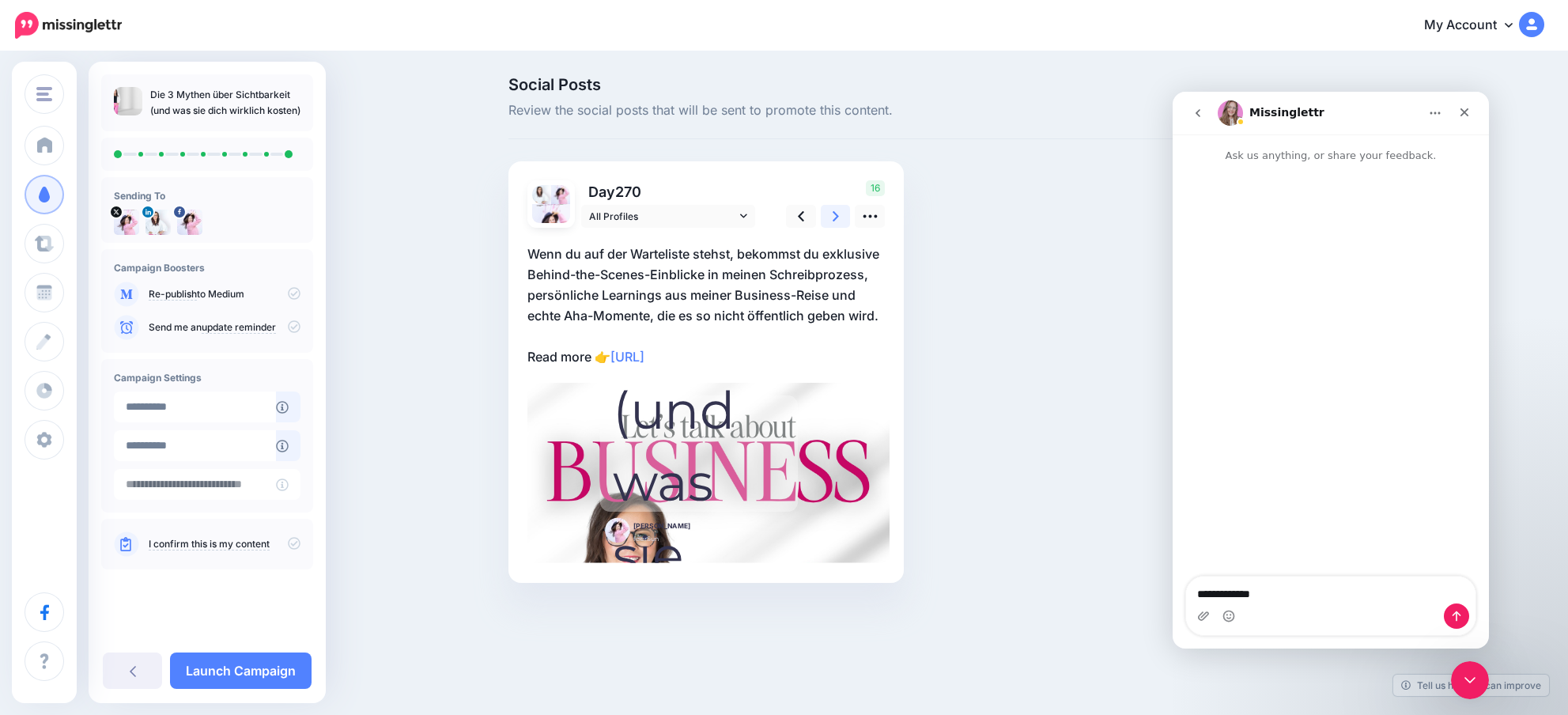
click at [832, 215] on icon at bounding box center [835, 217] width 6 height 16
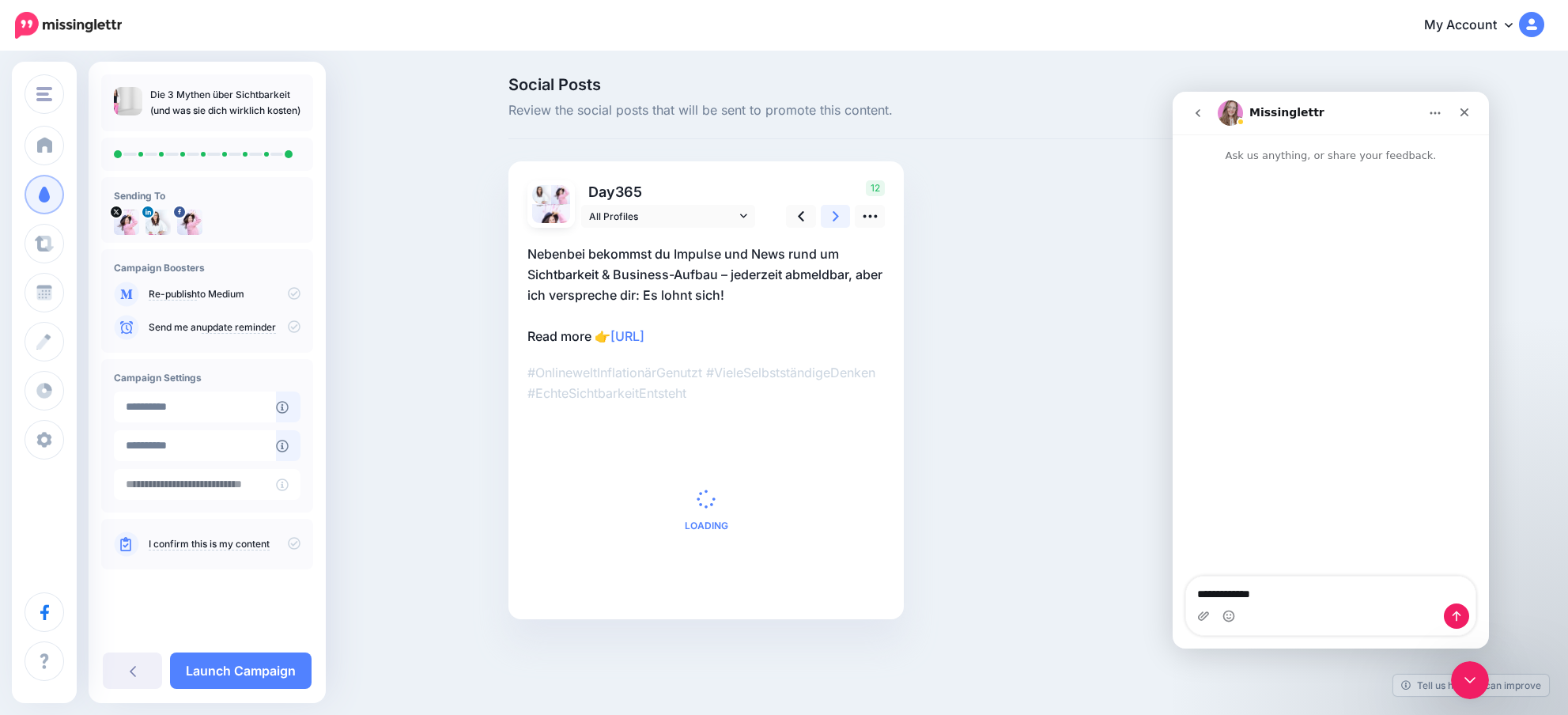
click at [832, 215] on icon at bounding box center [835, 217] width 6 height 16
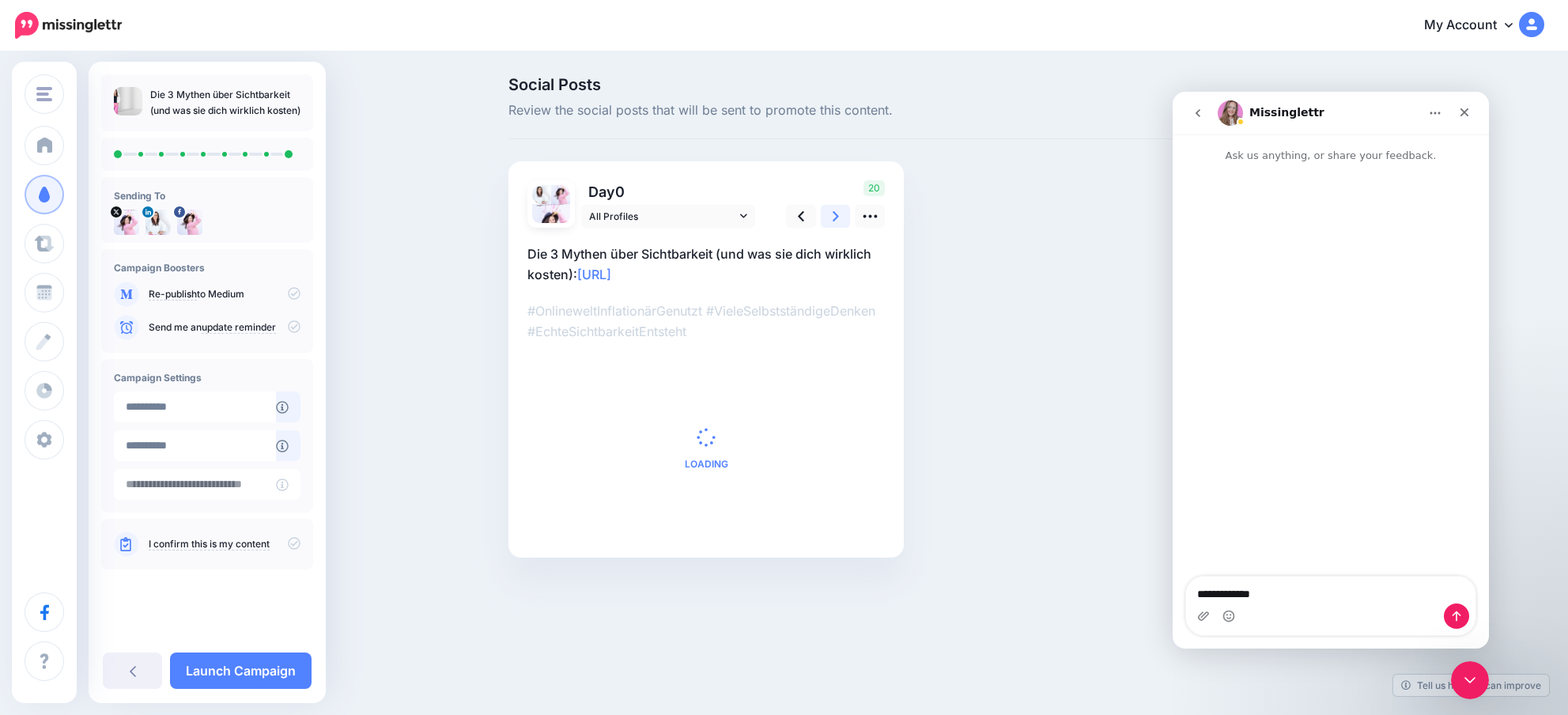
click at [832, 215] on icon at bounding box center [835, 217] width 6 height 16
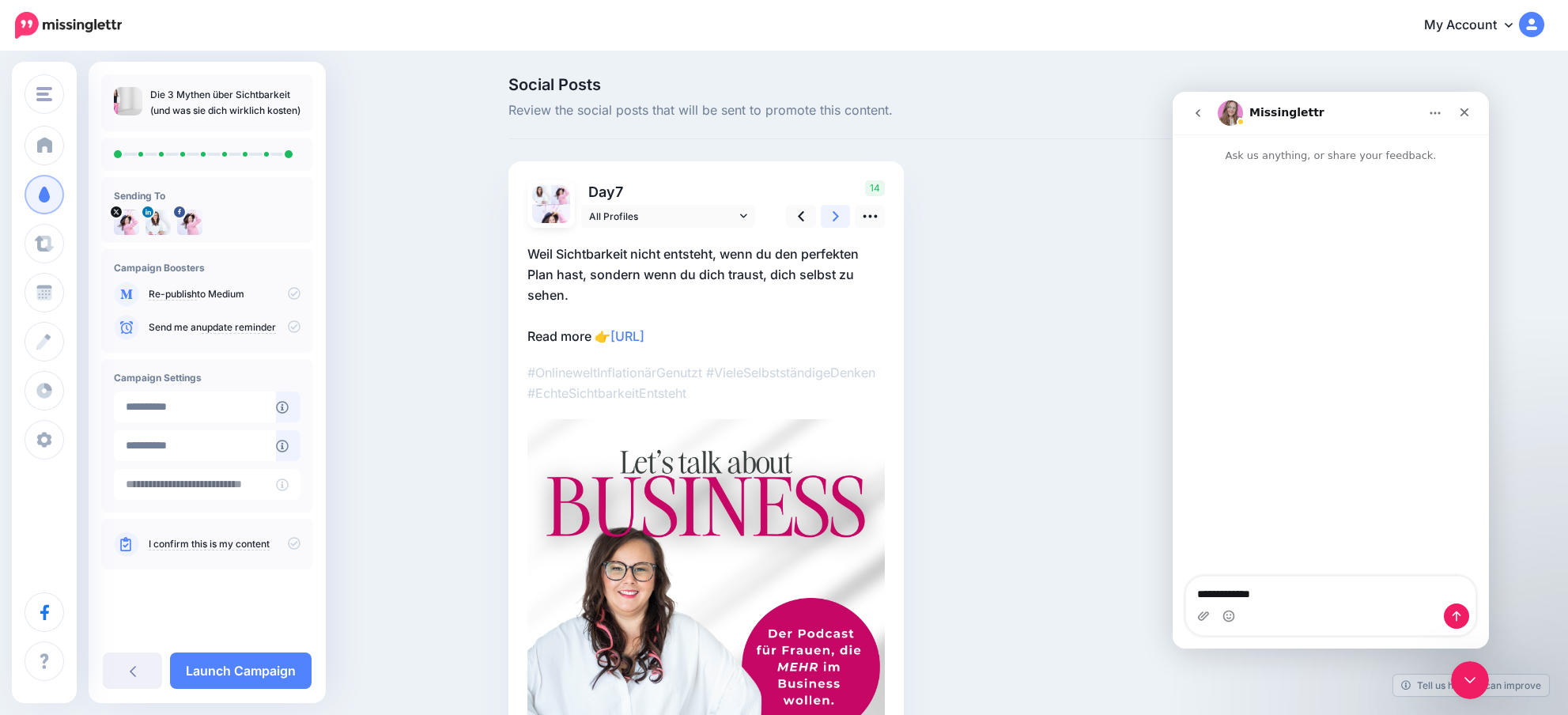
click at [832, 215] on icon at bounding box center [835, 217] width 6 height 16
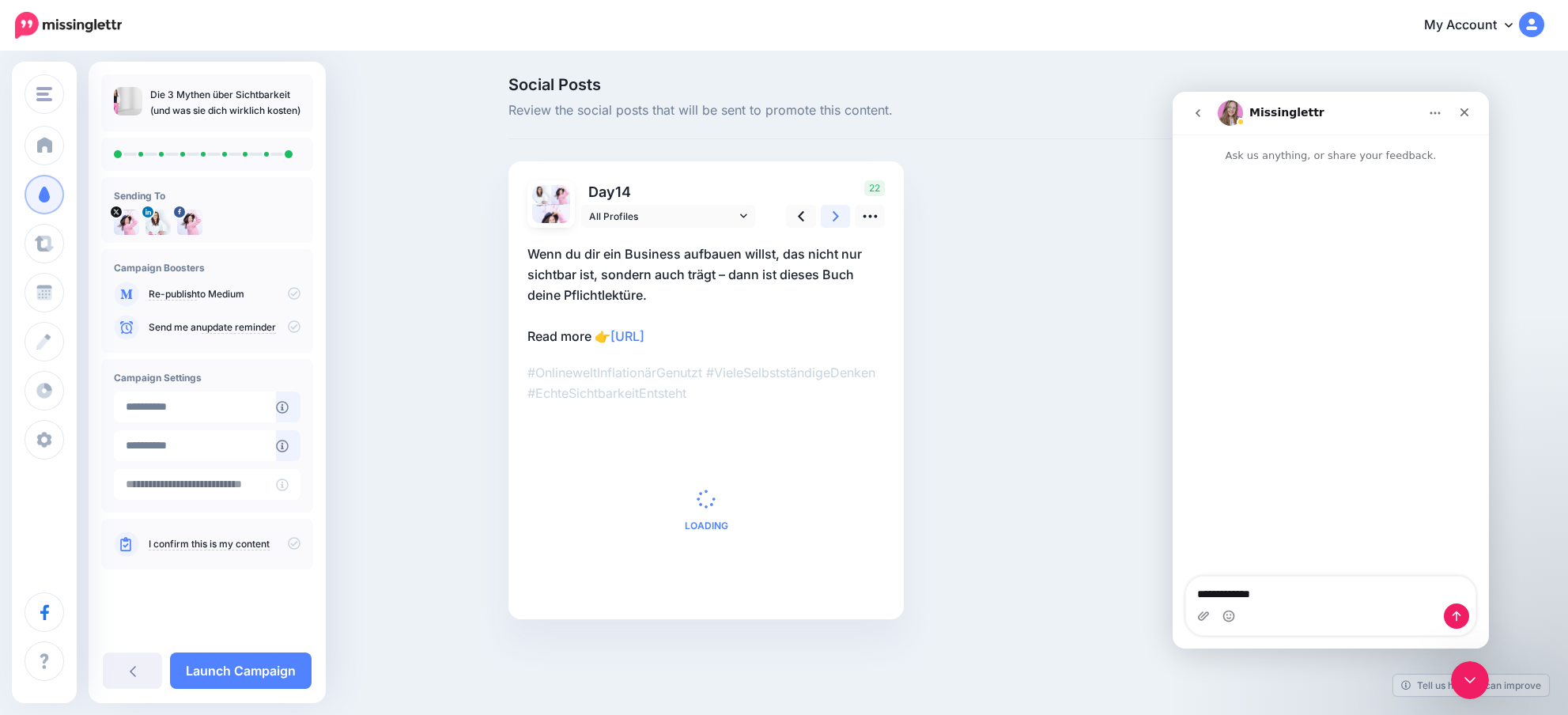
click at [832, 215] on icon at bounding box center [835, 217] width 6 height 16
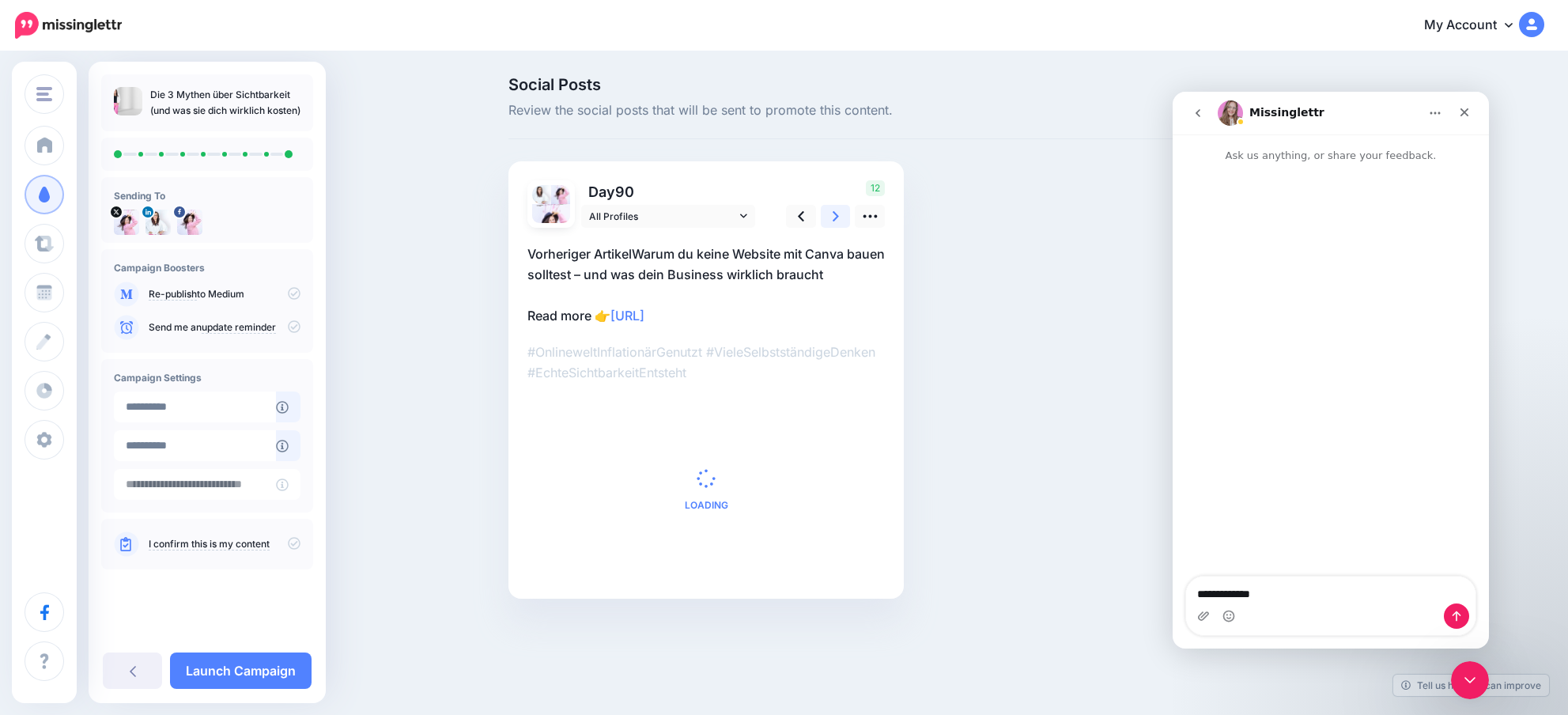
click at [832, 215] on icon at bounding box center [835, 217] width 6 height 16
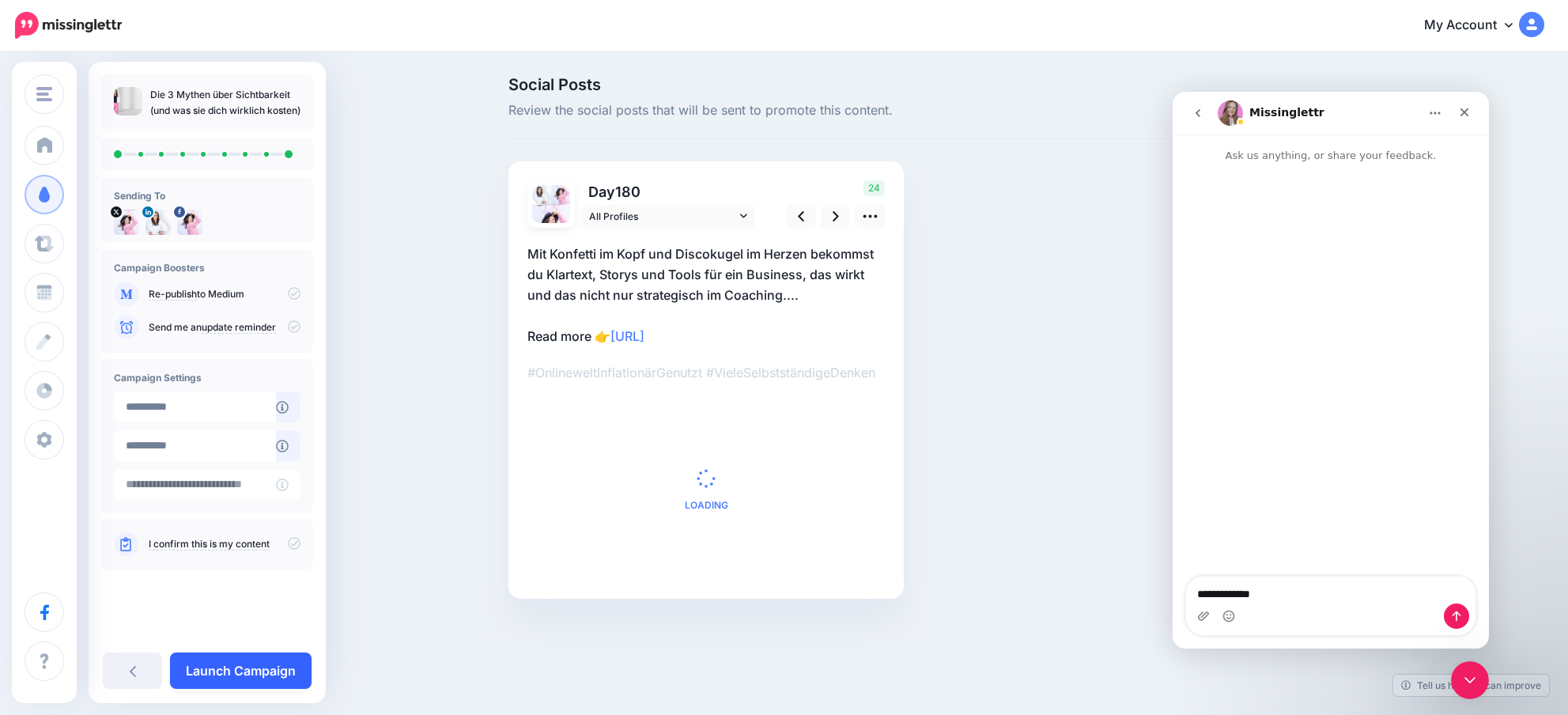
click at [280, 656] on link "Launch Campaign" at bounding box center [240, 671] width 142 height 37
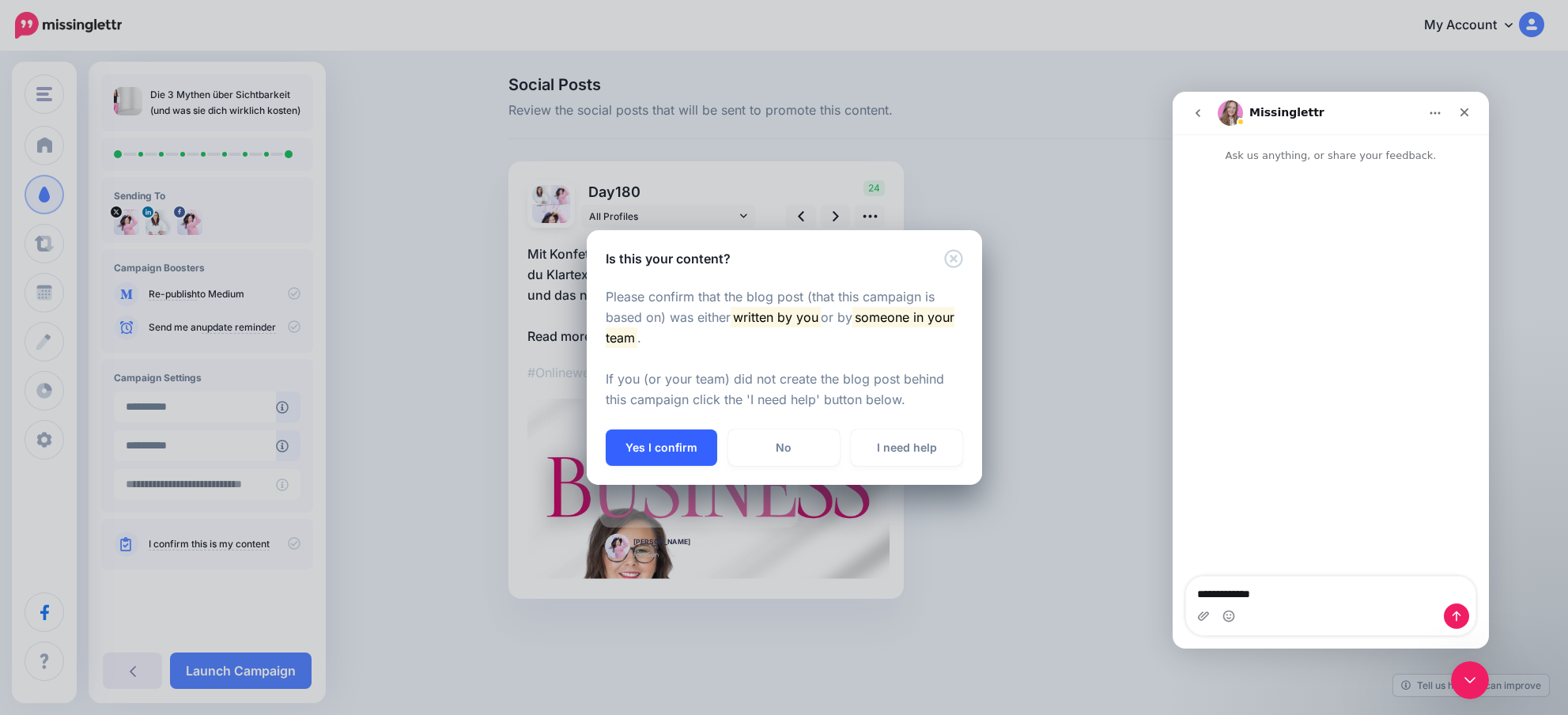
click at [666, 445] on button "Yes I confirm" at bounding box center [662, 448] width 111 height 37
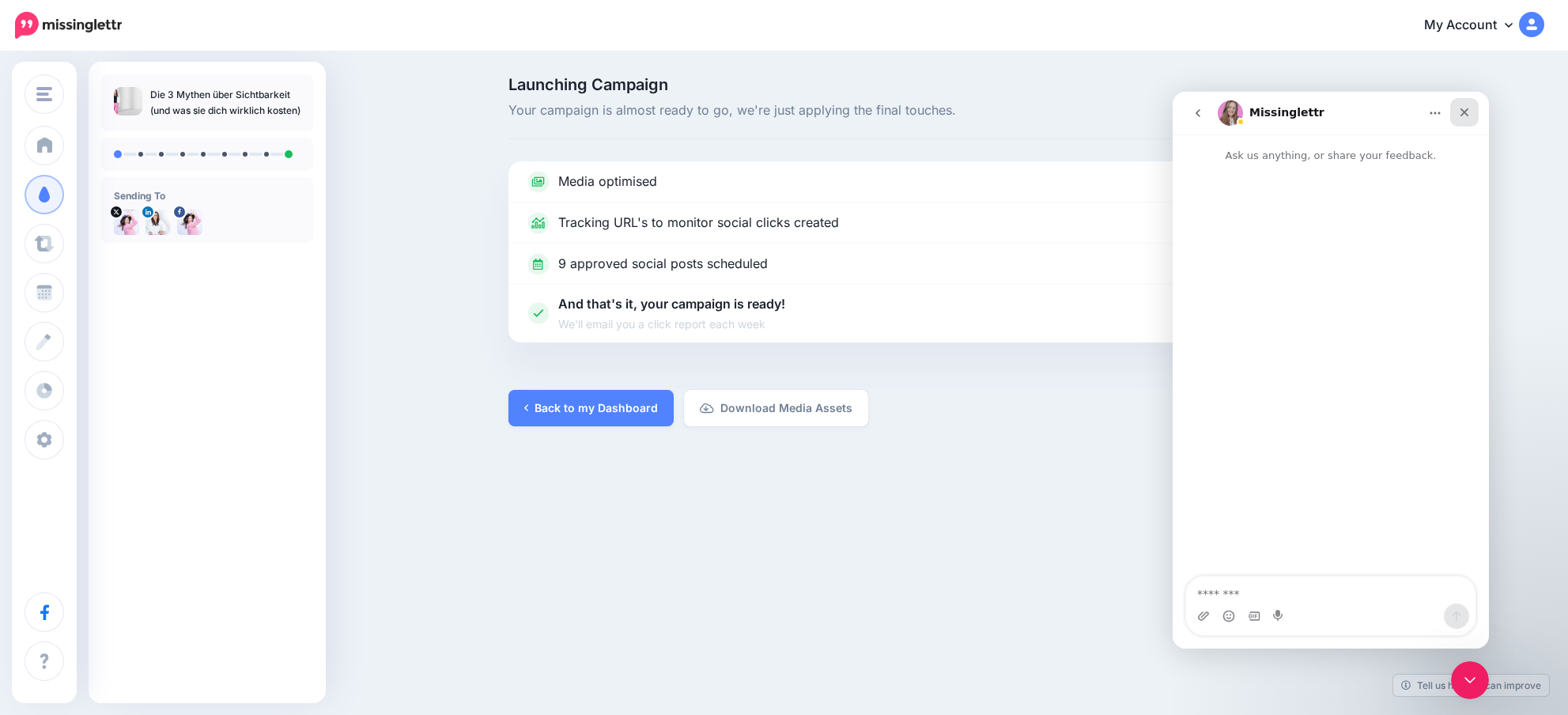
click at [1460, 109] on icon "Close" at bounding box center [1465, 112] width 13 height 13
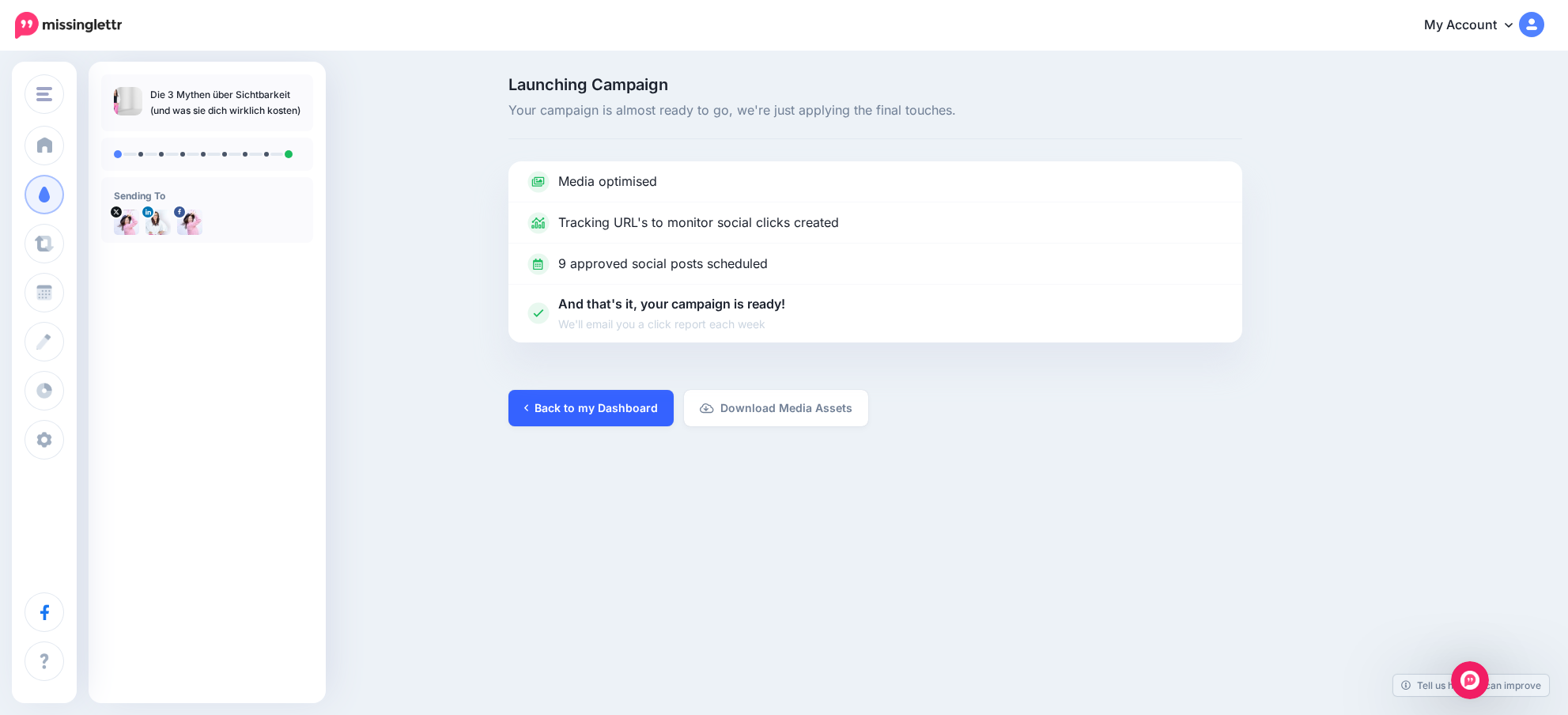
click at [555, 412] on link "Back to my Dashboard" at bounding box center [590, 409] width 165 height 37
